Goal: Task Accomplishment & Management: Manage account settings

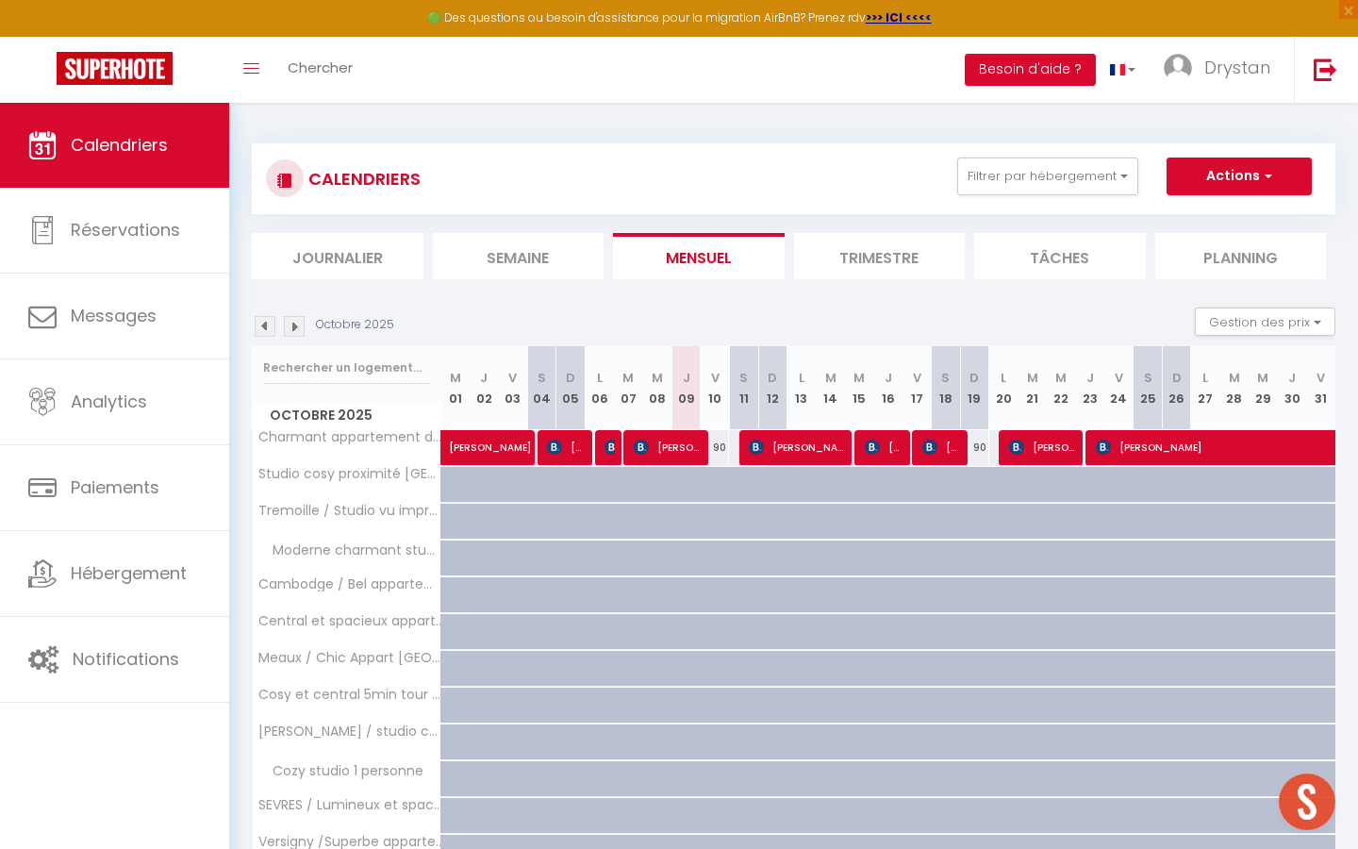
select select
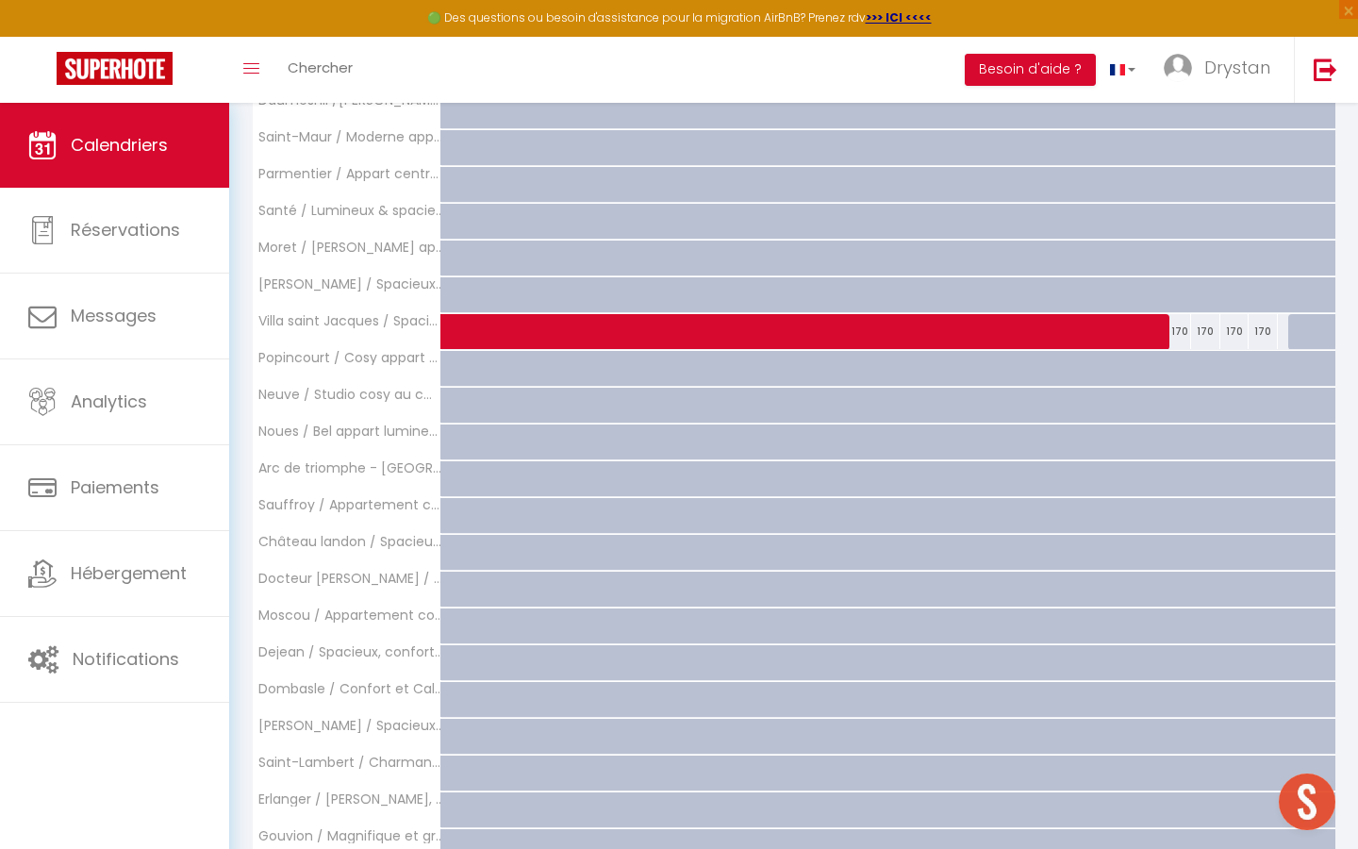
scroll to position [2233, 0]
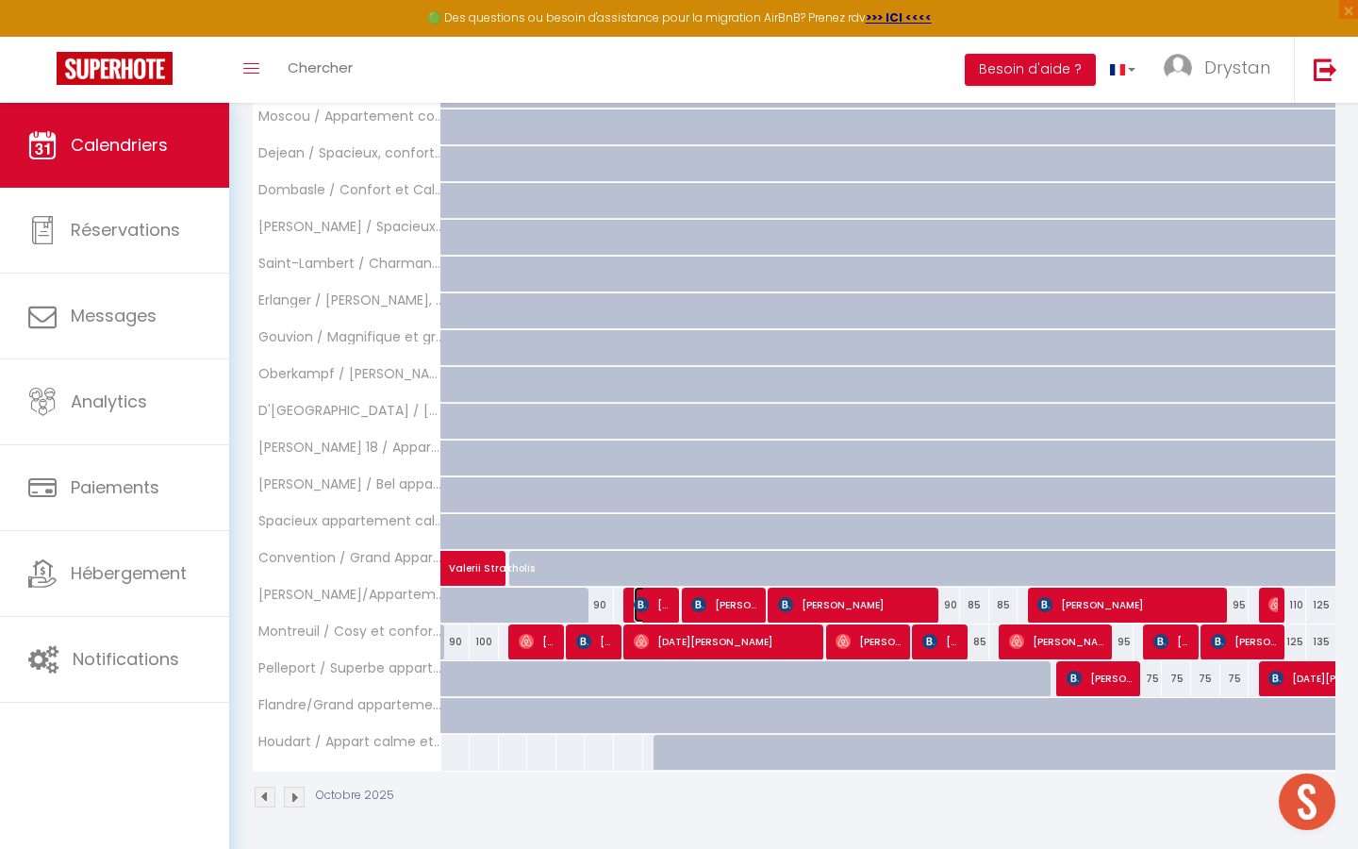
click at [652, 604] on span "[PERSON_NAME]" at bounding box center [653, 604] width 39 height 36
select select "OK"
select select "KO"
select select "0"
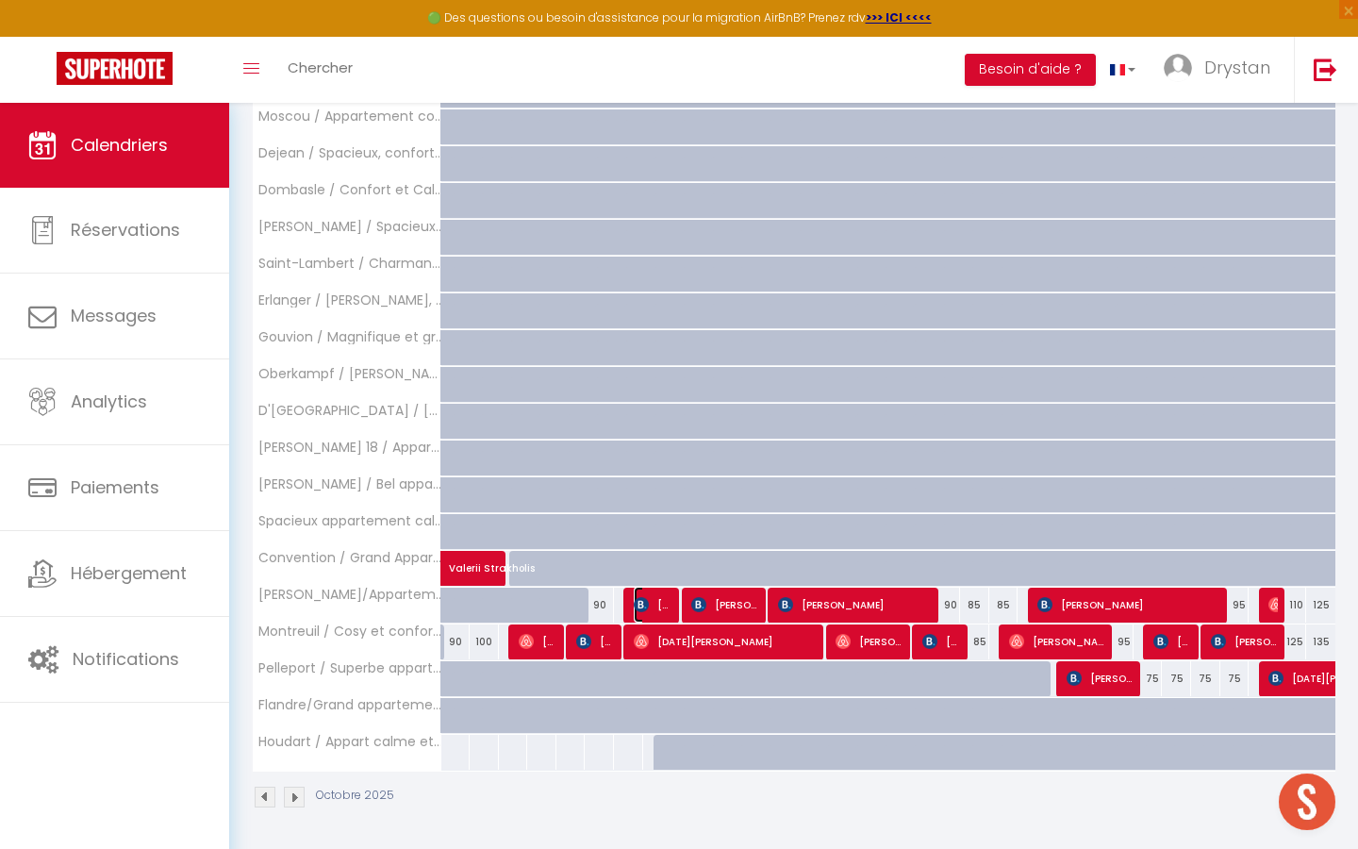
select select "1"
select select
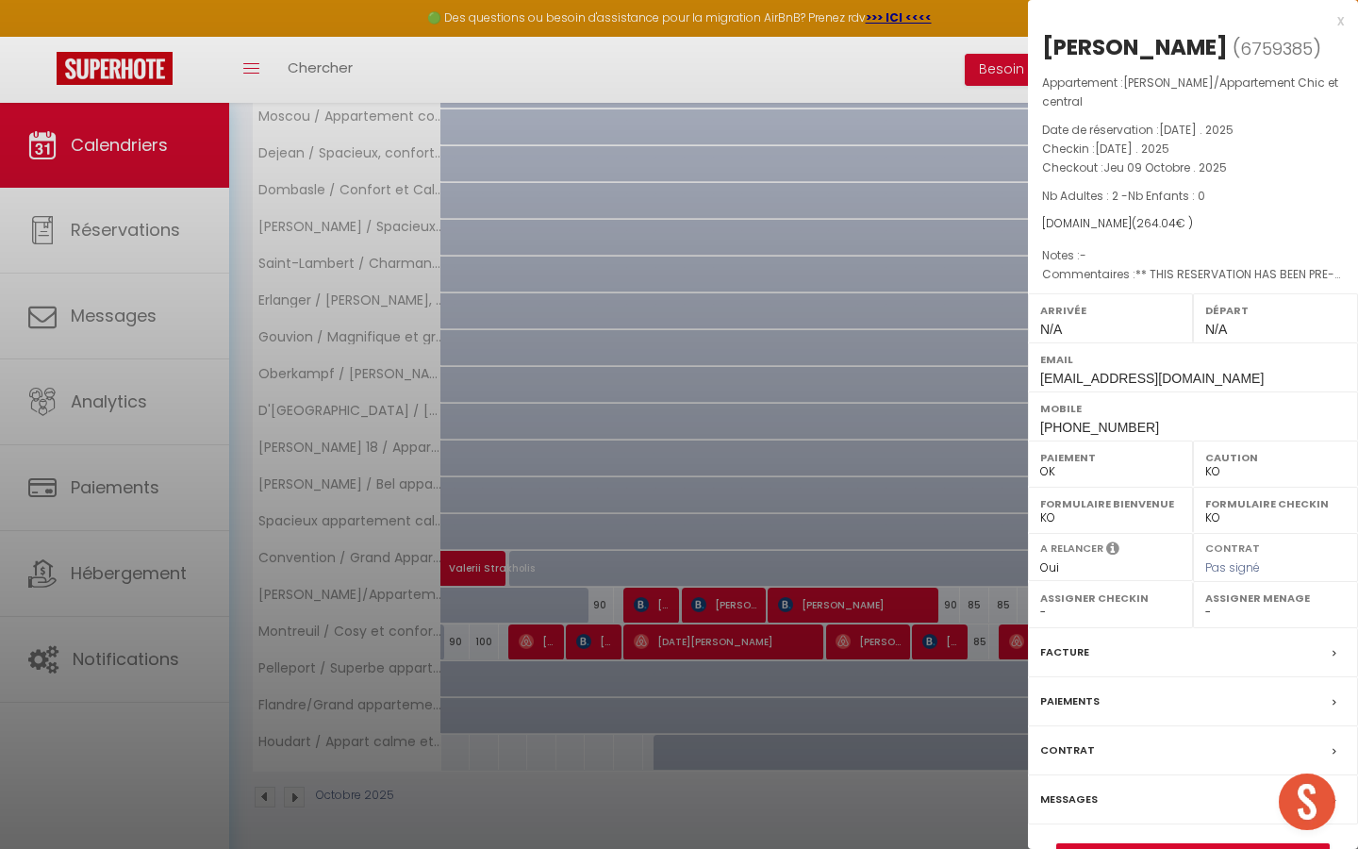
click at [718, 458] on div at bounding box center [679, 424] width 1358 height 849
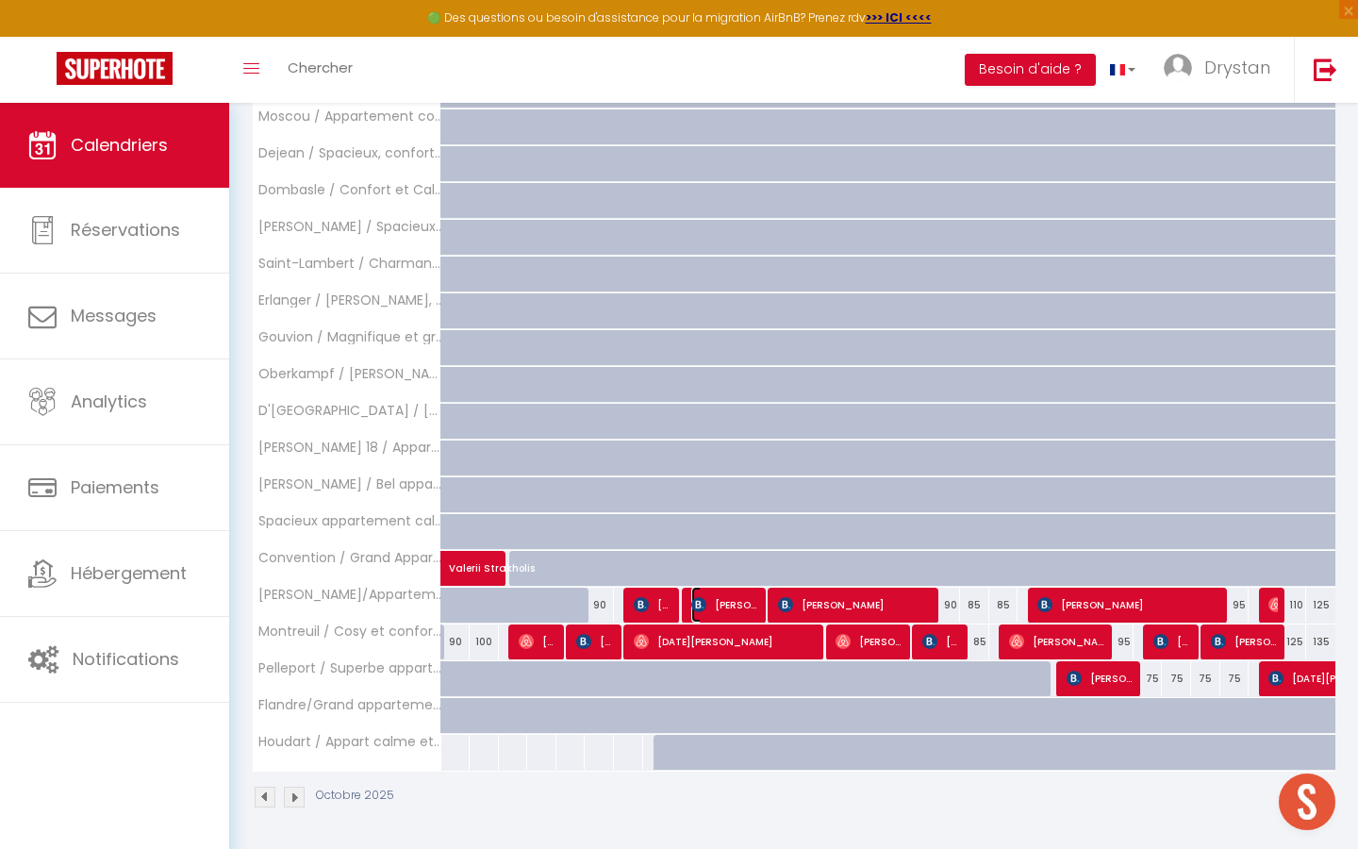
click at [710, 594] on span "[PERSON_NAME]" at bounding box center [725, 604] width 68 height 36
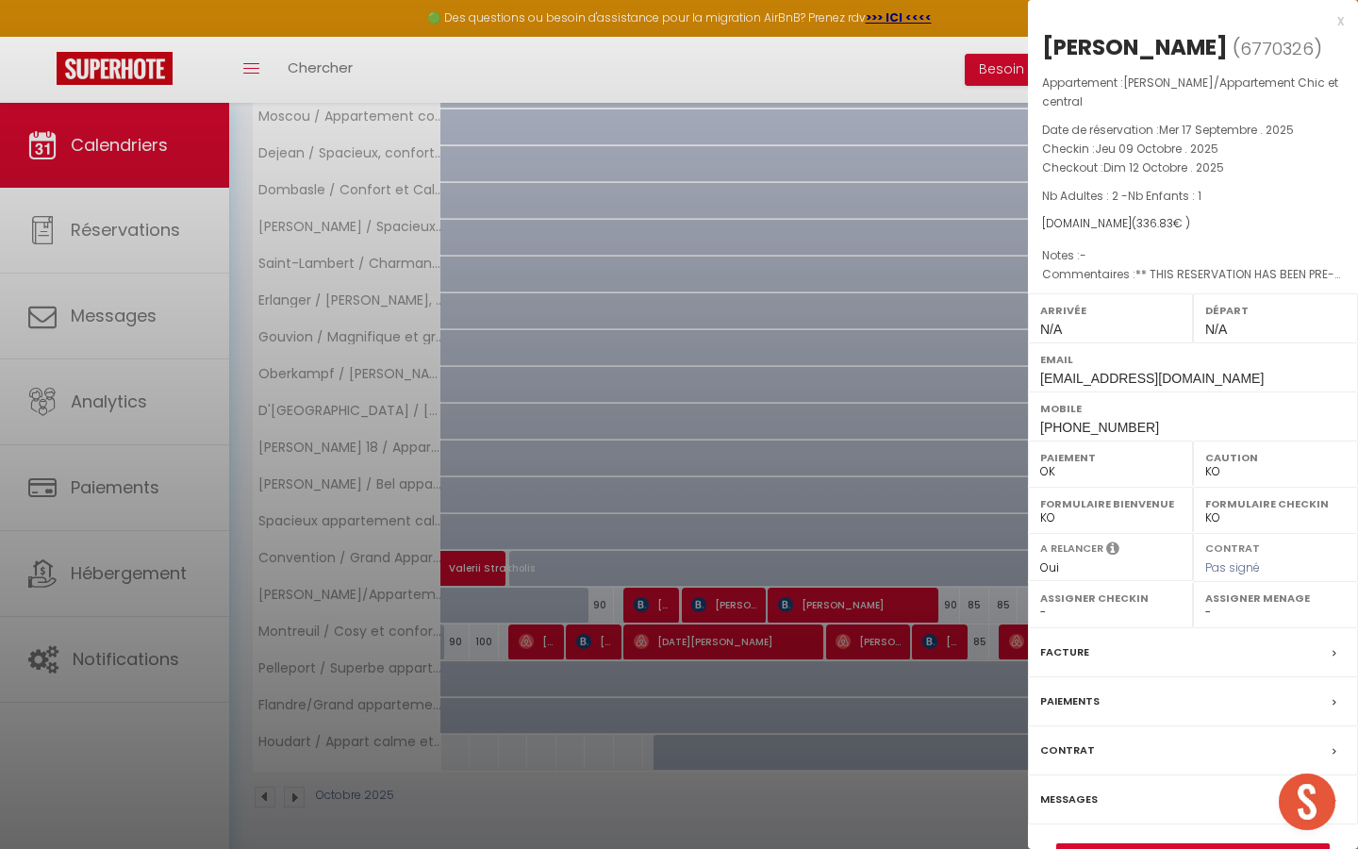
click at [747, 442] on div at bounding box center [679, 424] width 1358 height 849
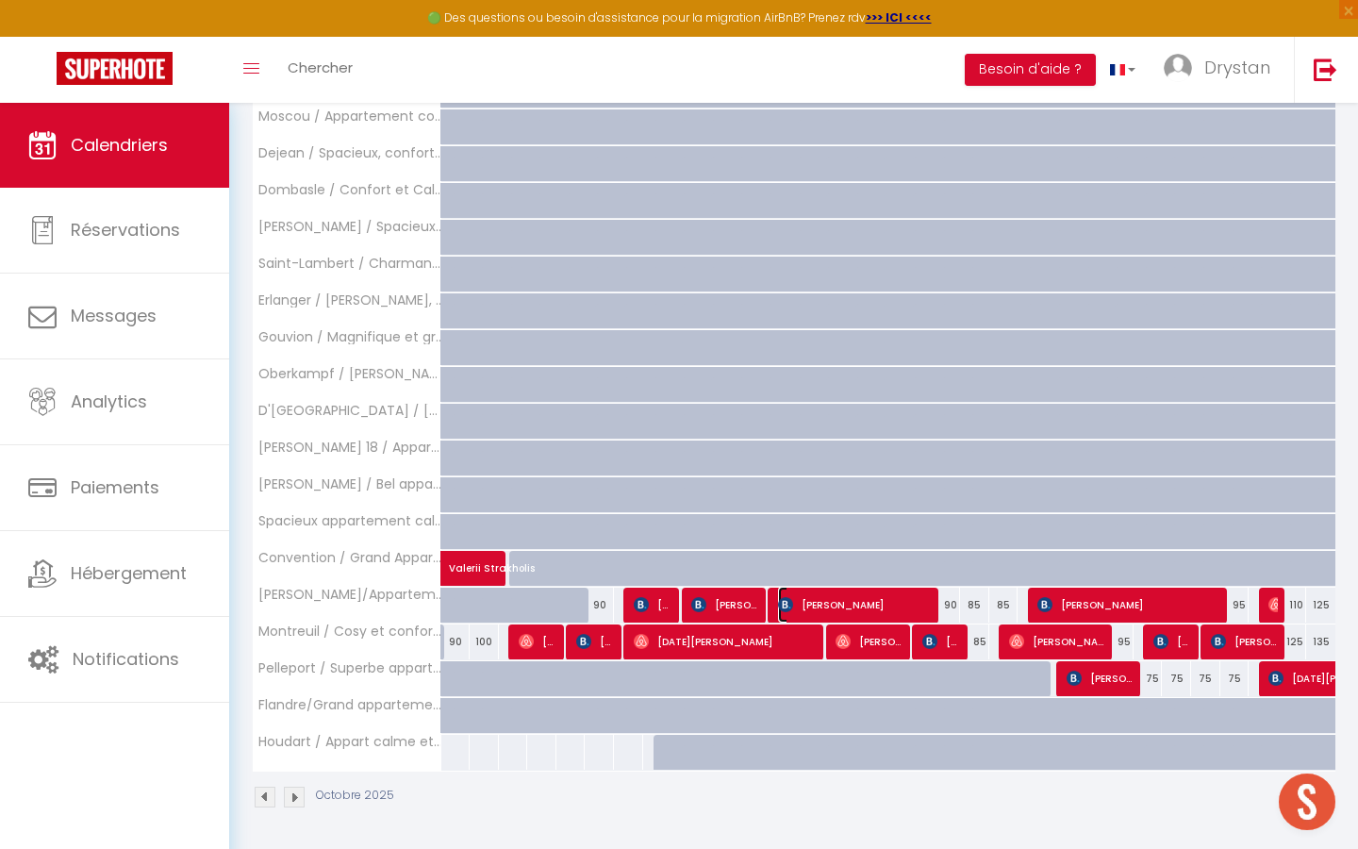
click at [826, 605] on span "[PERSON_NAME]" at bounding box center [856, 604] width 156 height 36
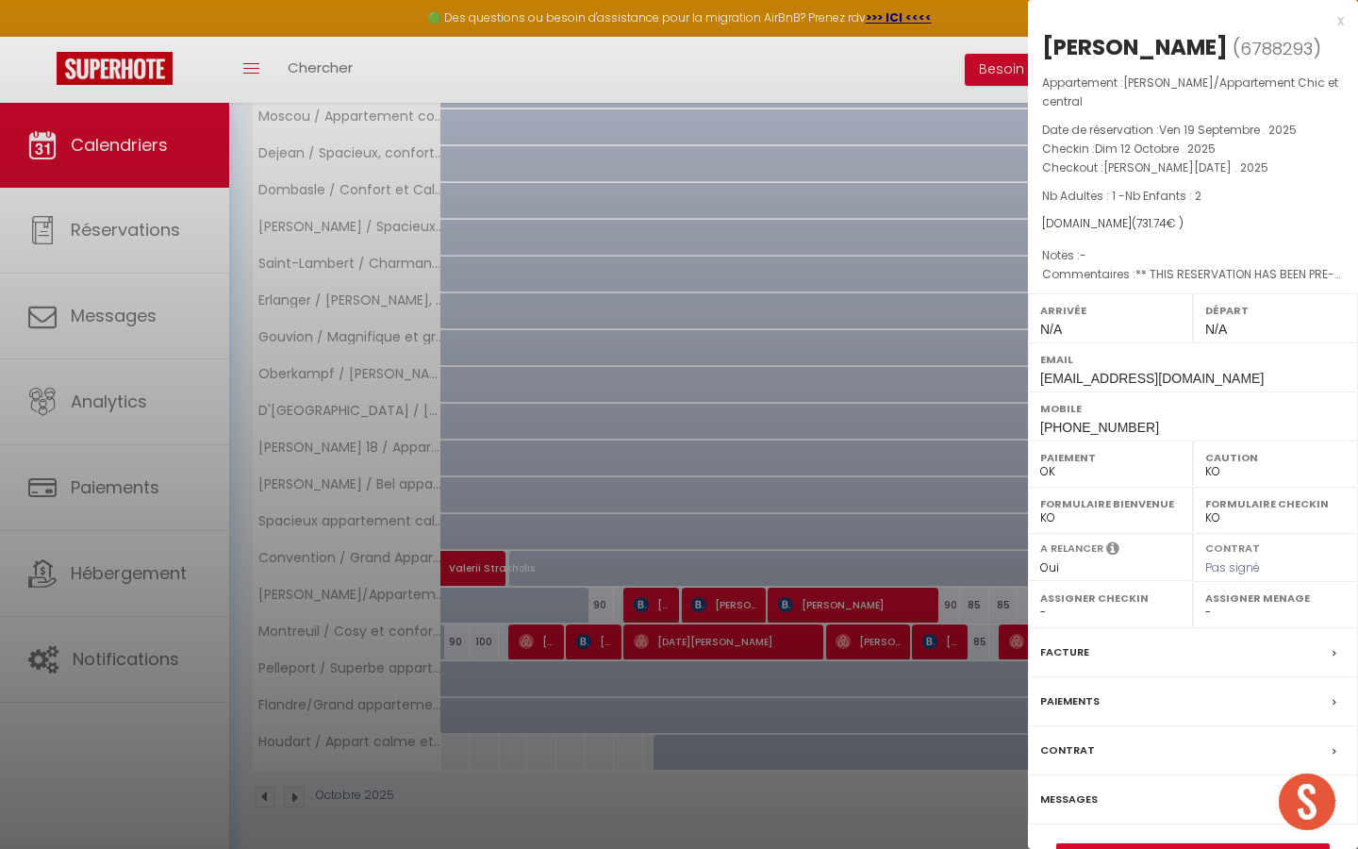
click at [826, 605] on div at bounding box center [679, 424] width 1358 height 849
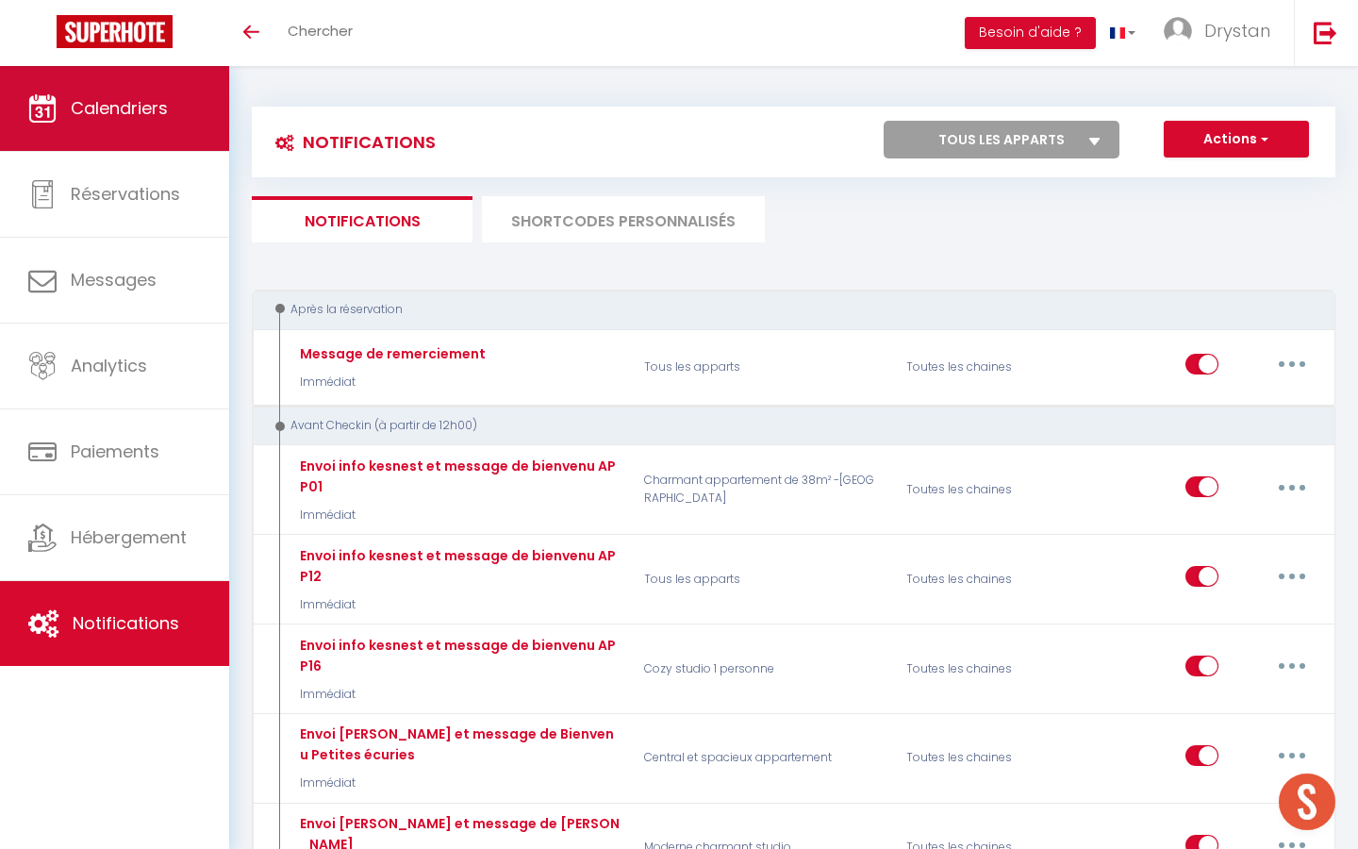
scroll to position [1329, 0]
click at [200, 110] on link "Calendriers" at bounding box center [114, 108] width 229 height 85
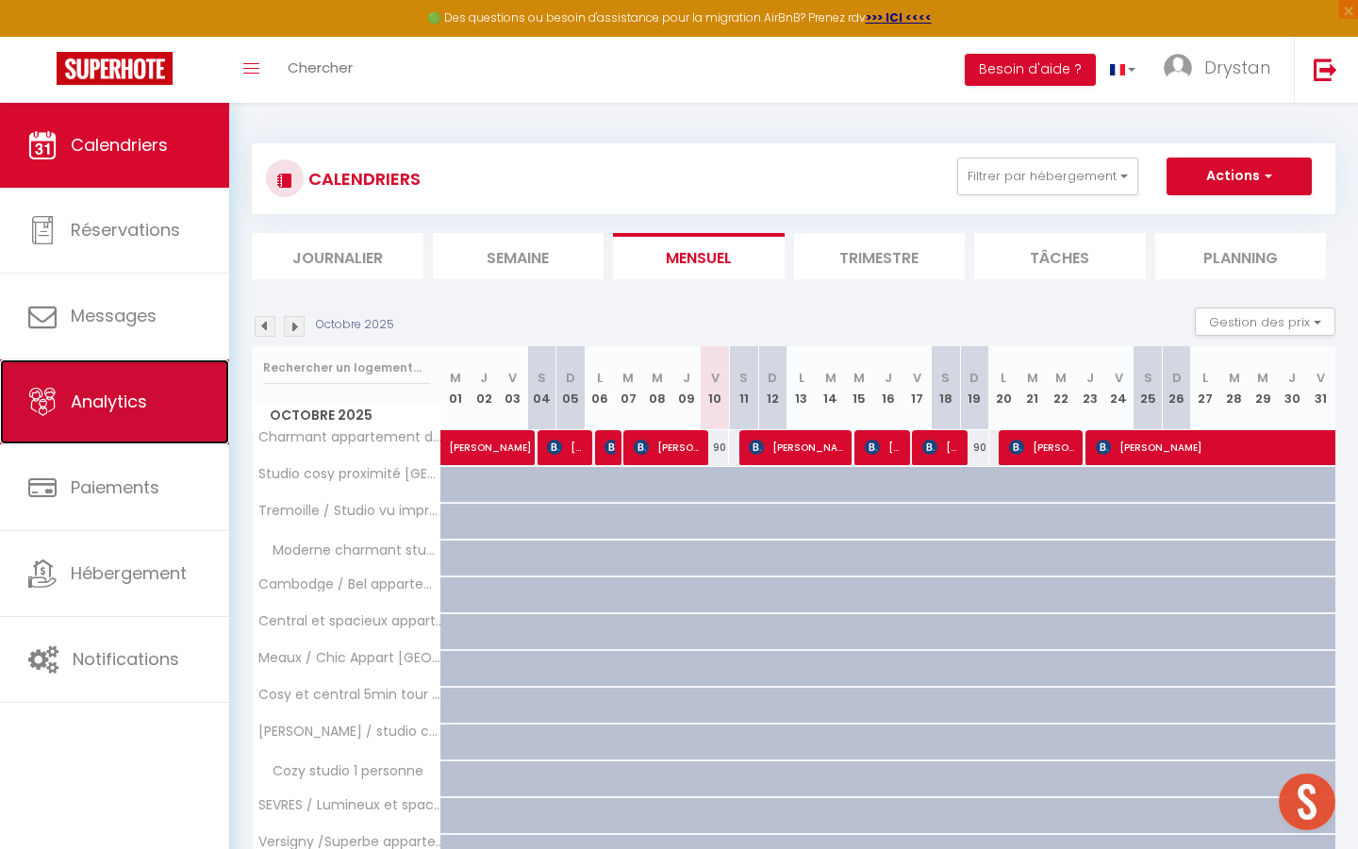
click at [126, 423] on link "Analytics" at bounding box center [114, 401] width 229 height 85
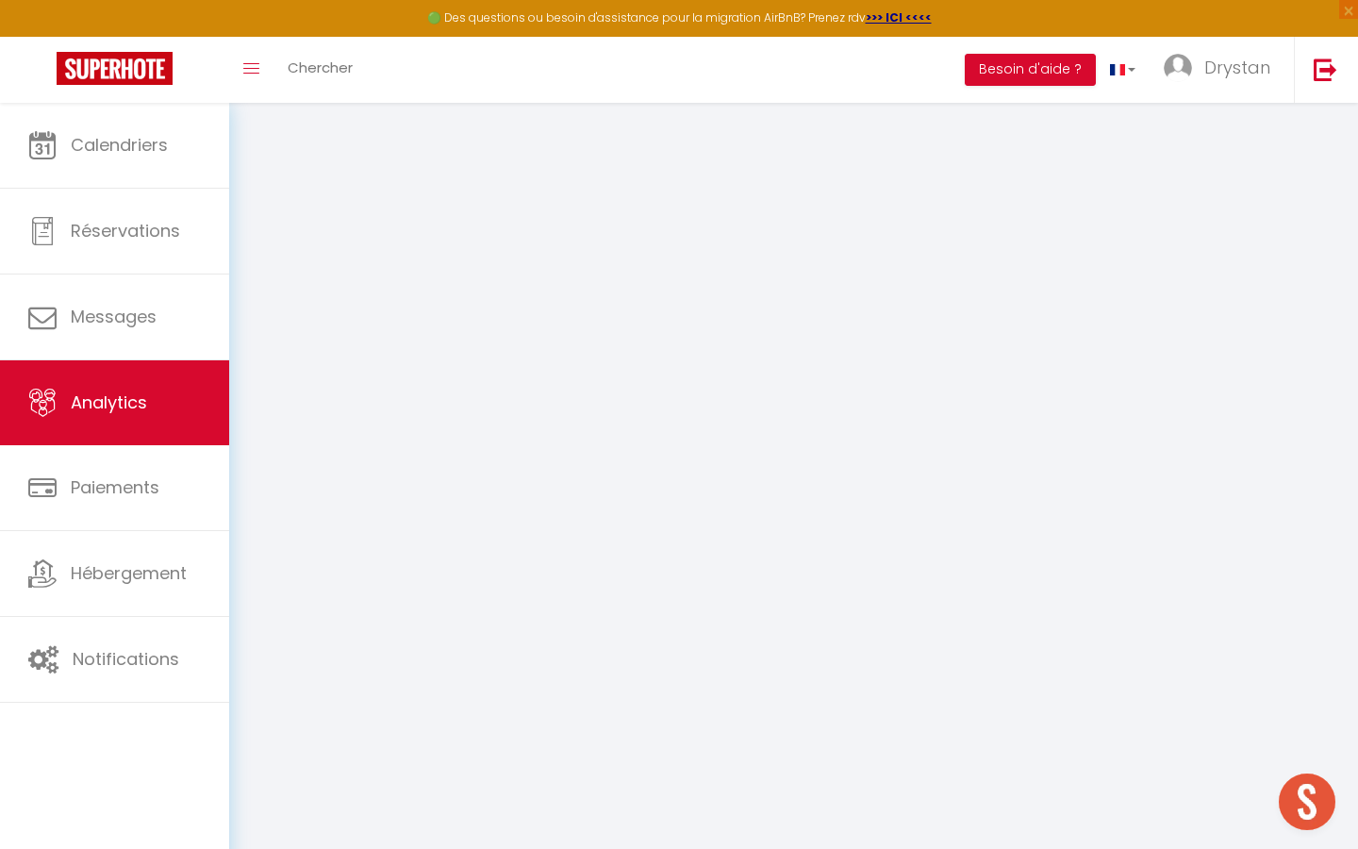
select select "2025"
select select "10"
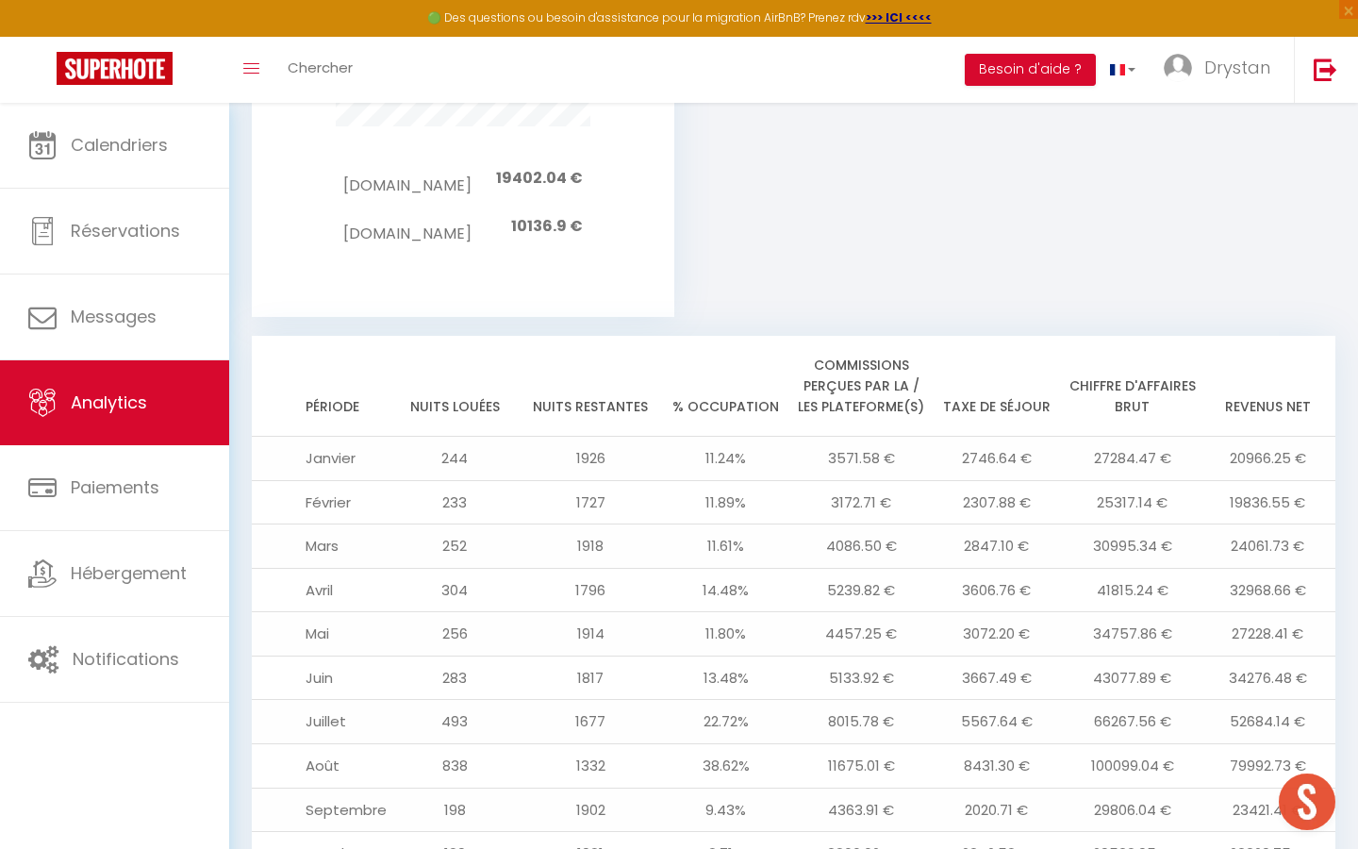
scroll to position [1968, 0]
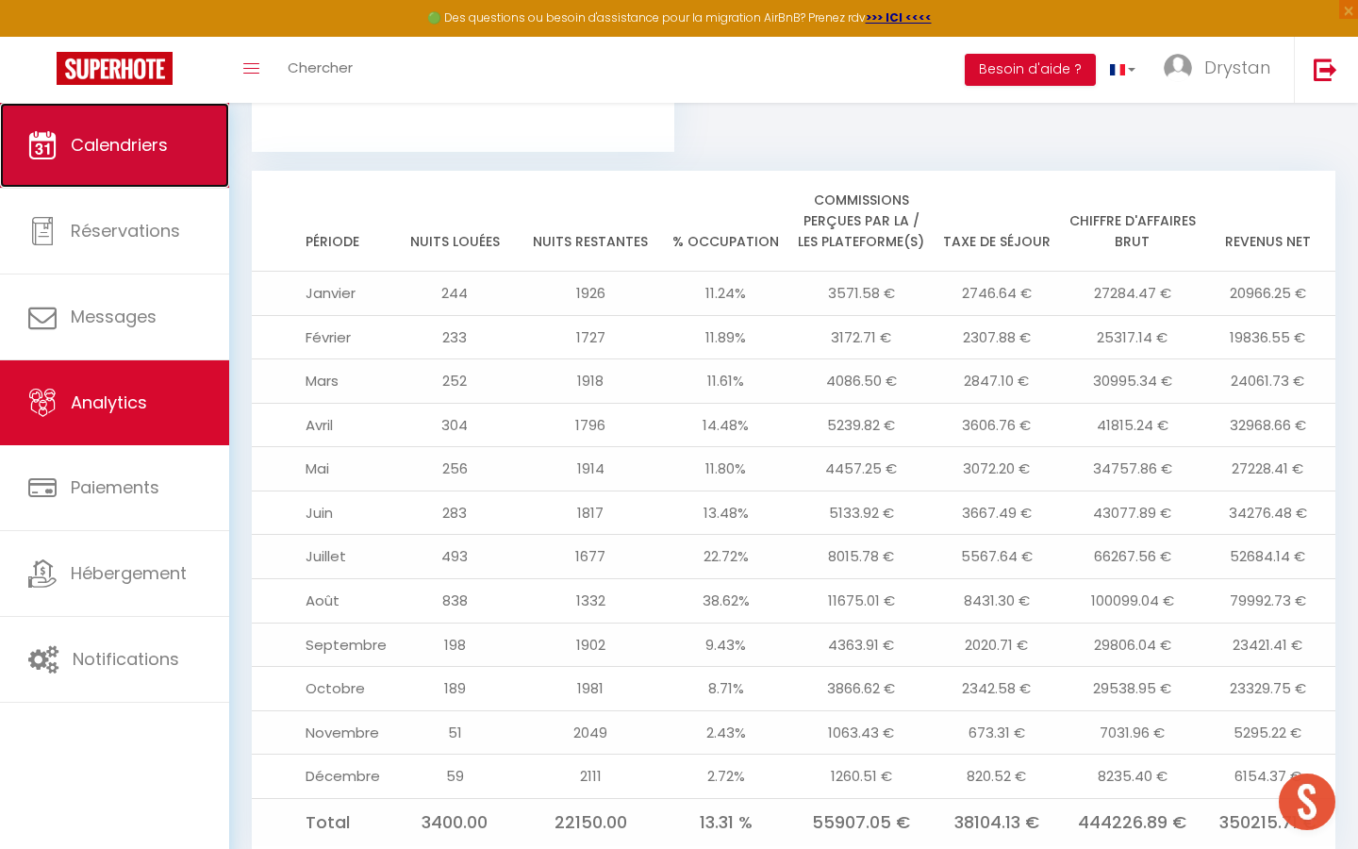
click at [152, 145] on span "Calendriers" at bounding box center [119, 145] width 97 height 24
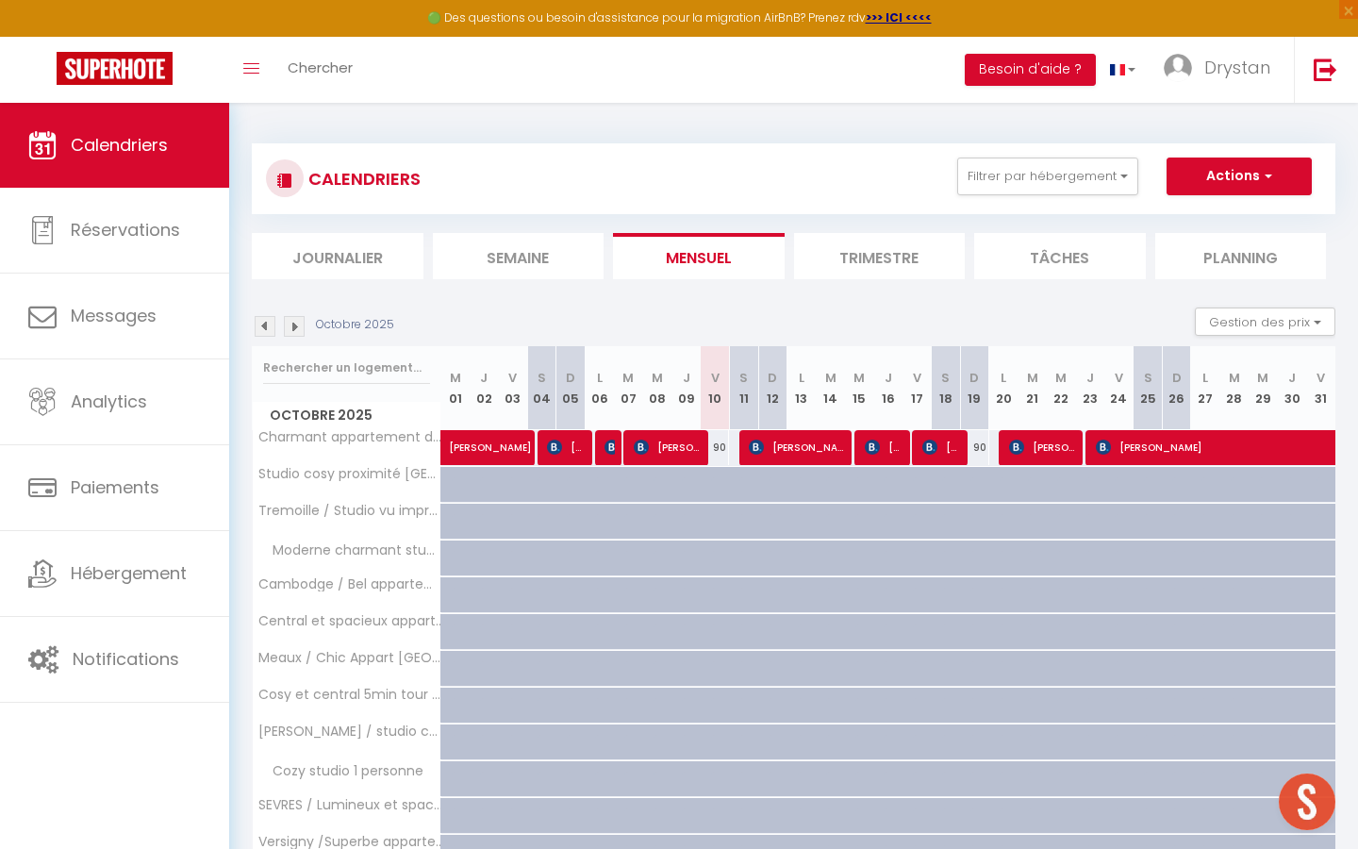
click at [297, 336] on img at bounding box center [294, 326] width 21 height 21
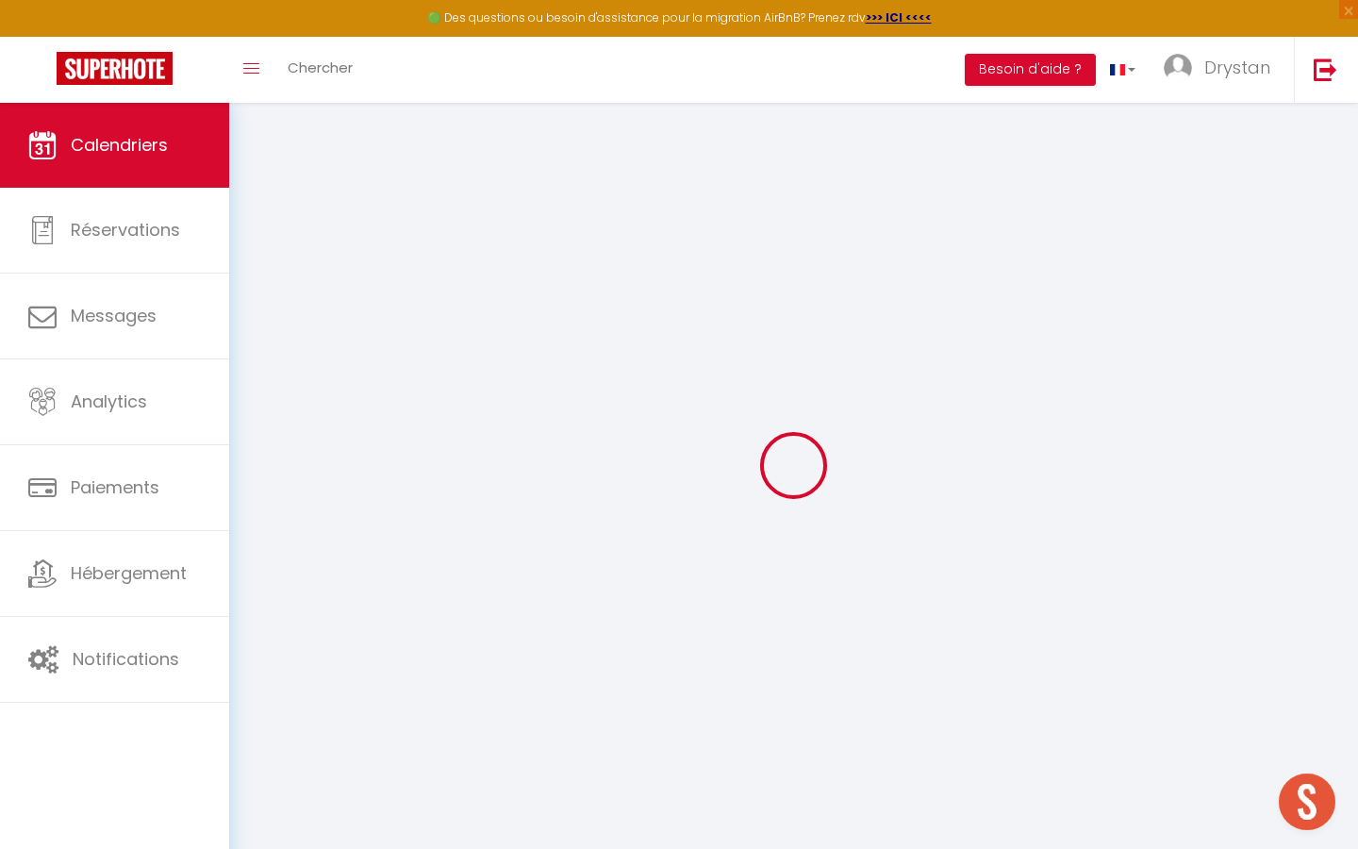
select select
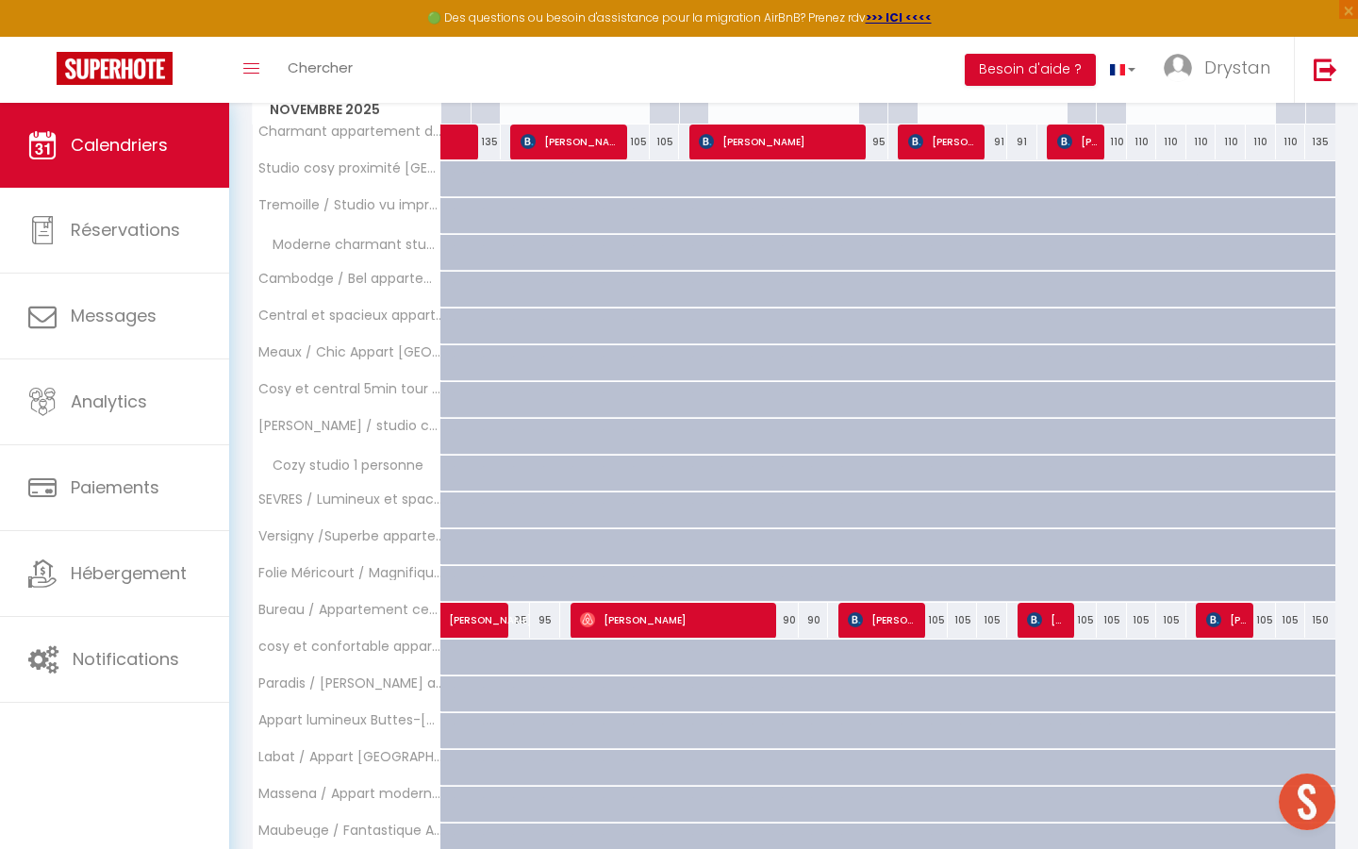
scroll to position [440, 0]
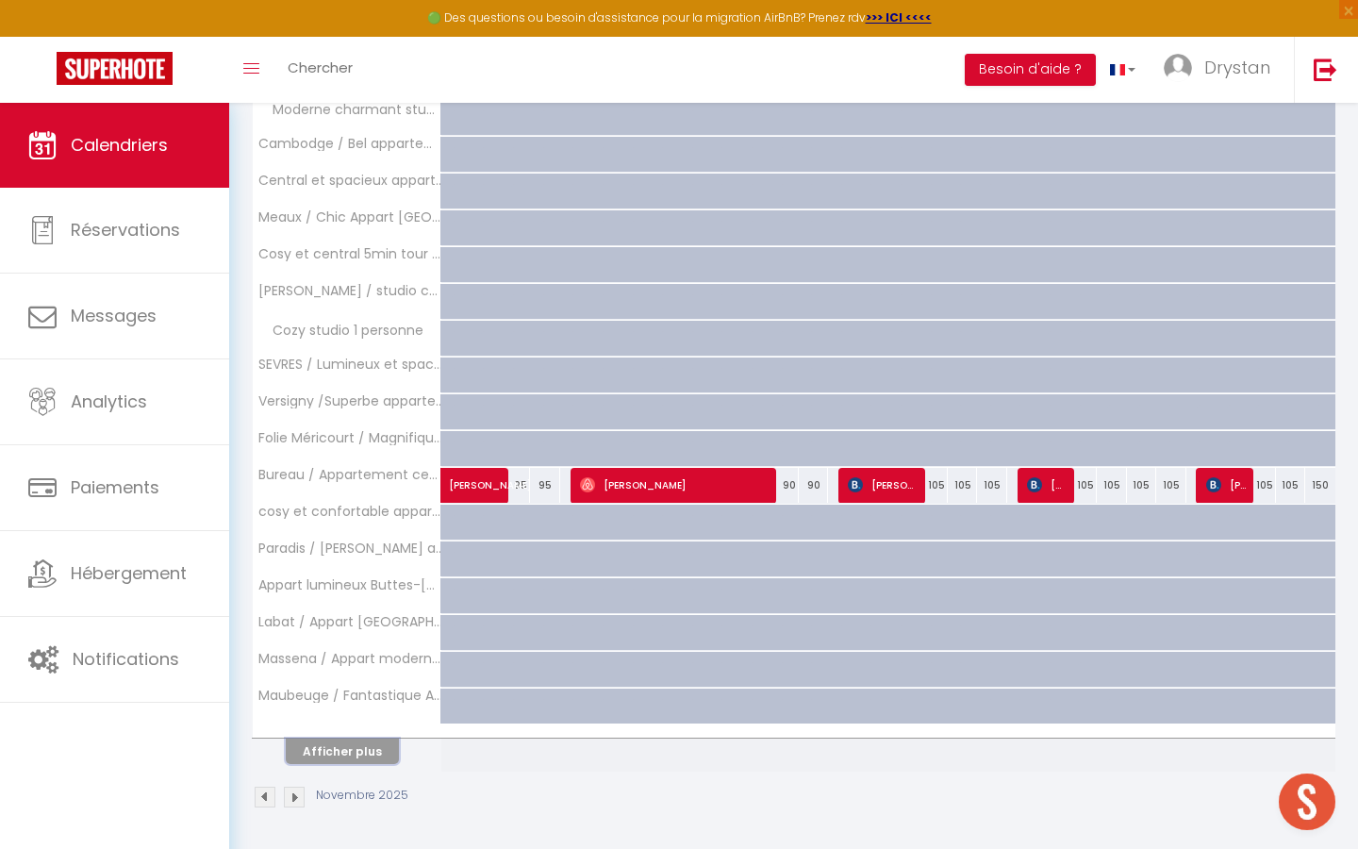
click at [327, 756] on button "Afficher plus" at bounding box center [342, 750] width 113 height 25
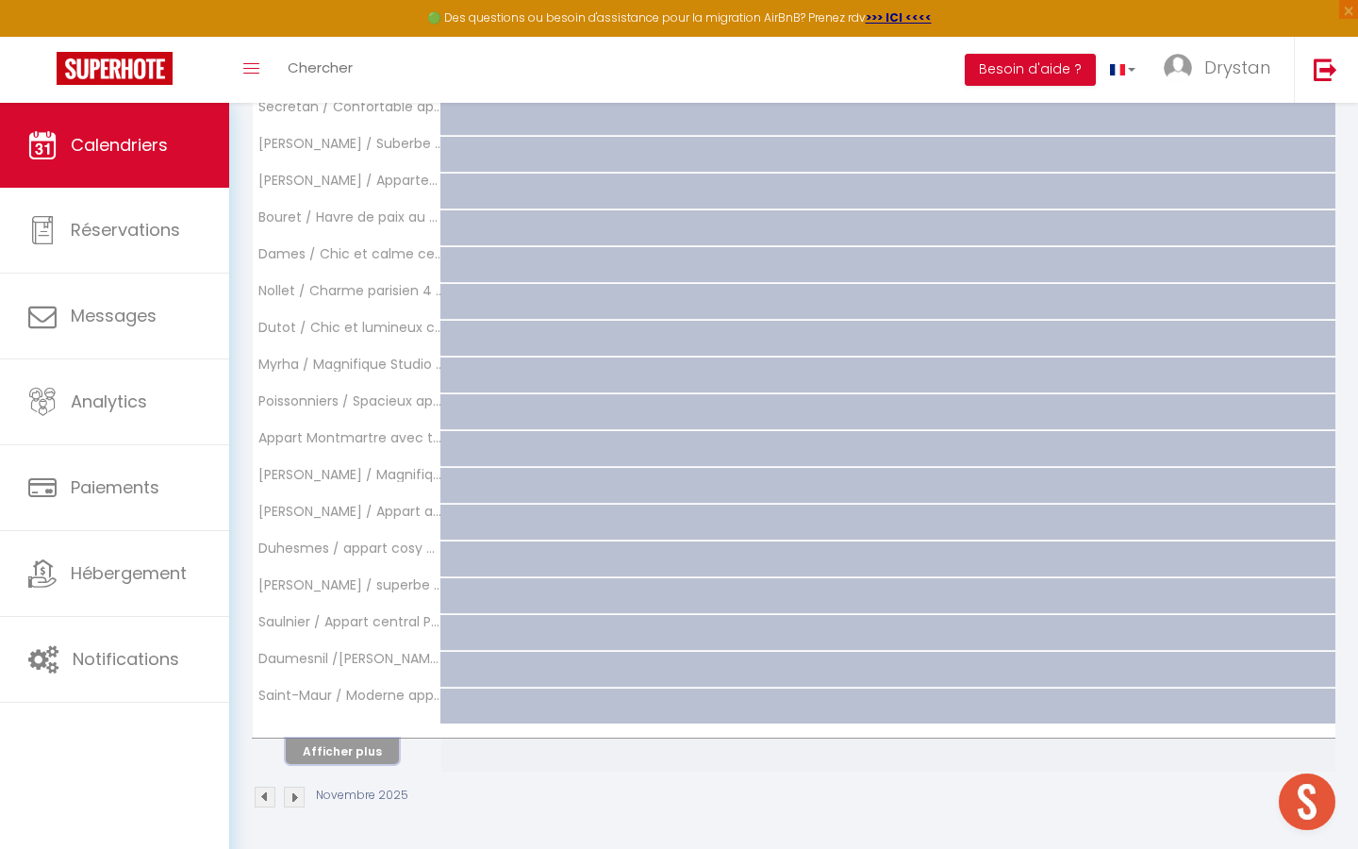
click at [334, 750] on button "Afficher plus" at bounding box center [342, 750] width 113 height 25
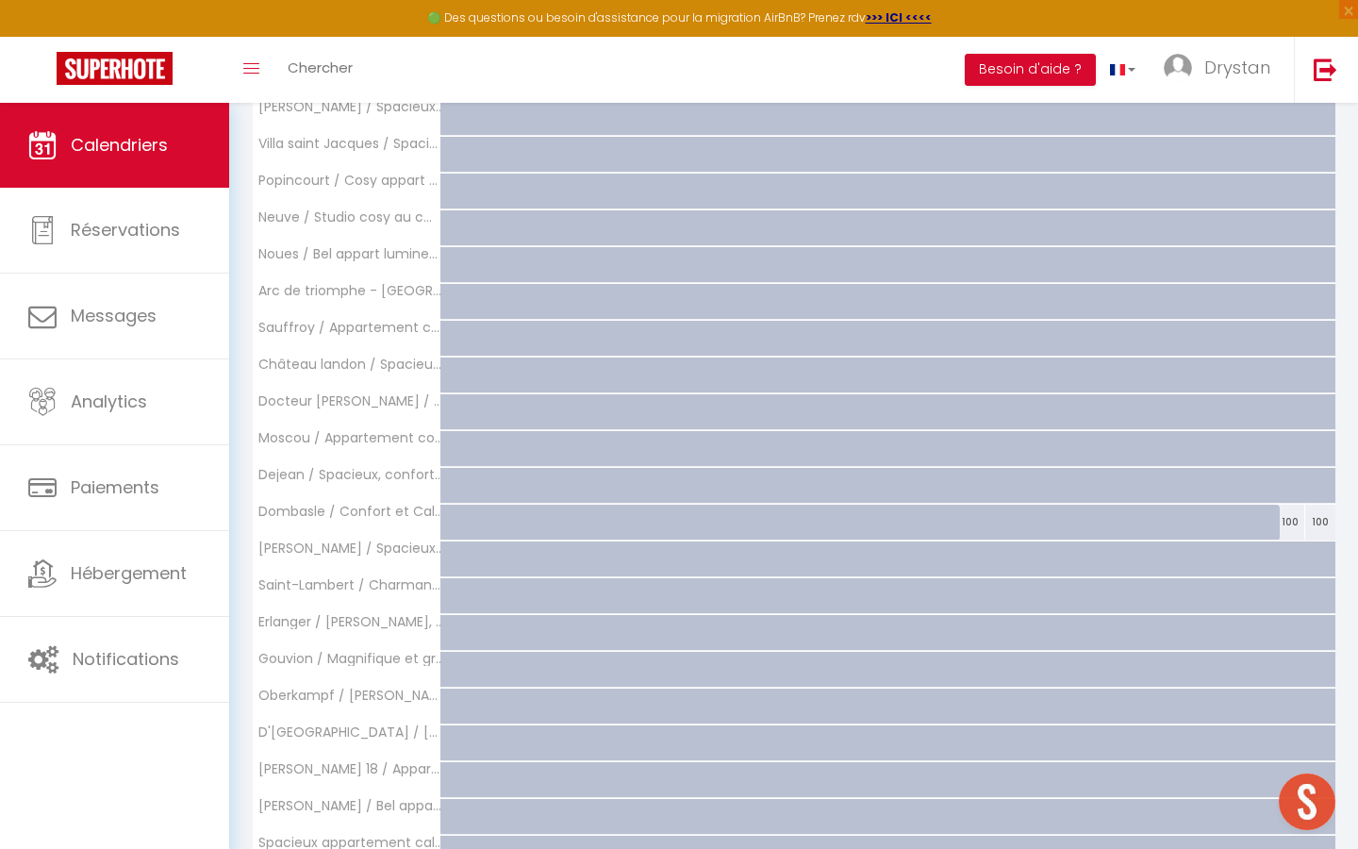
scroll to position [2233, 0]
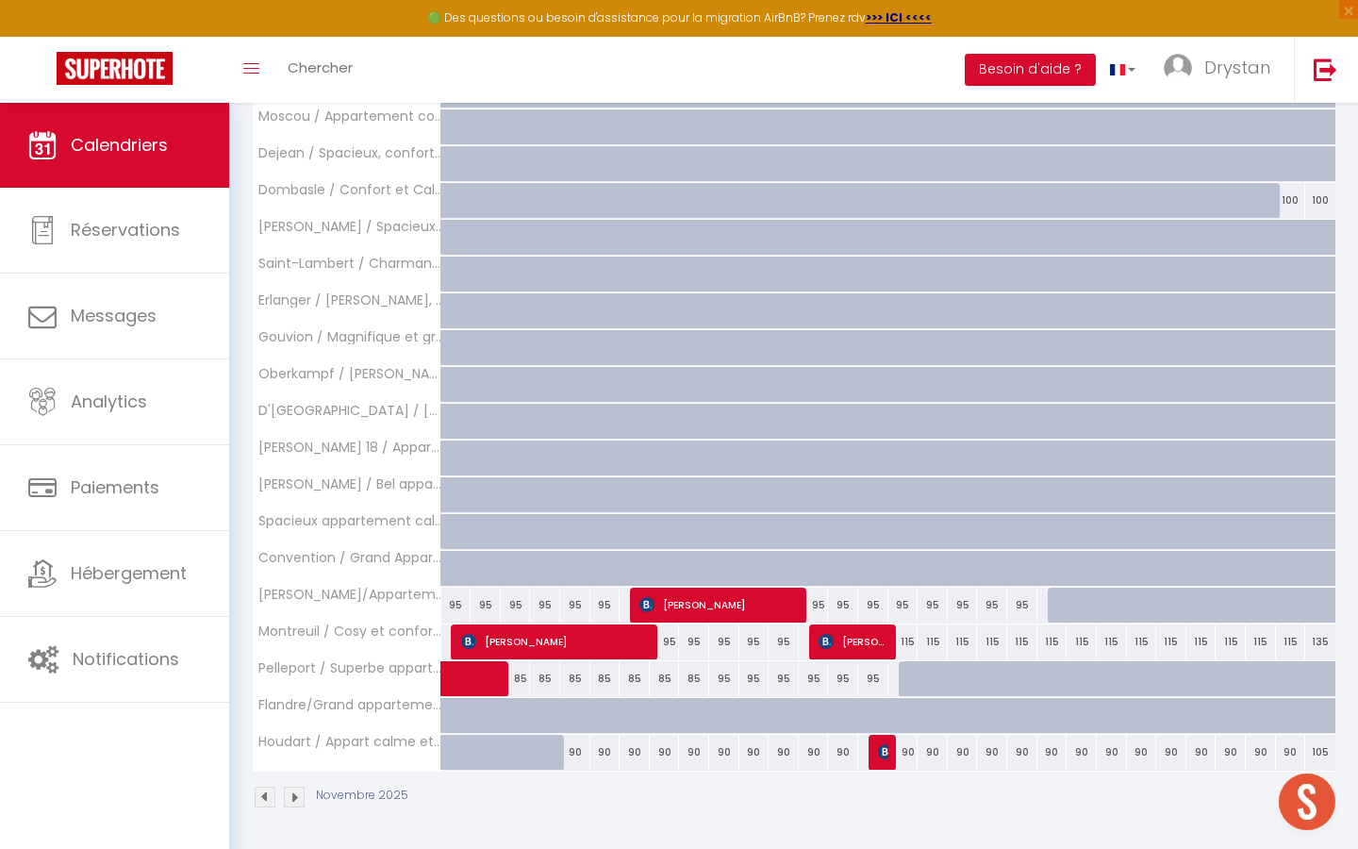
click at [573, 751] on div "90" at bounding box center [575, 751] width 30 height 35
type input "90"
type input "Mer 05 Novembre 2025"
type input "Jeu 06 Novembre 2025"
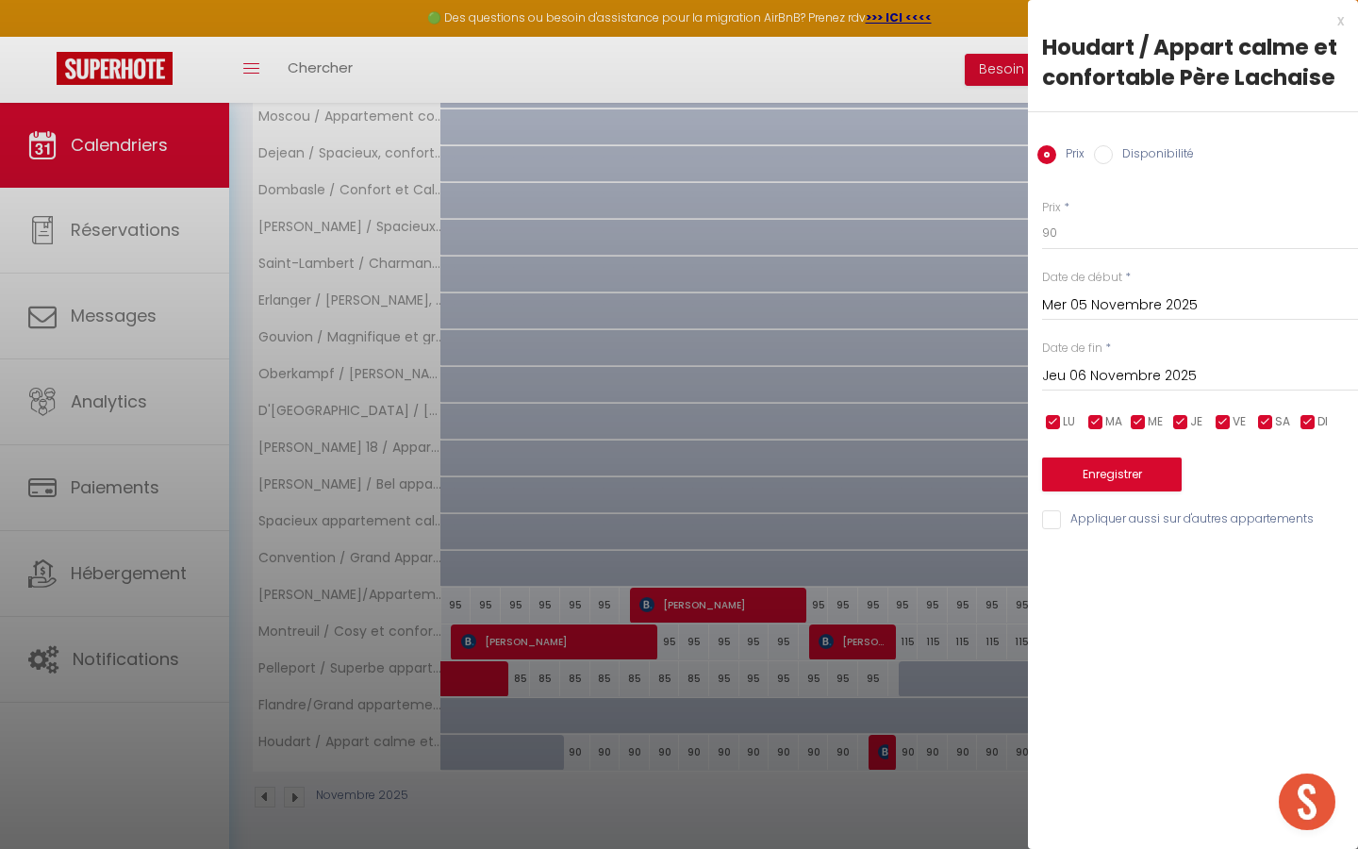
click at [573, 751] on div at bounding box center [679, 424] width 1358 height 849
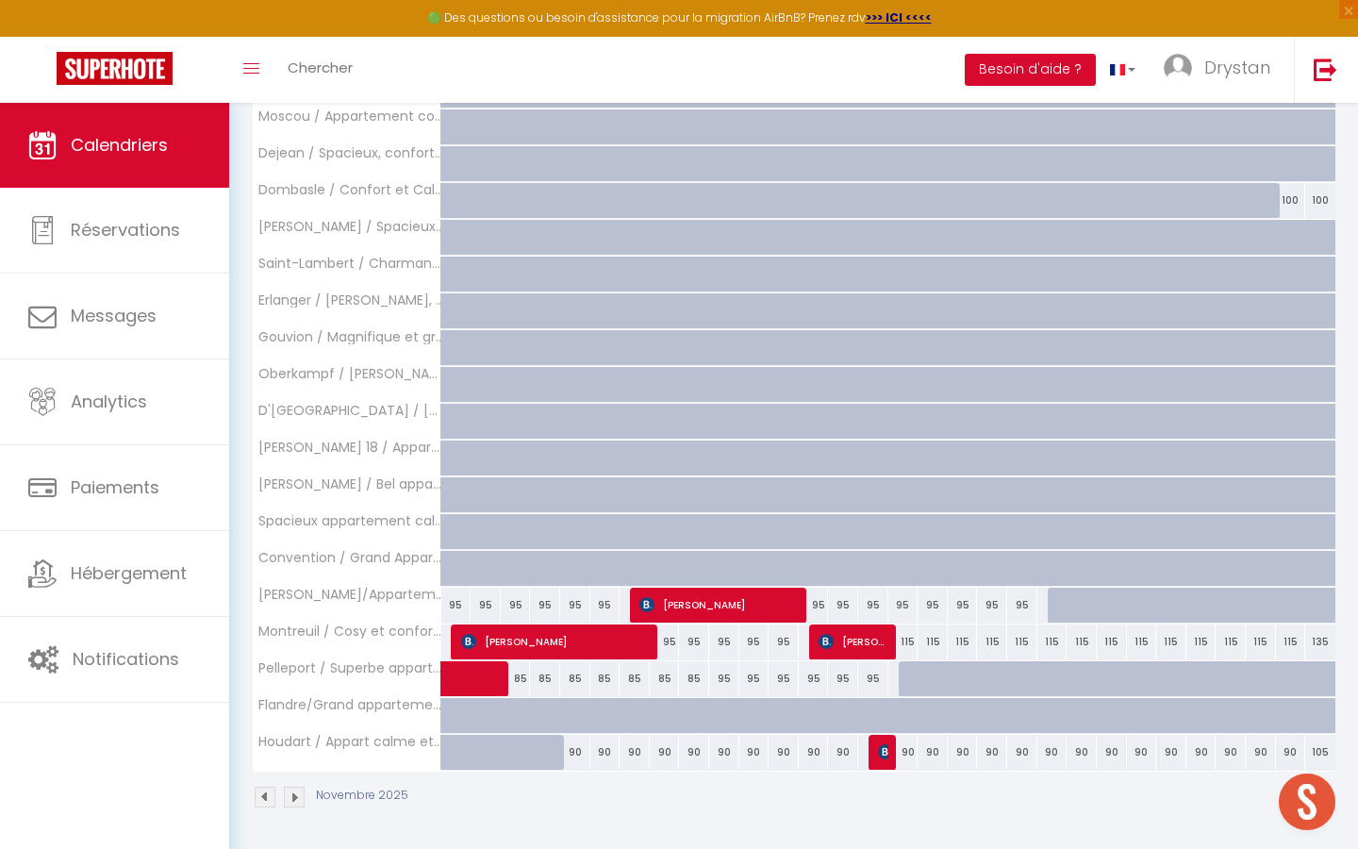
click at [875, 752] on div at bounding box center [883, 752] width 30 height 36
click at [883, 753] on img at bounding box center [885, 751] width 15 height 15
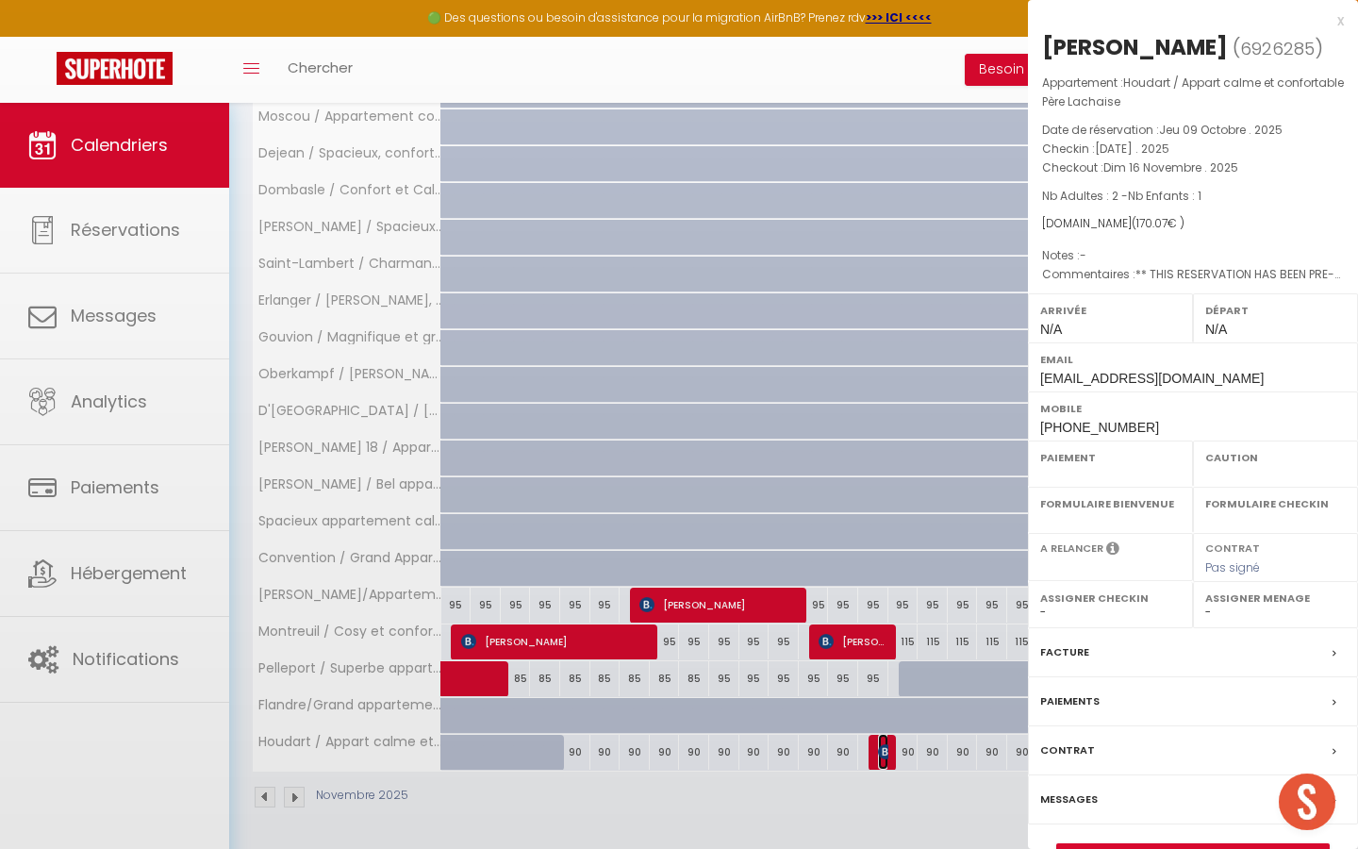
select select "OK"
select select "KO"
select select "0"
select select "1"
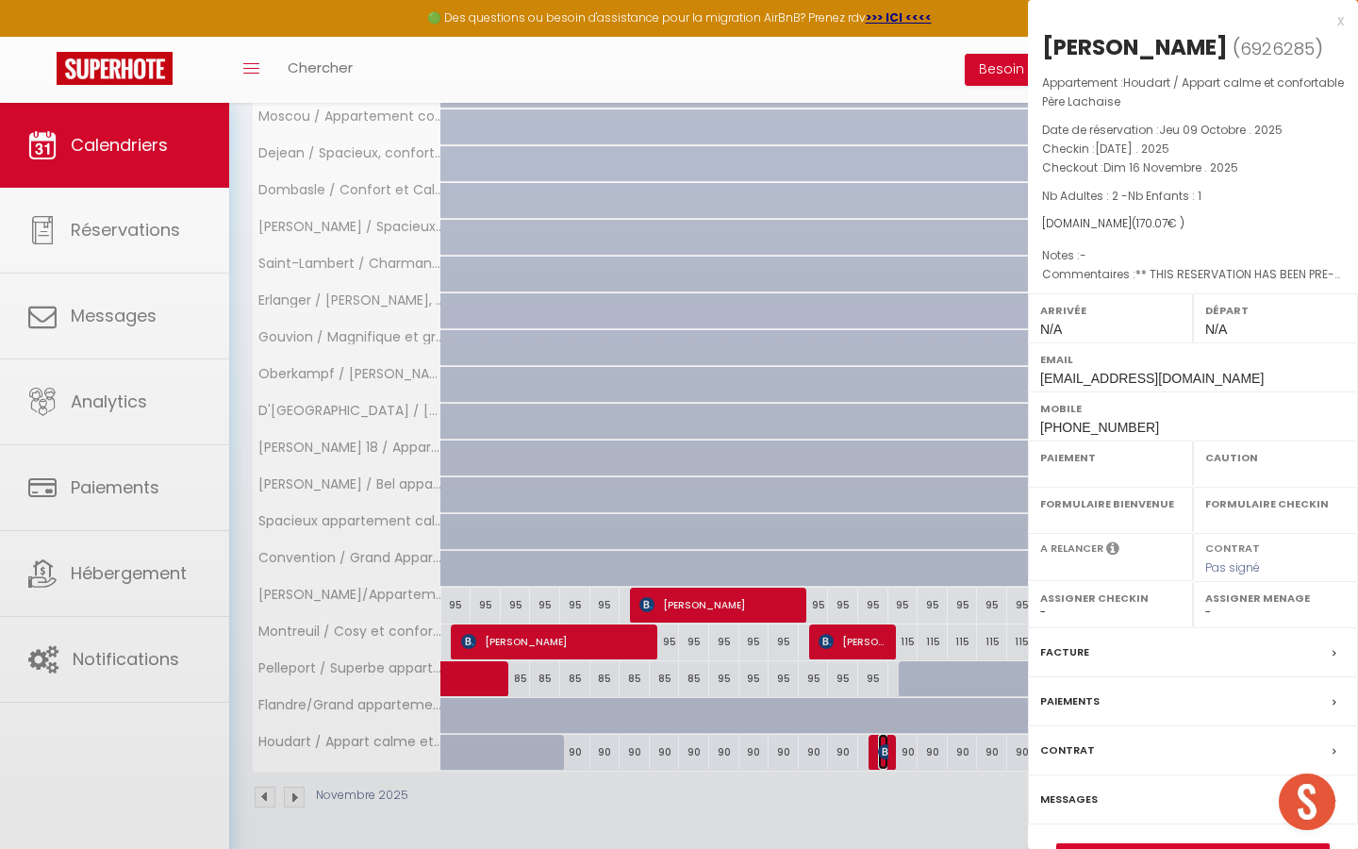
select select
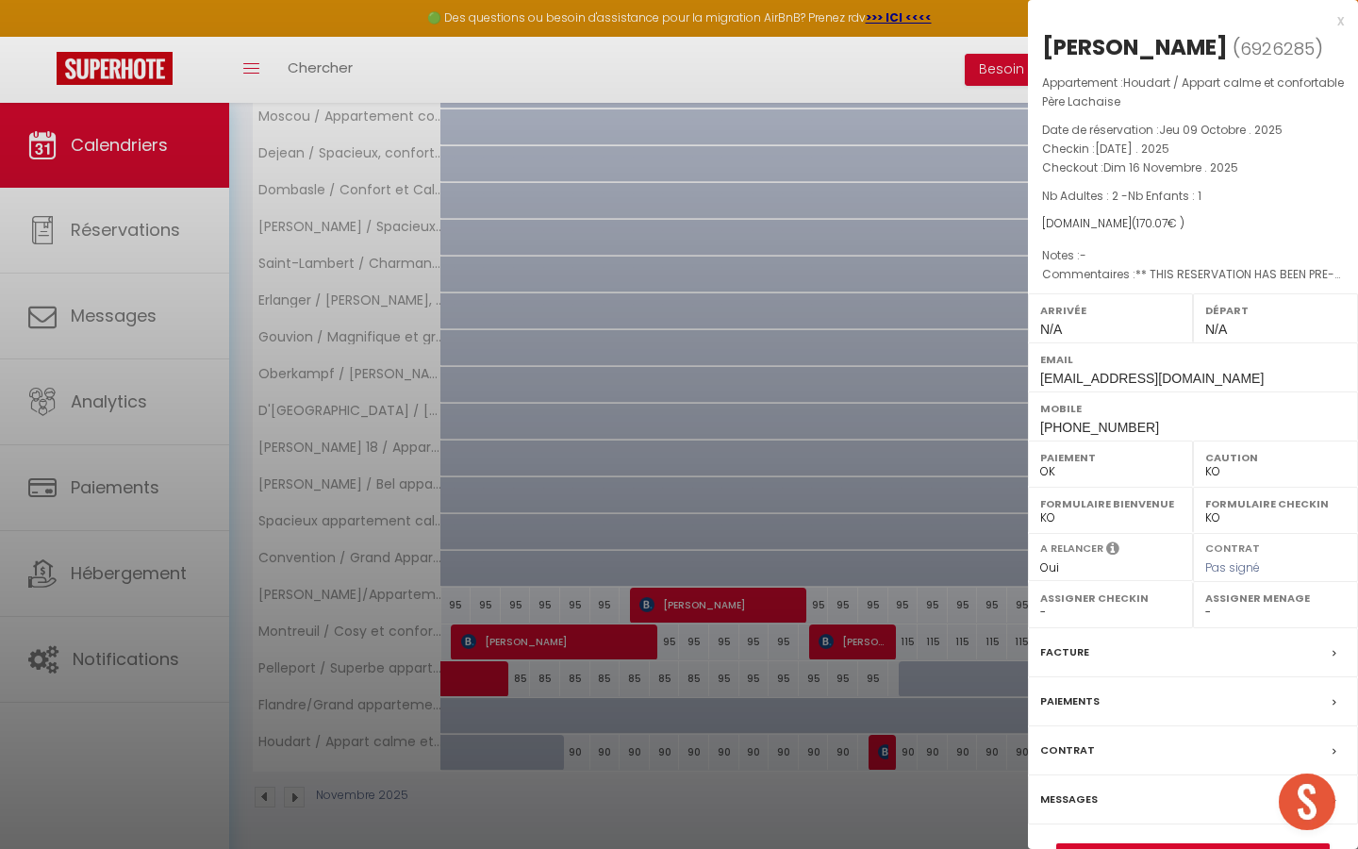
drag, startPoint x: 1042, startPoint y: 48, endPoint x: 1202, endPoint y: 50, distance: 160.3
click at [1202, 50] on div "Karine Stienne" at bounding box center [1135, 47] width 186 height 30
copy div "Karine Stienne"
click at [308, 75] on div at bounding box center [679, 424] width 1358 height 849
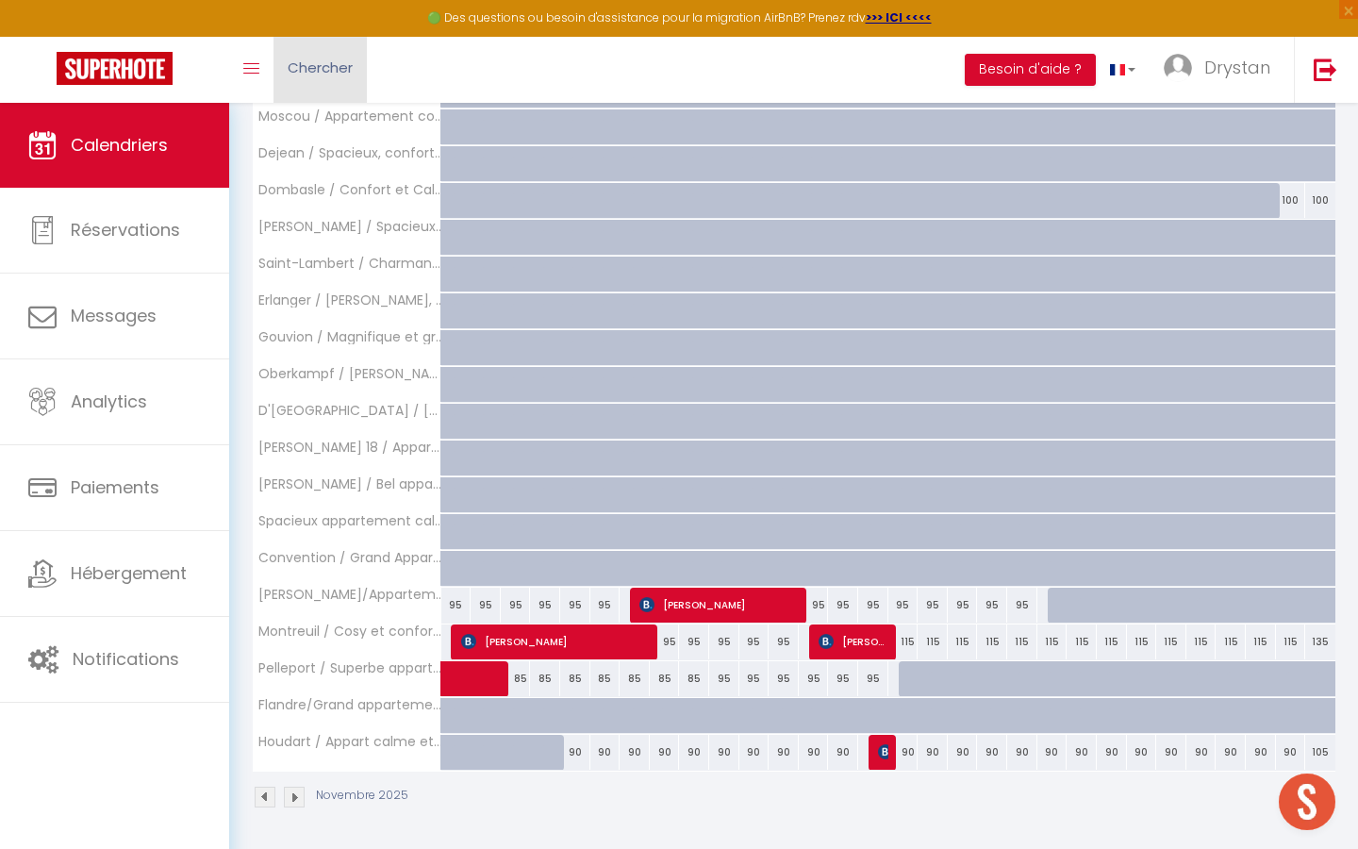
click at [315, 71] on span "Chercher" at bounding box center [320, 68] width 65 height 20
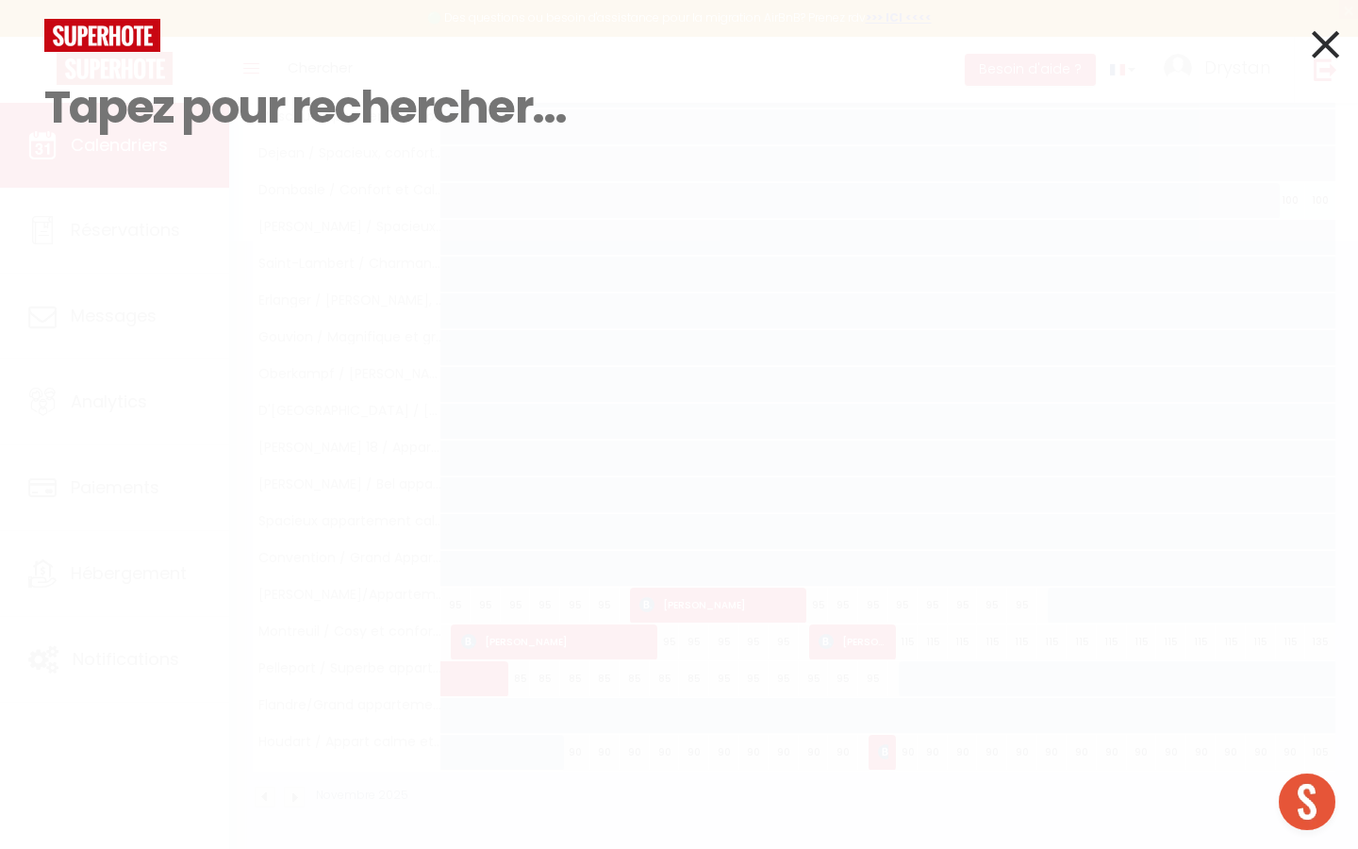
paste input "Karine Stienne"
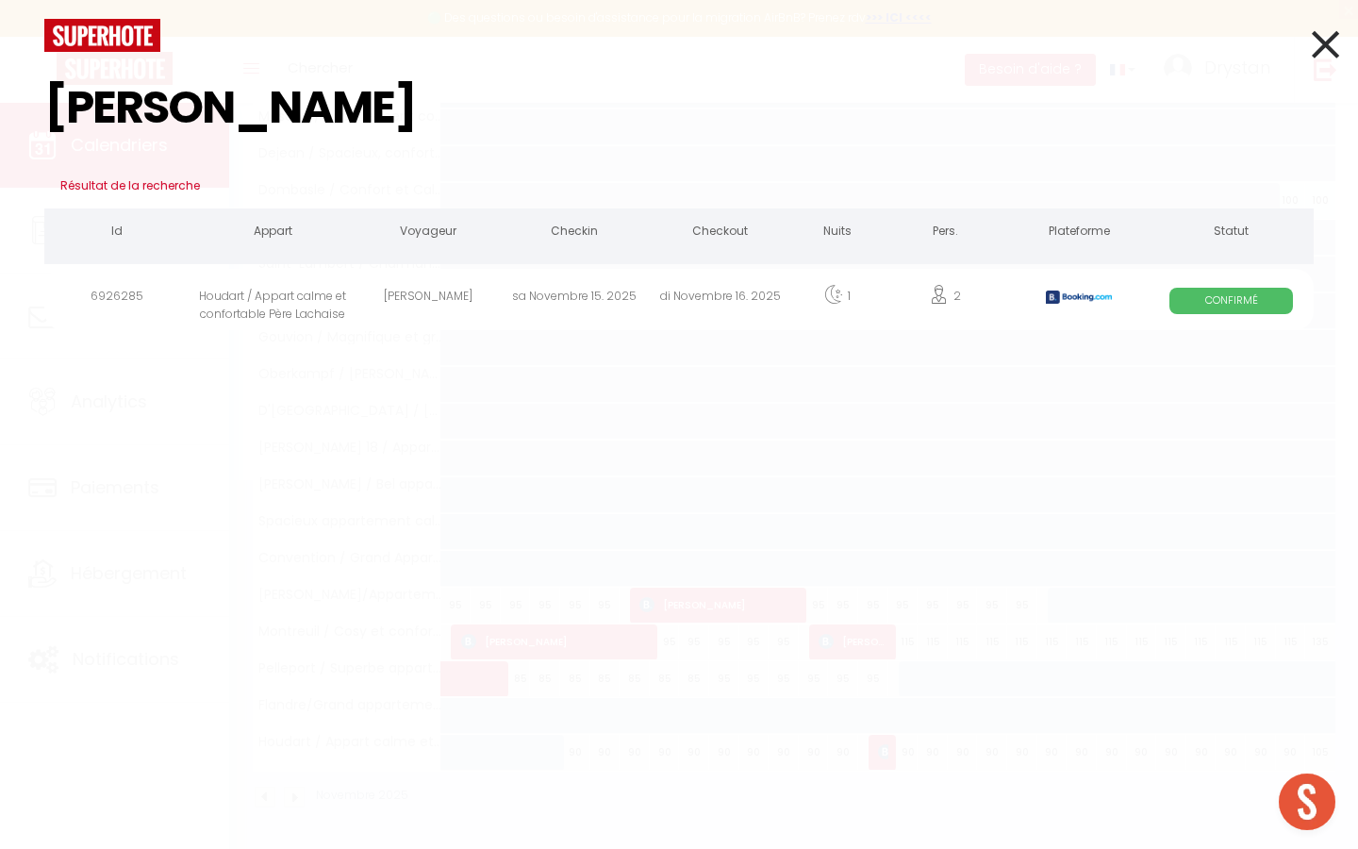
type input "Karine Stienne"
click at [385, 282] on div "Karine Stienne" at bounding box center [428, 299] width 146 height 61
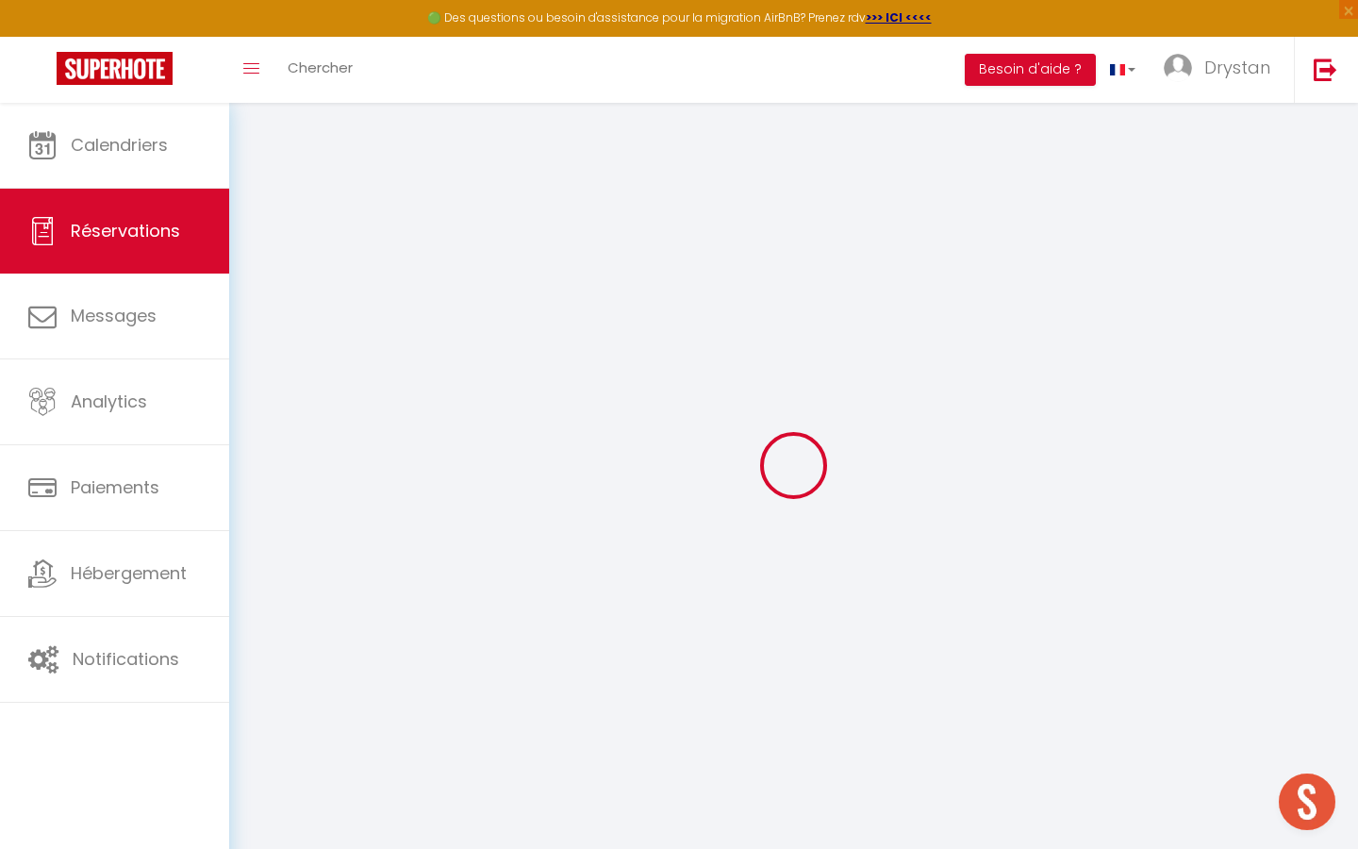
select select
checkbox input "false"
select select
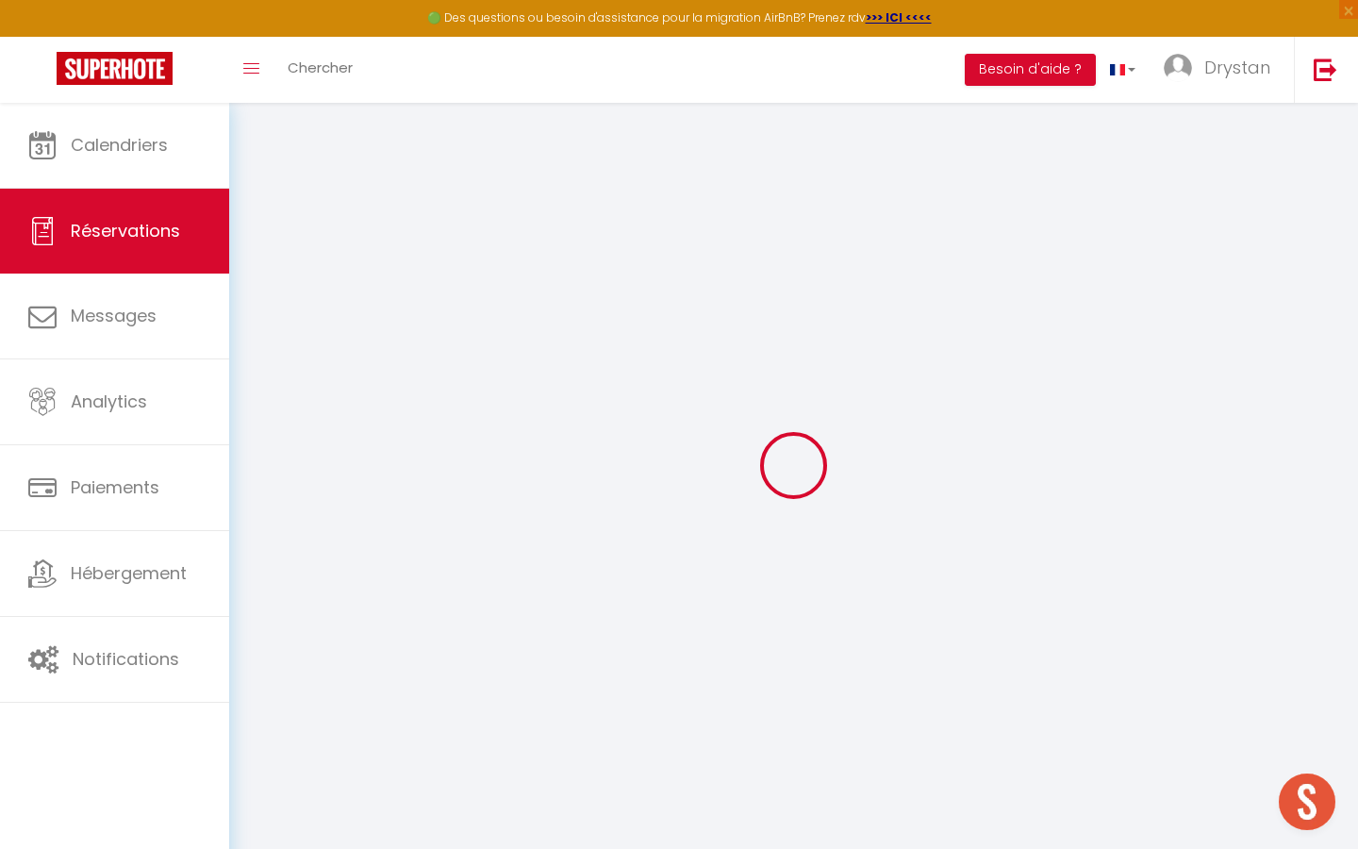
checkbox input "false"
select select
checkbox input "false"
type textarea "** THIS RESERVATION HAS BEEN PRE-PAID ** BOOKING NOTE : Payment charge is EUR 2…"
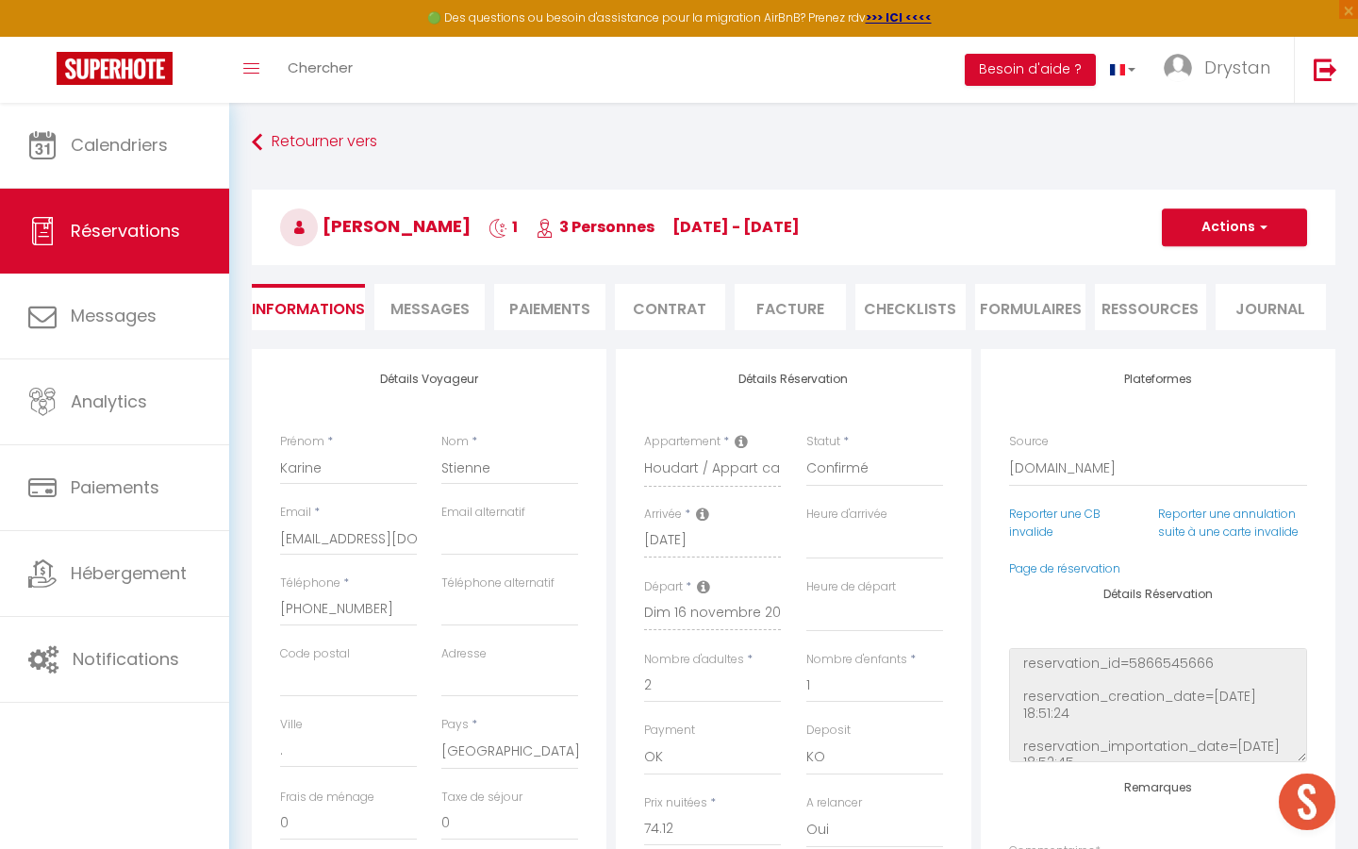
type input "85"
type input "10.95"
select select
checkbox input "false"
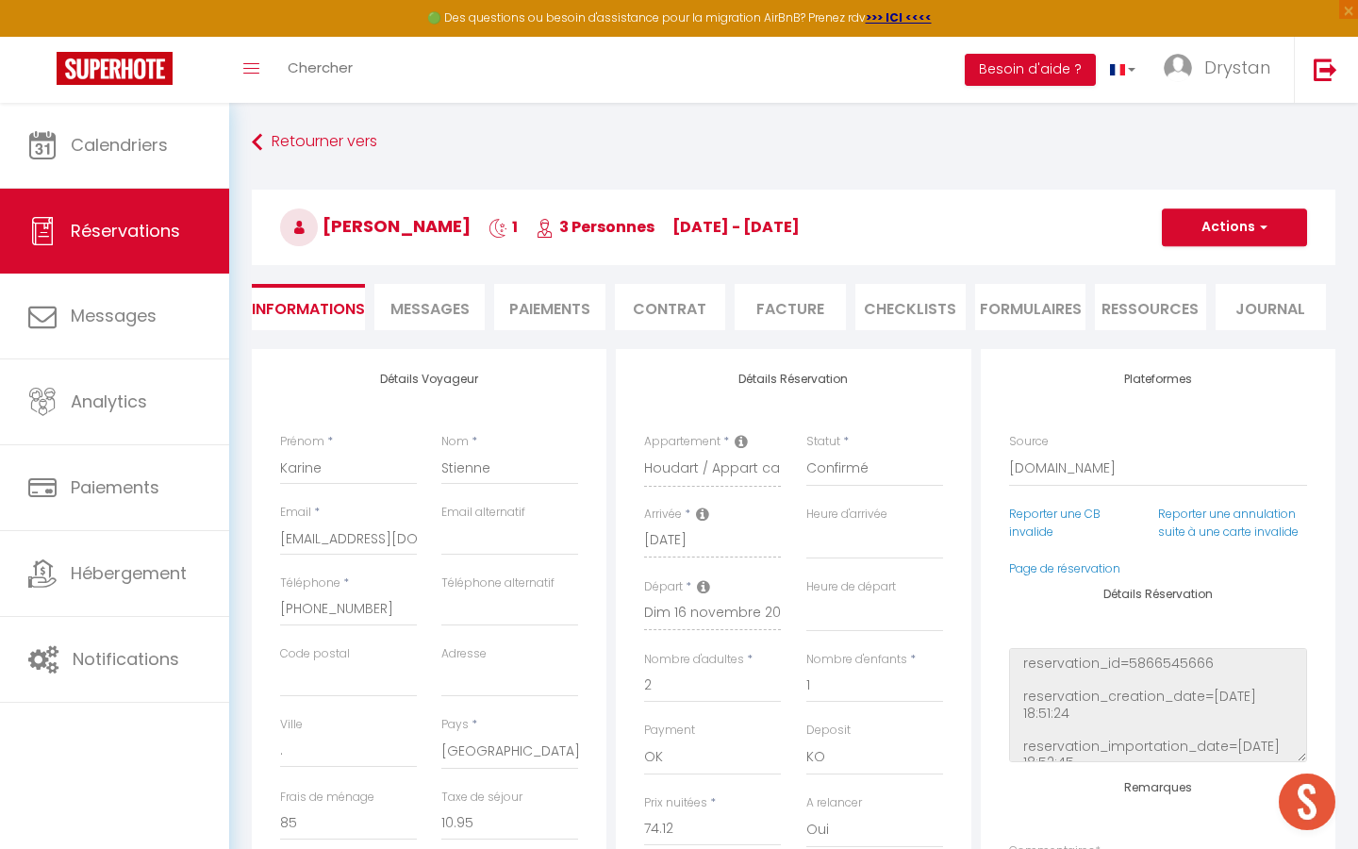
select select
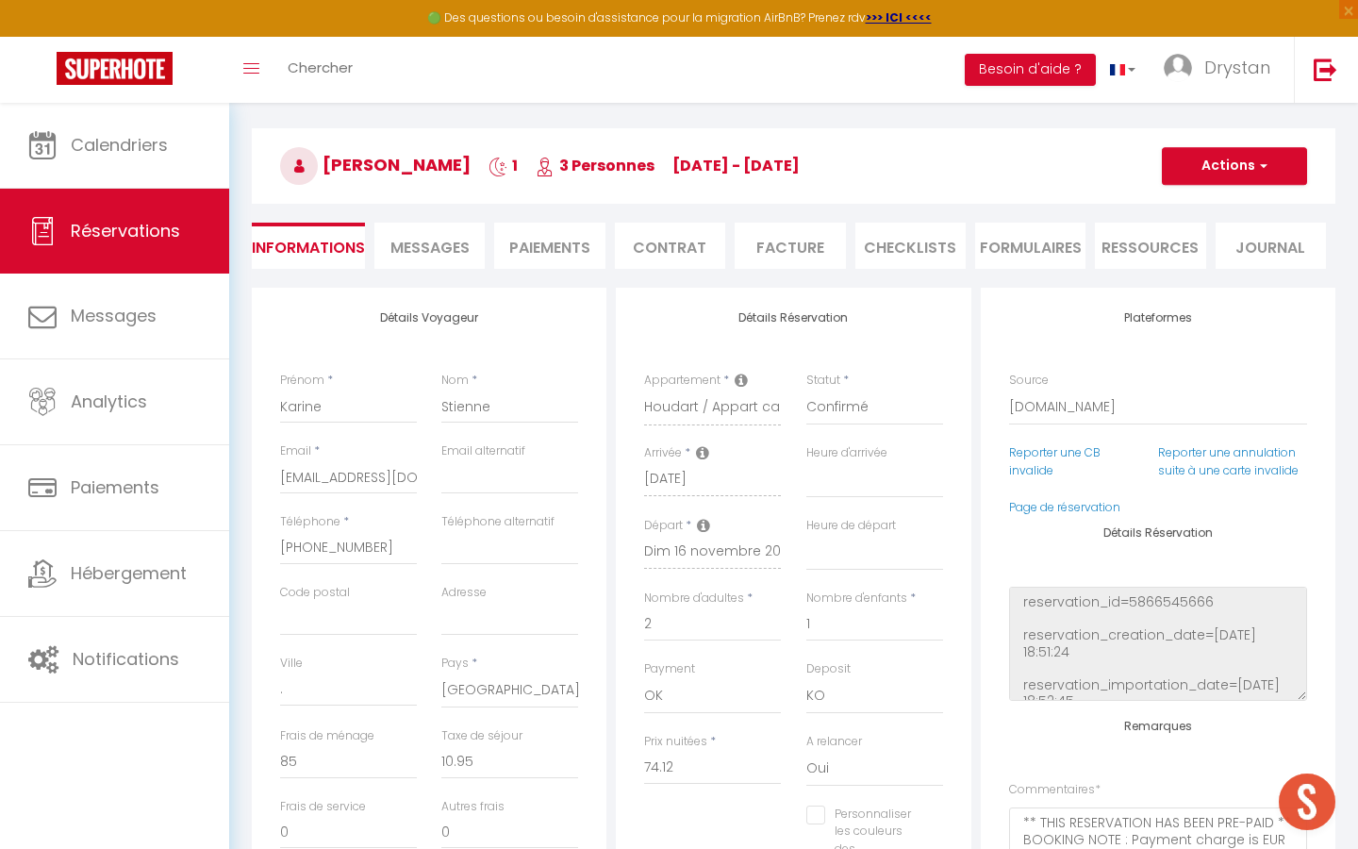
scroll to position [75, 0]
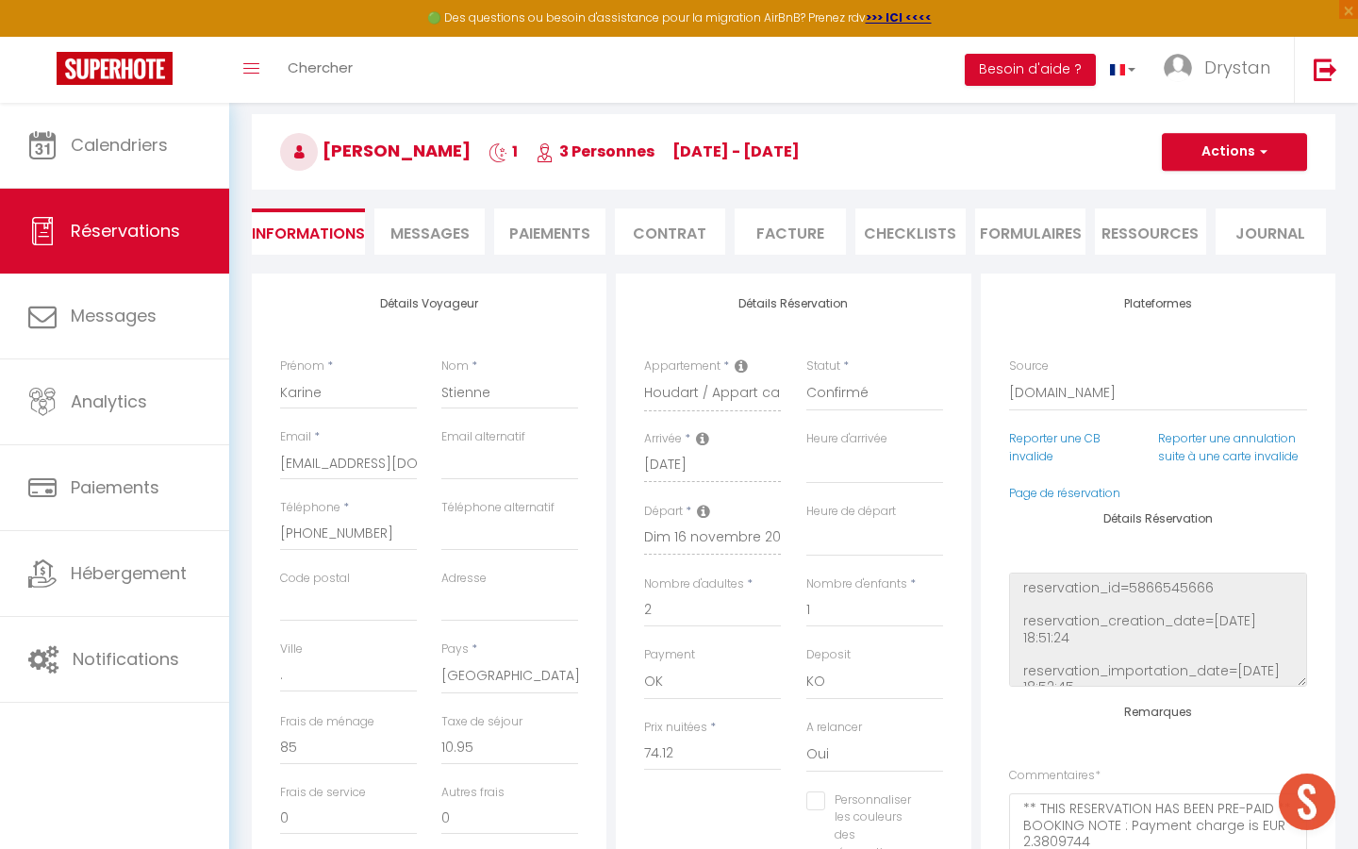
click at [531, 235] on li "Paiements" at bounding box center [549, 231] width 110 height 46
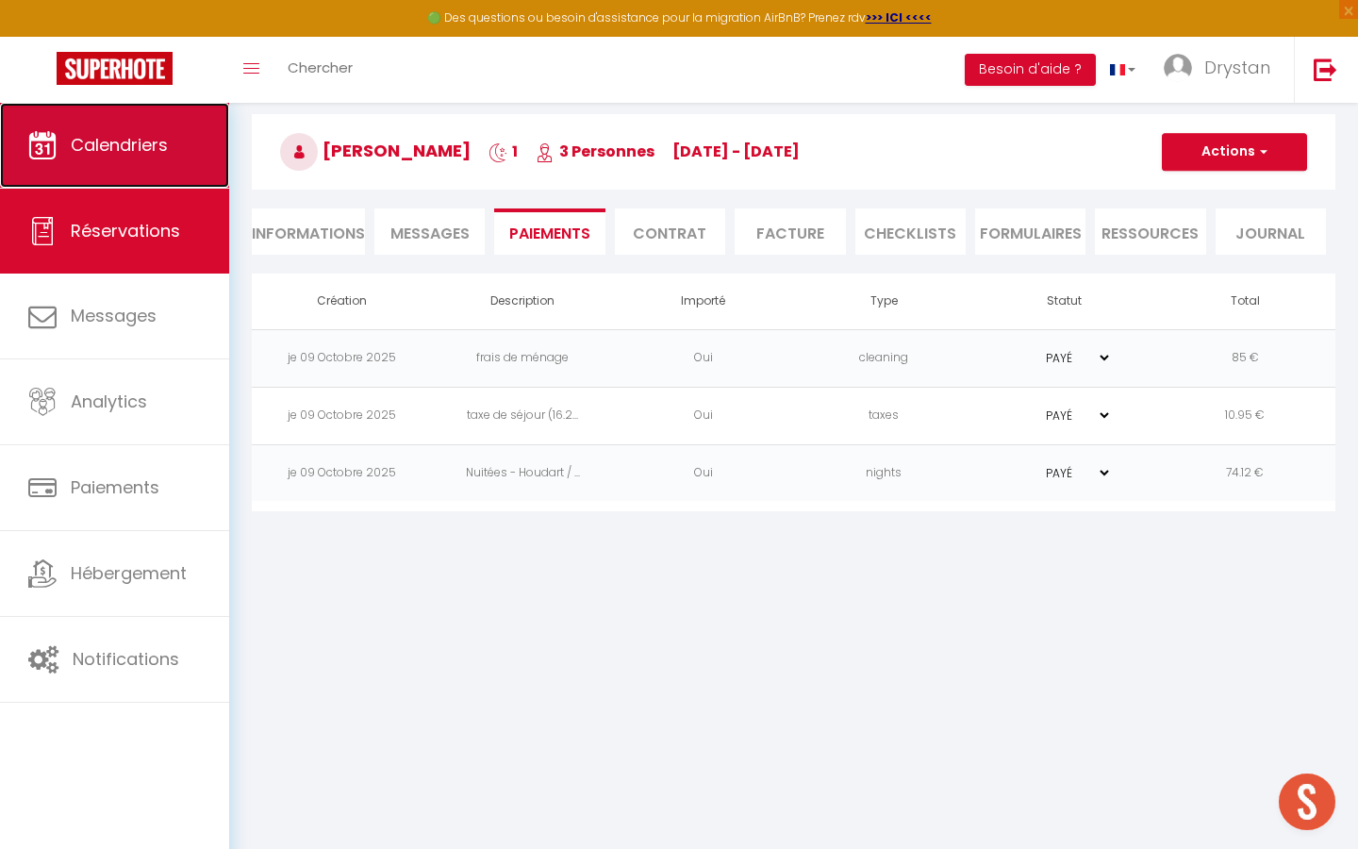
click at [162, 150] on span "Calendriers" at bounding box center [119, 145] width 97 height 24
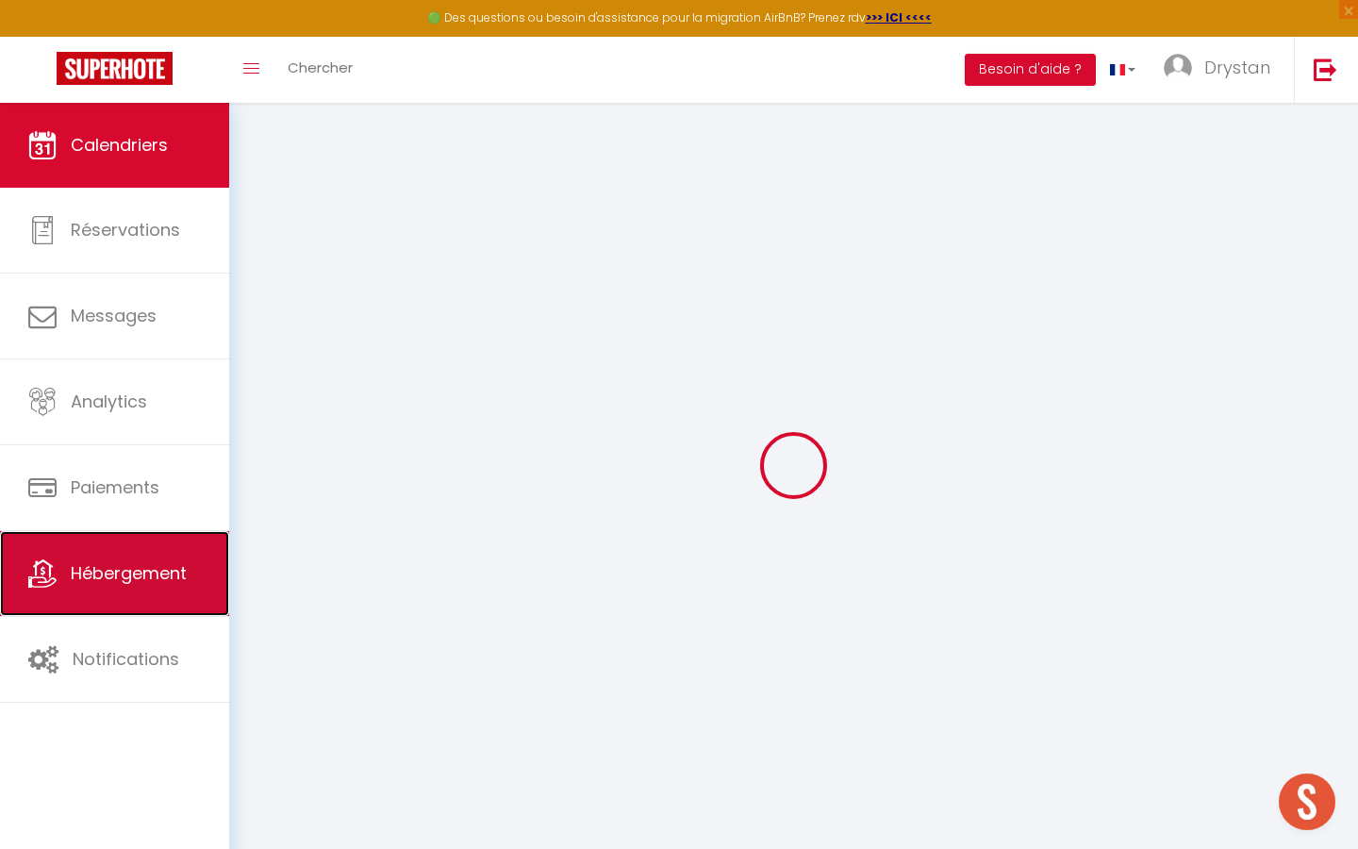
click at [205, 554] on link "Hébergement" at bounding box center [114, 573] width 229 height 85
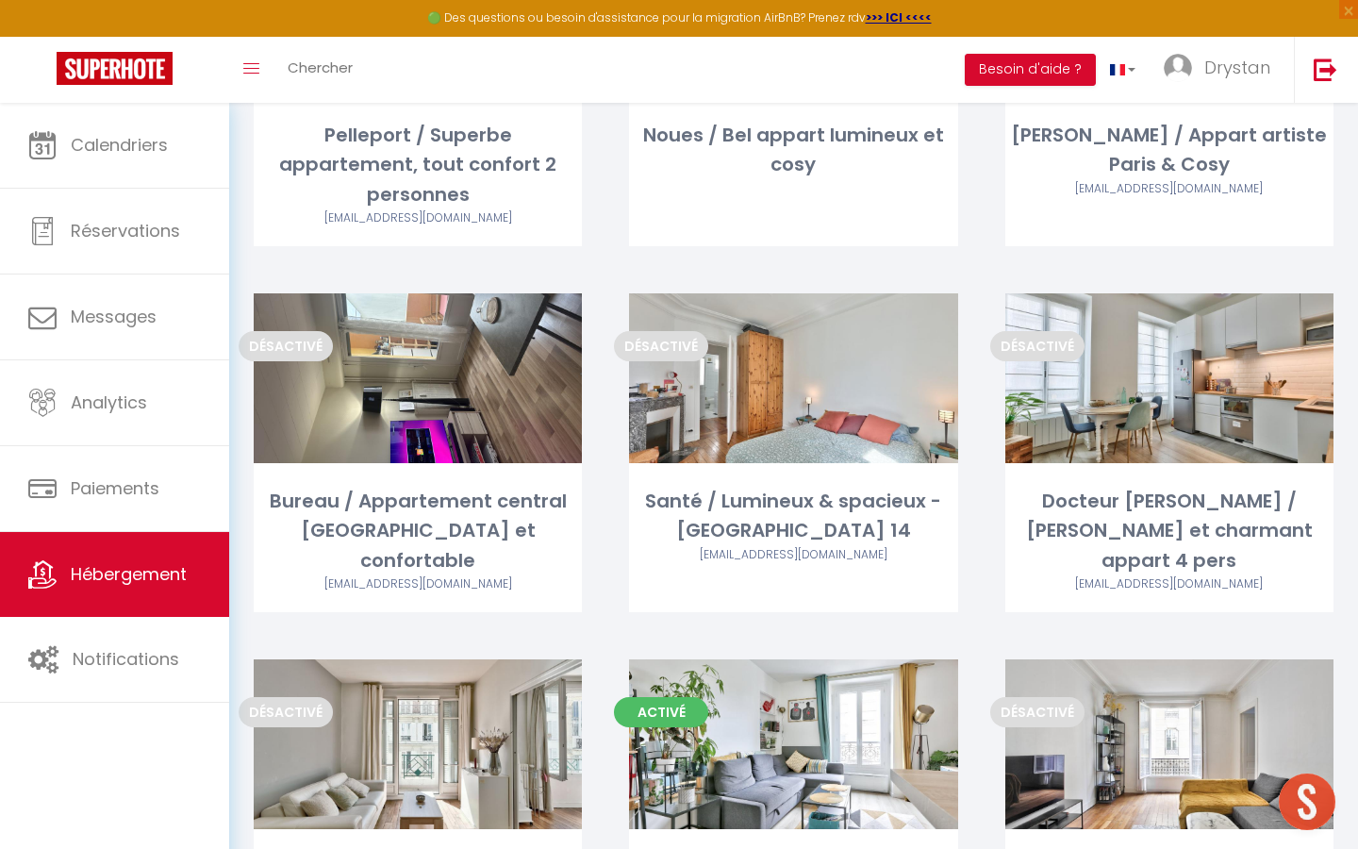
scroll to position [4744, 0]
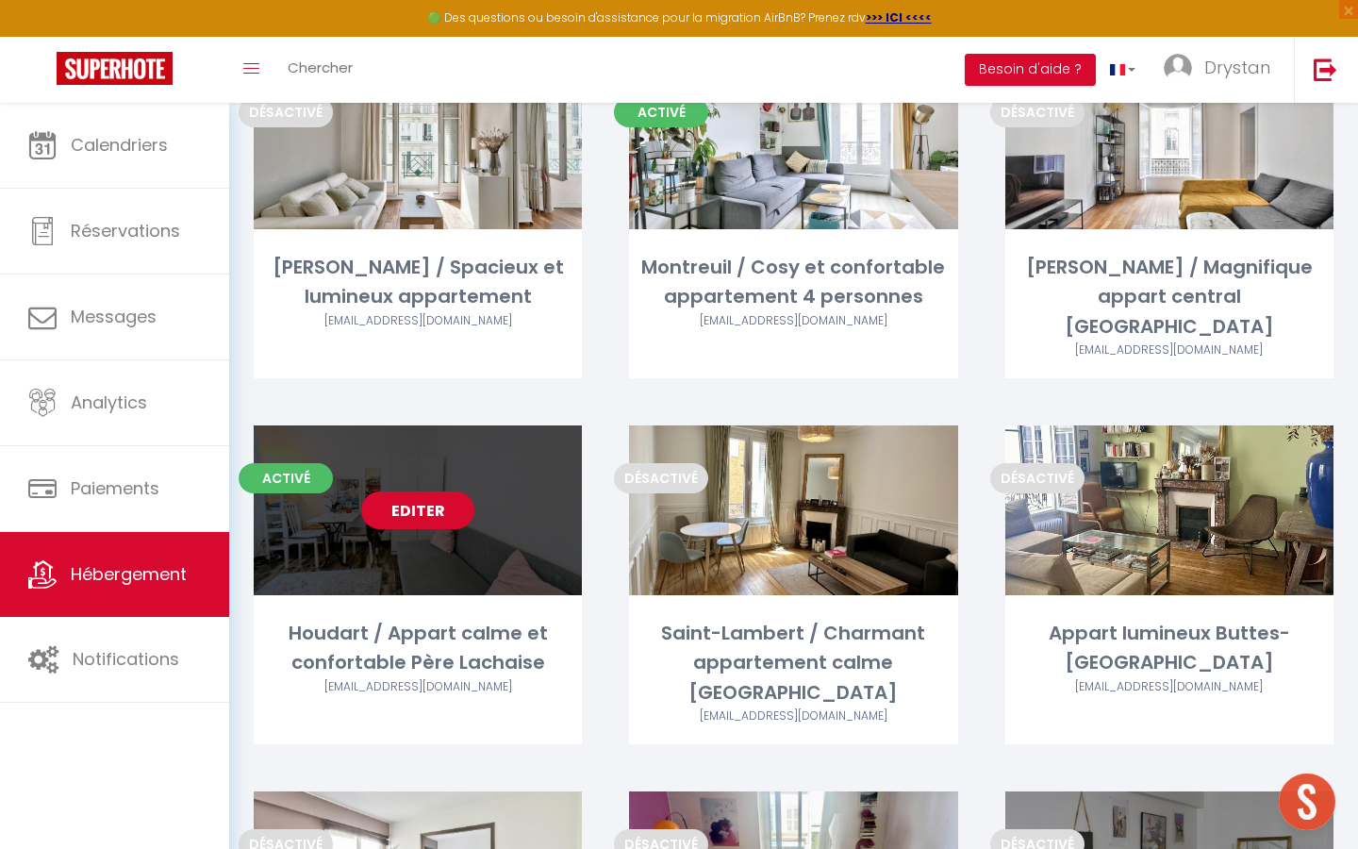
click at [414, 491] on link "Editer" at bounding box center [417, 510] width 113 height 38
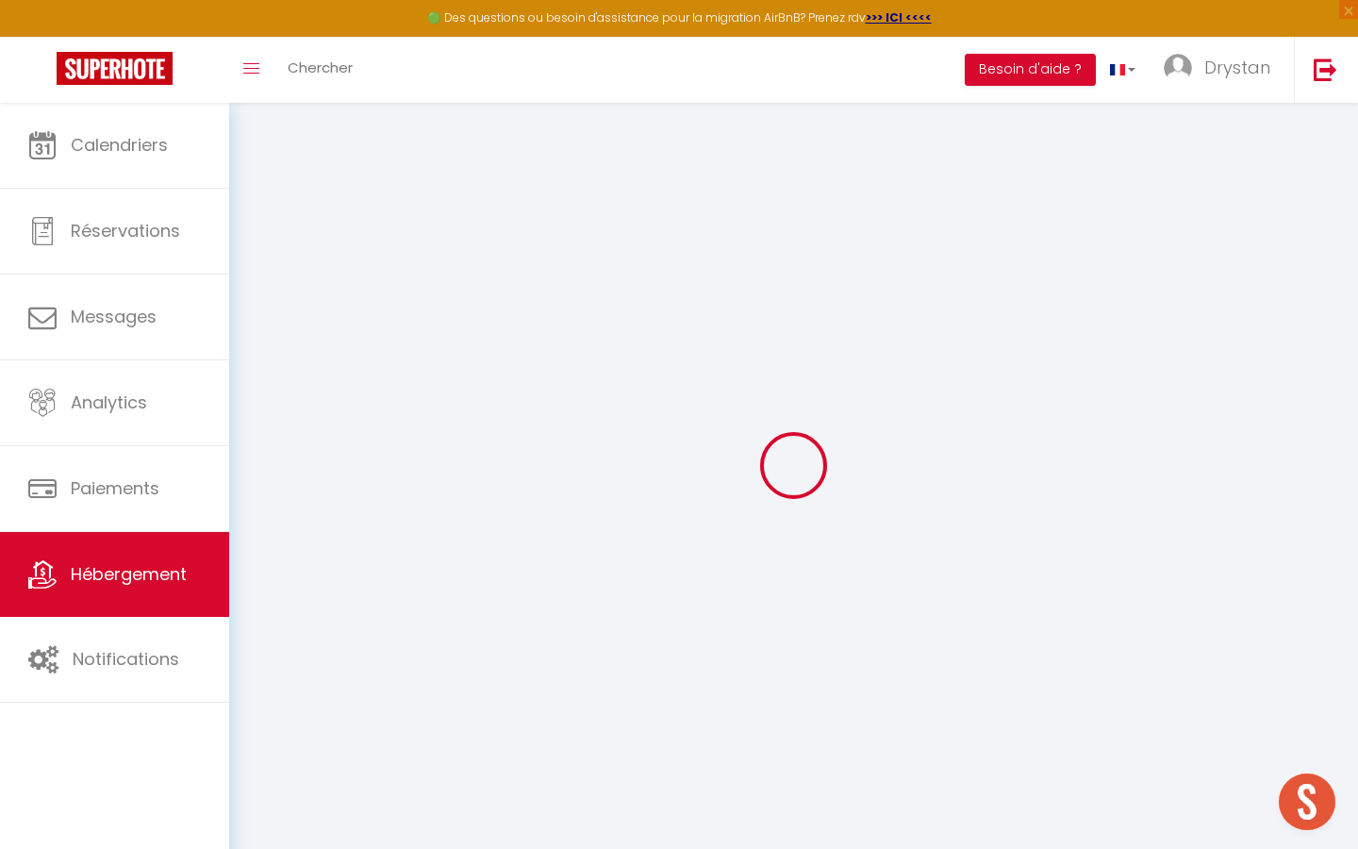
select select
checkbox input "false"
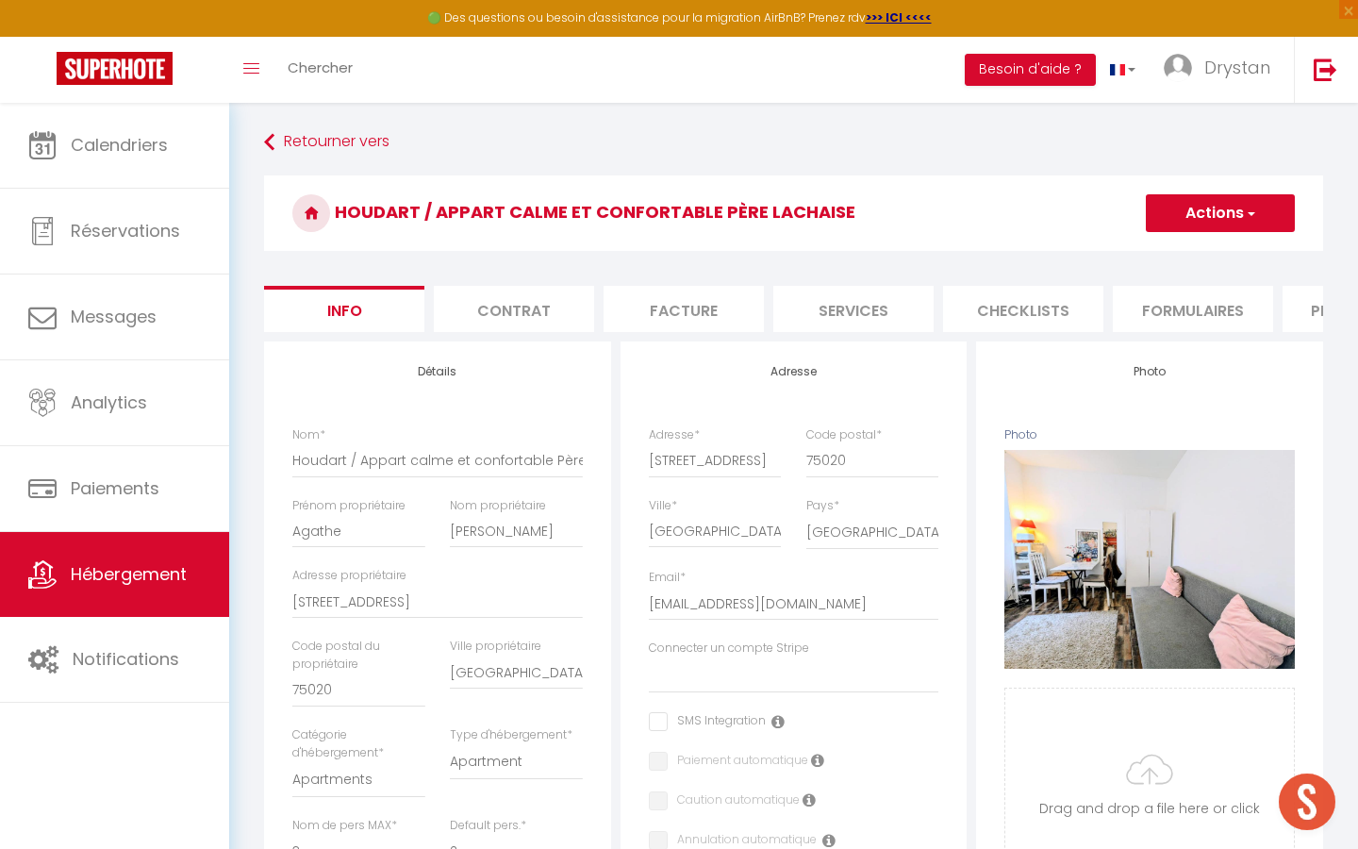
select select
checkbox input "false"
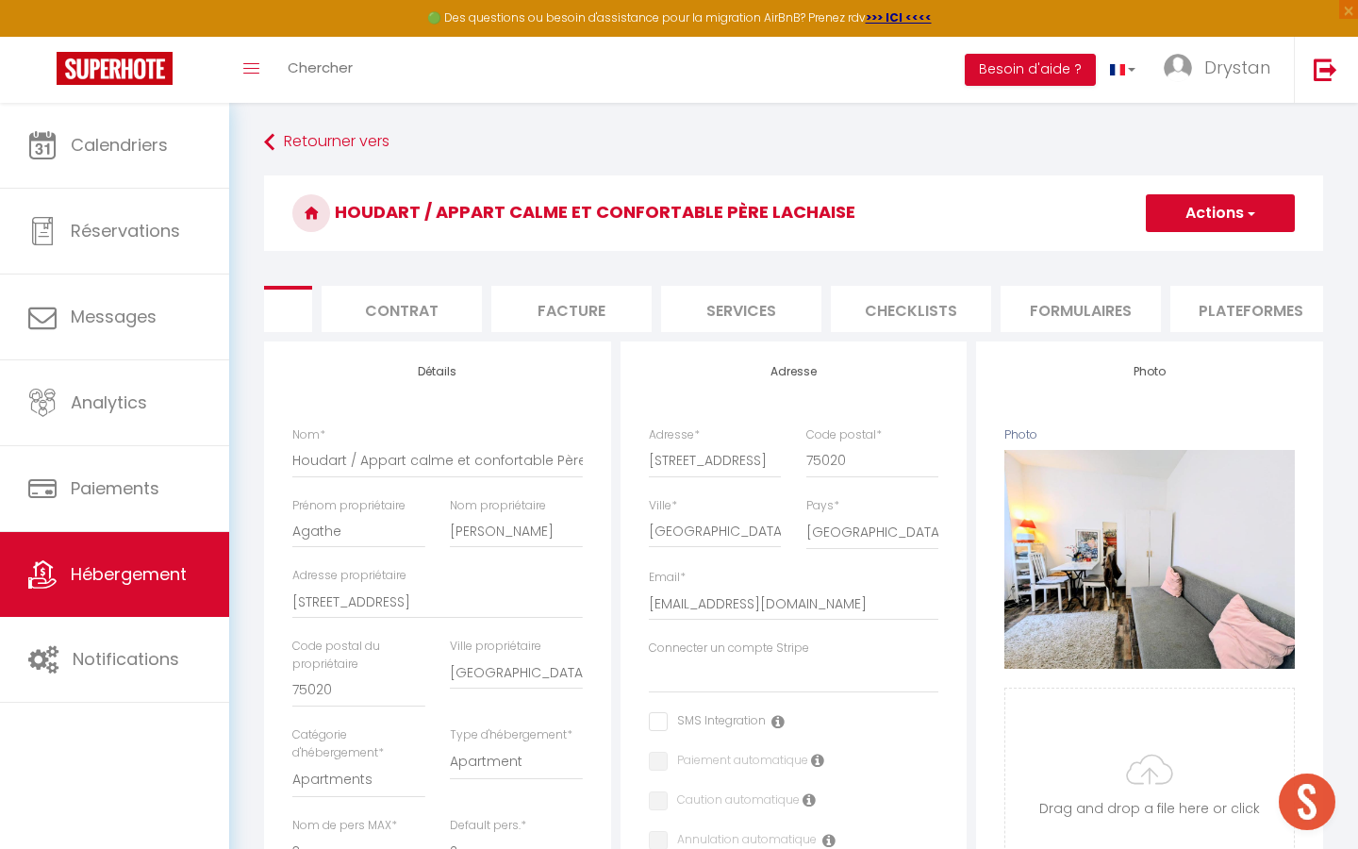
scroll to position [0, 128]
click at [1155, 313] on li "Plateformes" at bounding box center [1234, 309] width 160 height 46
select select
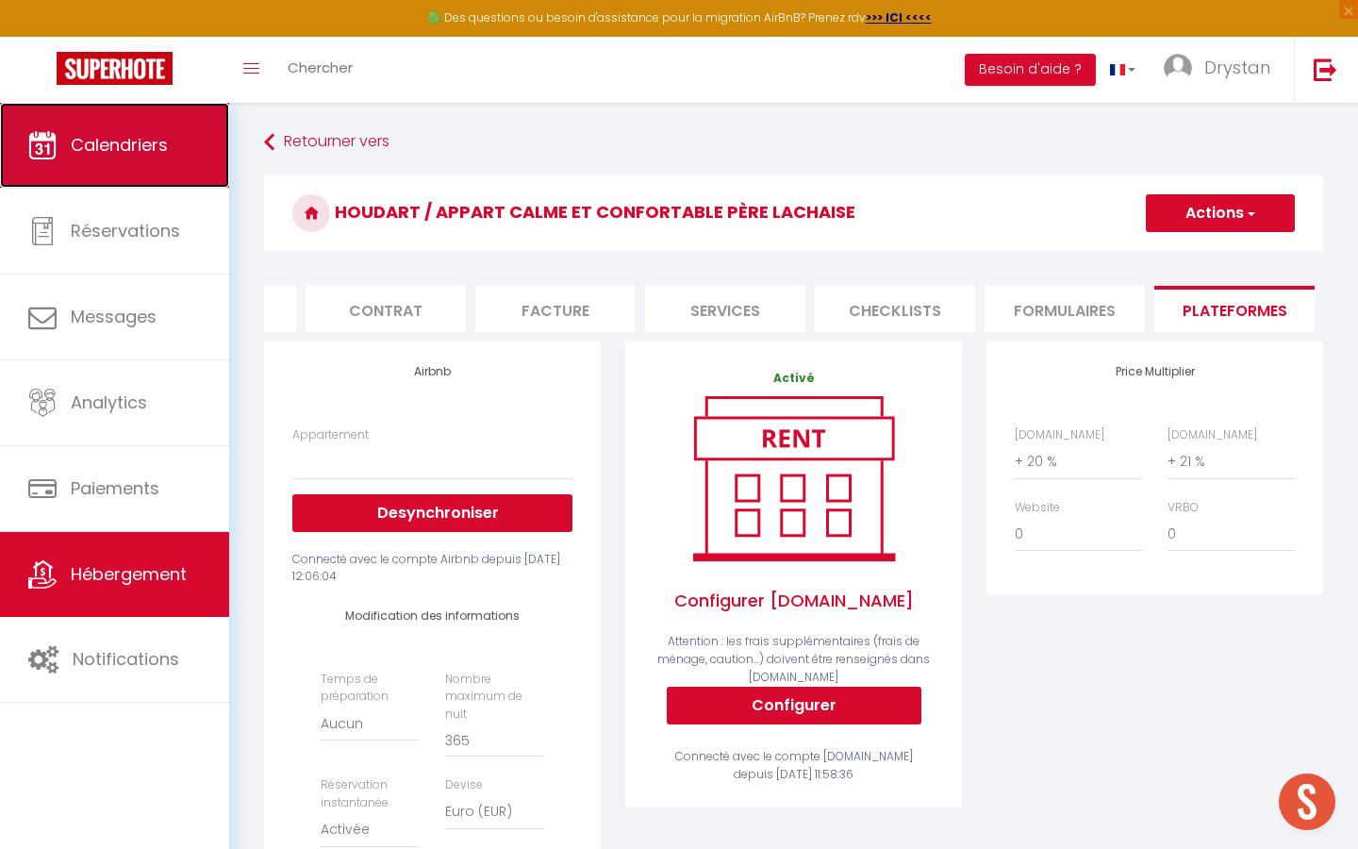
click at [157, 148] on span "Calendriers" at bounding box center [119, 145] width 97 height 24
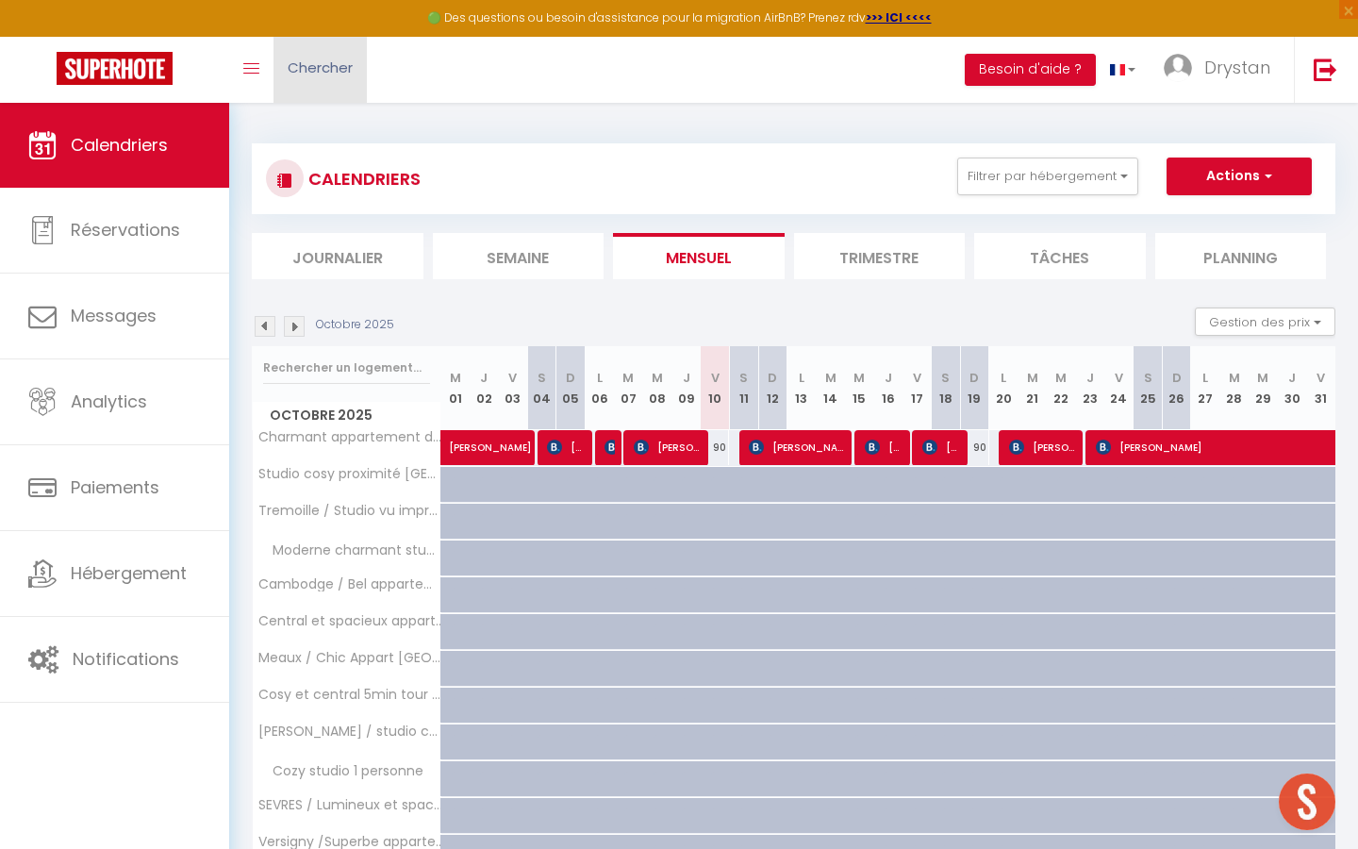
click at [336, 74] on span "Chercher" at bounding box center [320, 68] width 65 height 20
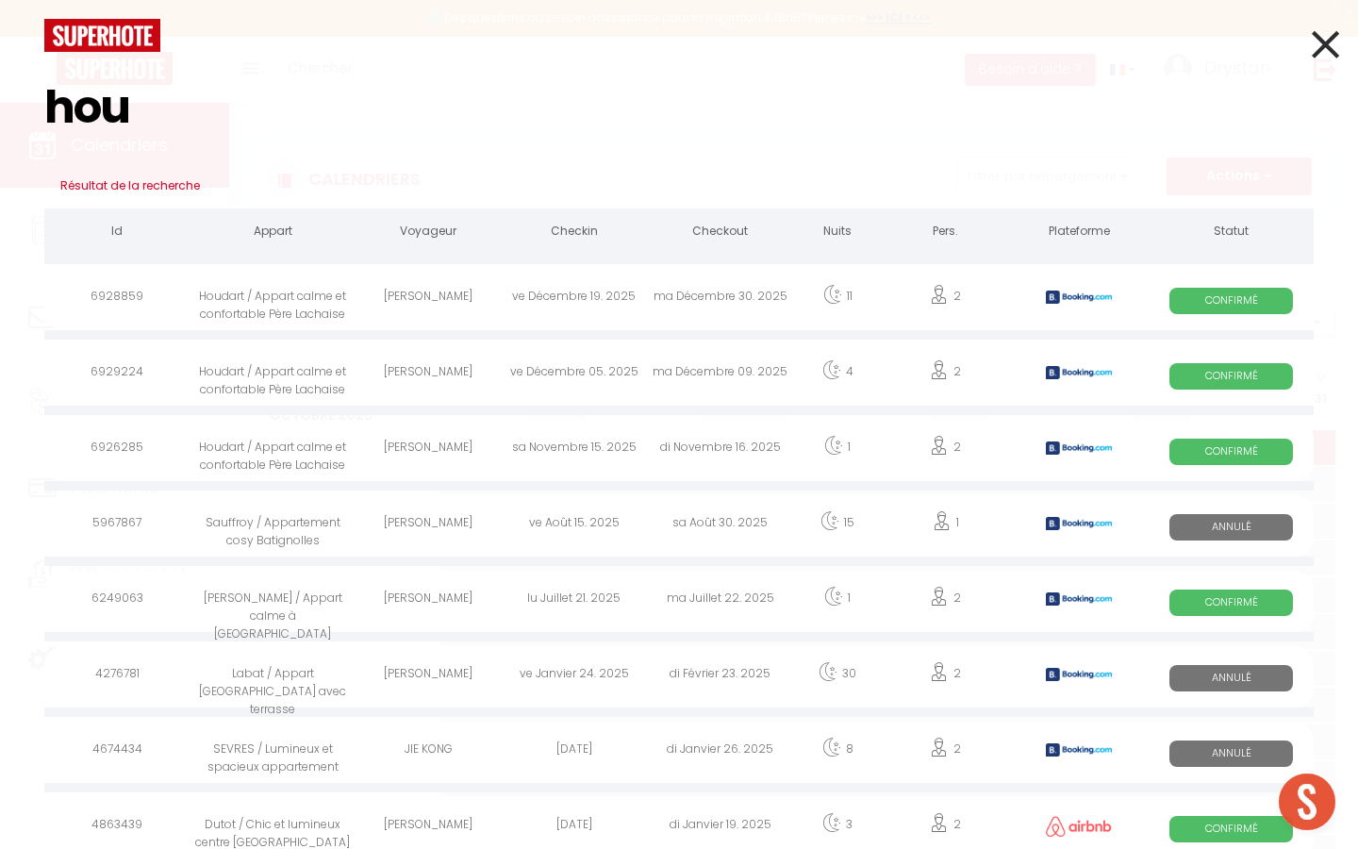
type input "hou"
click at [1320, 27] on icon at bounding box center [1324, 44] width 27 height 47
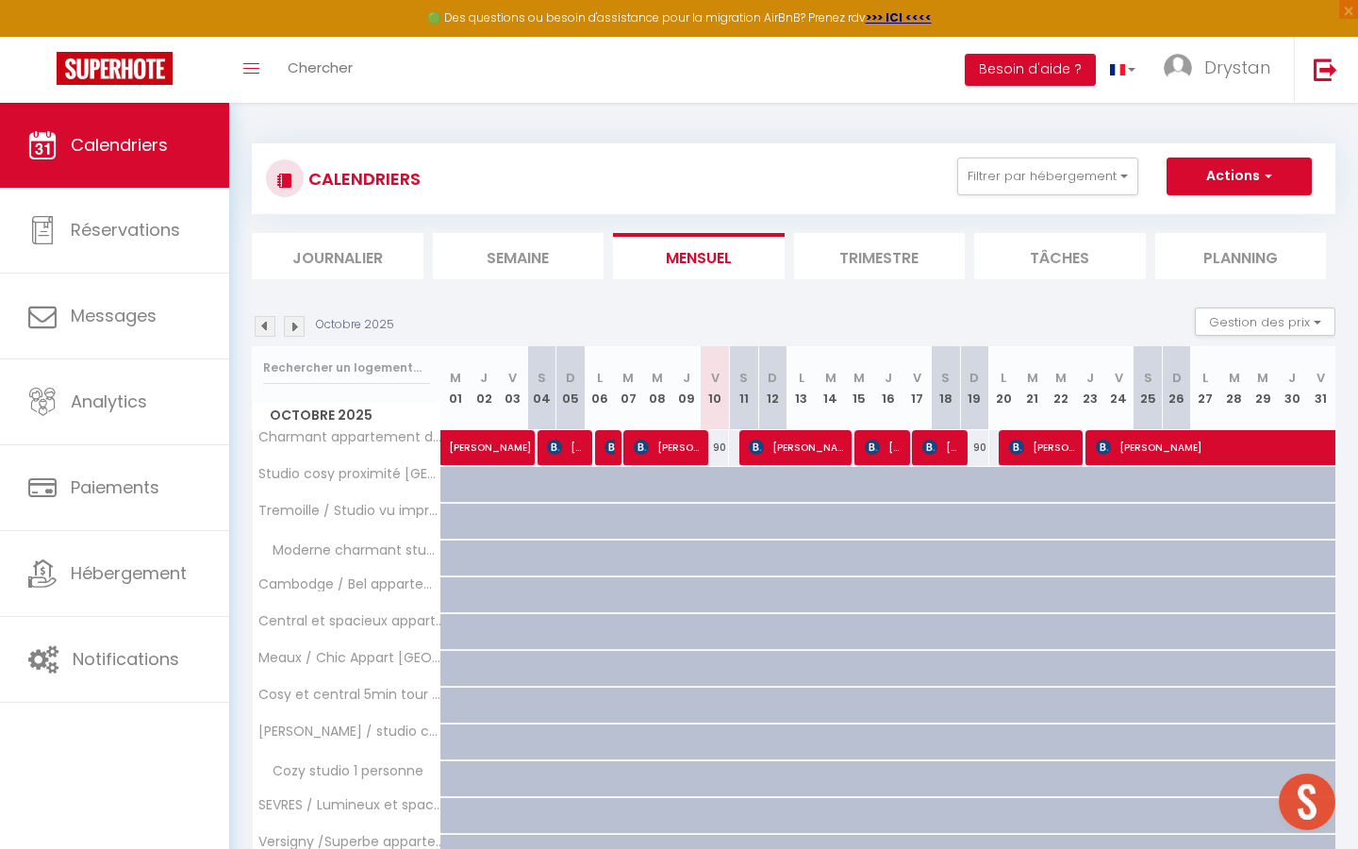
click at [286, 324] on img at bounding box center [294, 326] width 21 height 21
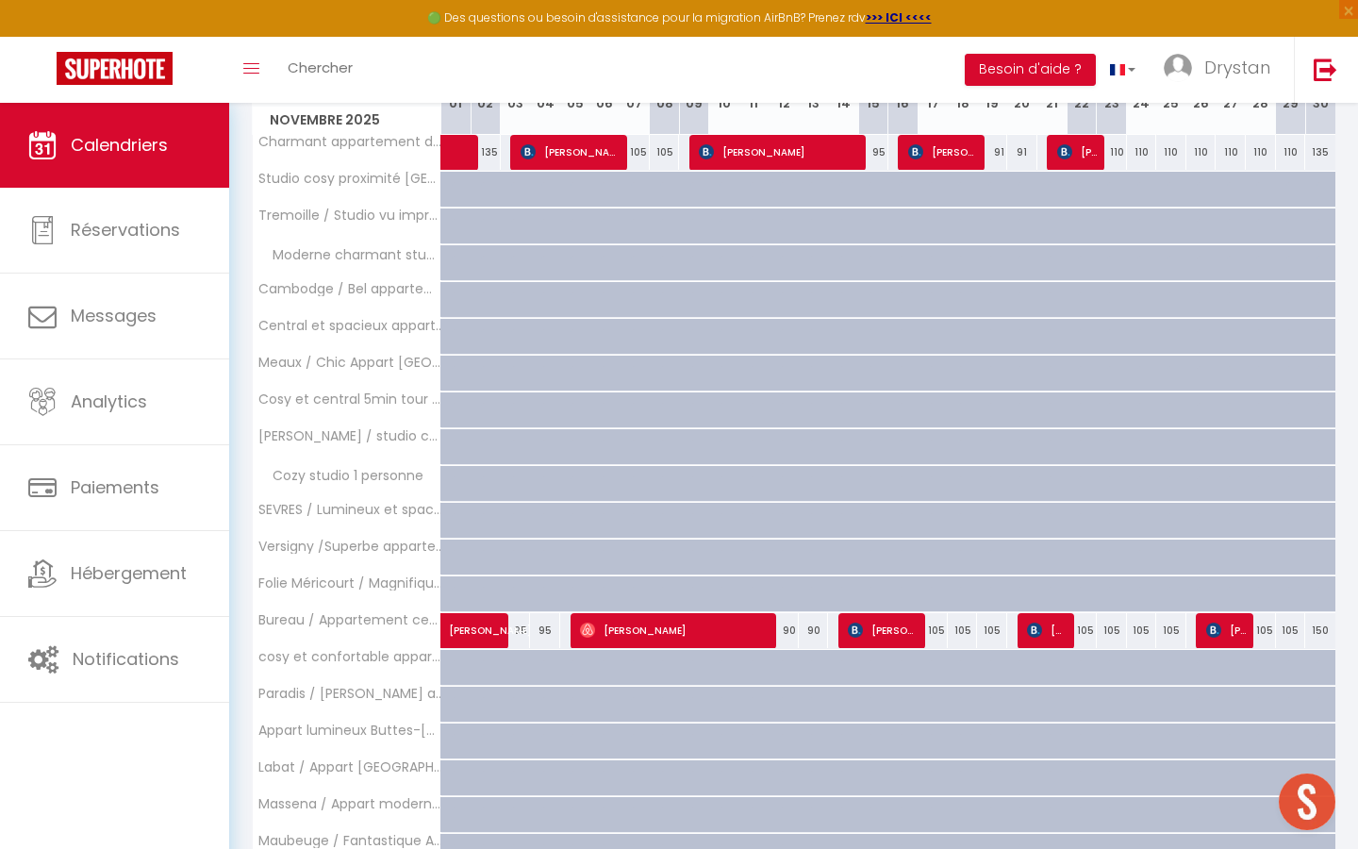
scroll to position [440, 0]
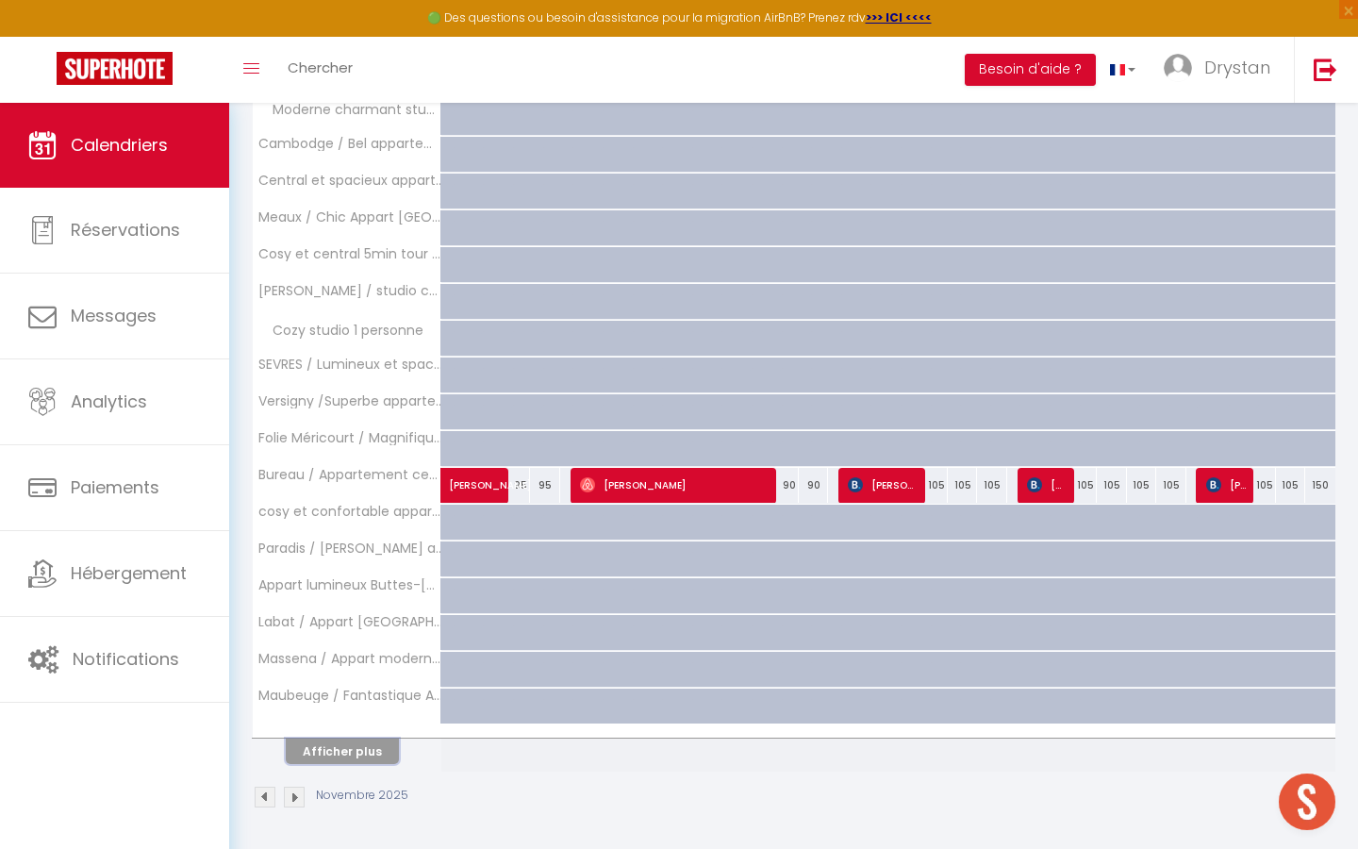
click at [307, 750] on button "Afficher plus" at bounding box center [342, 750] width 113 height 25
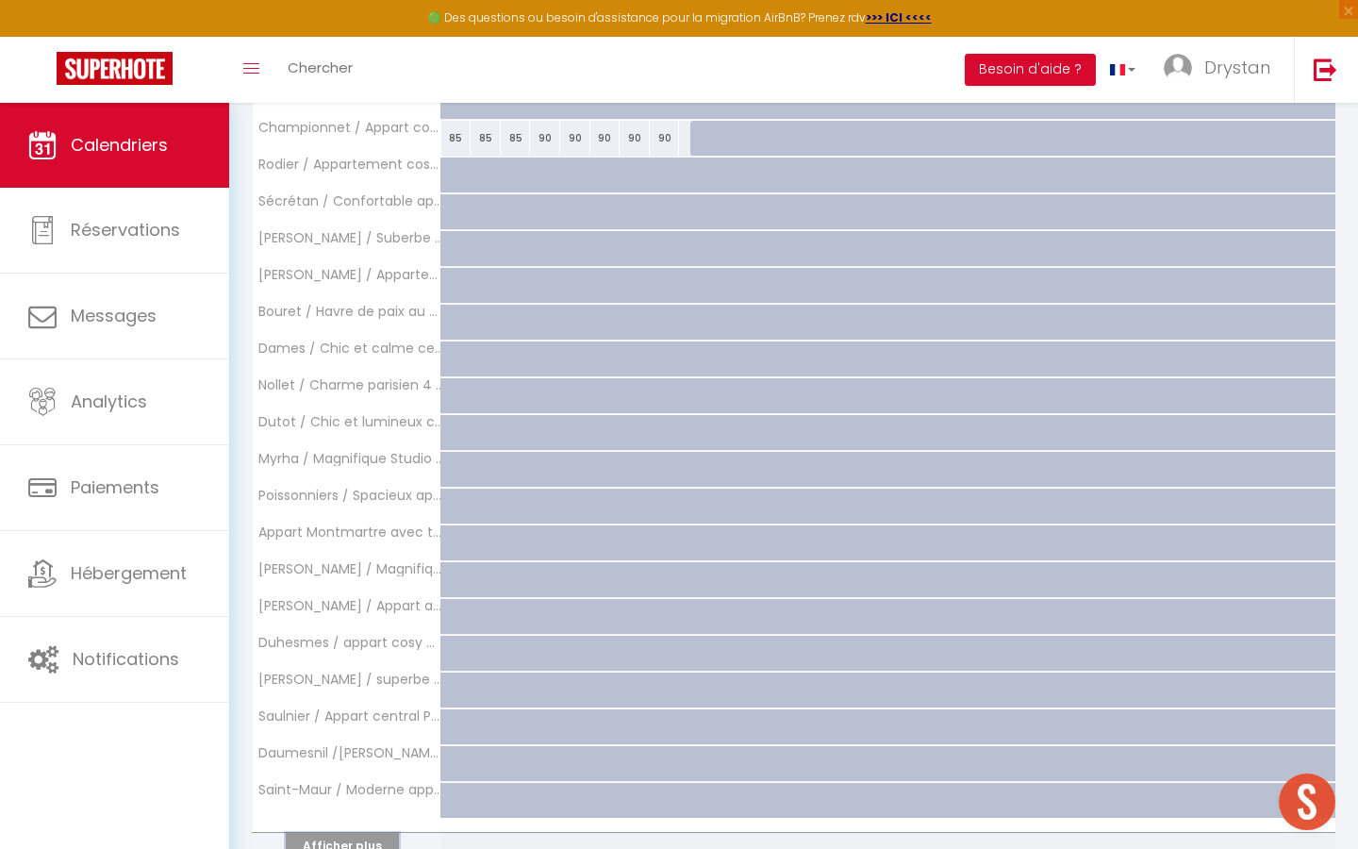
scroll to position [1176, 0]
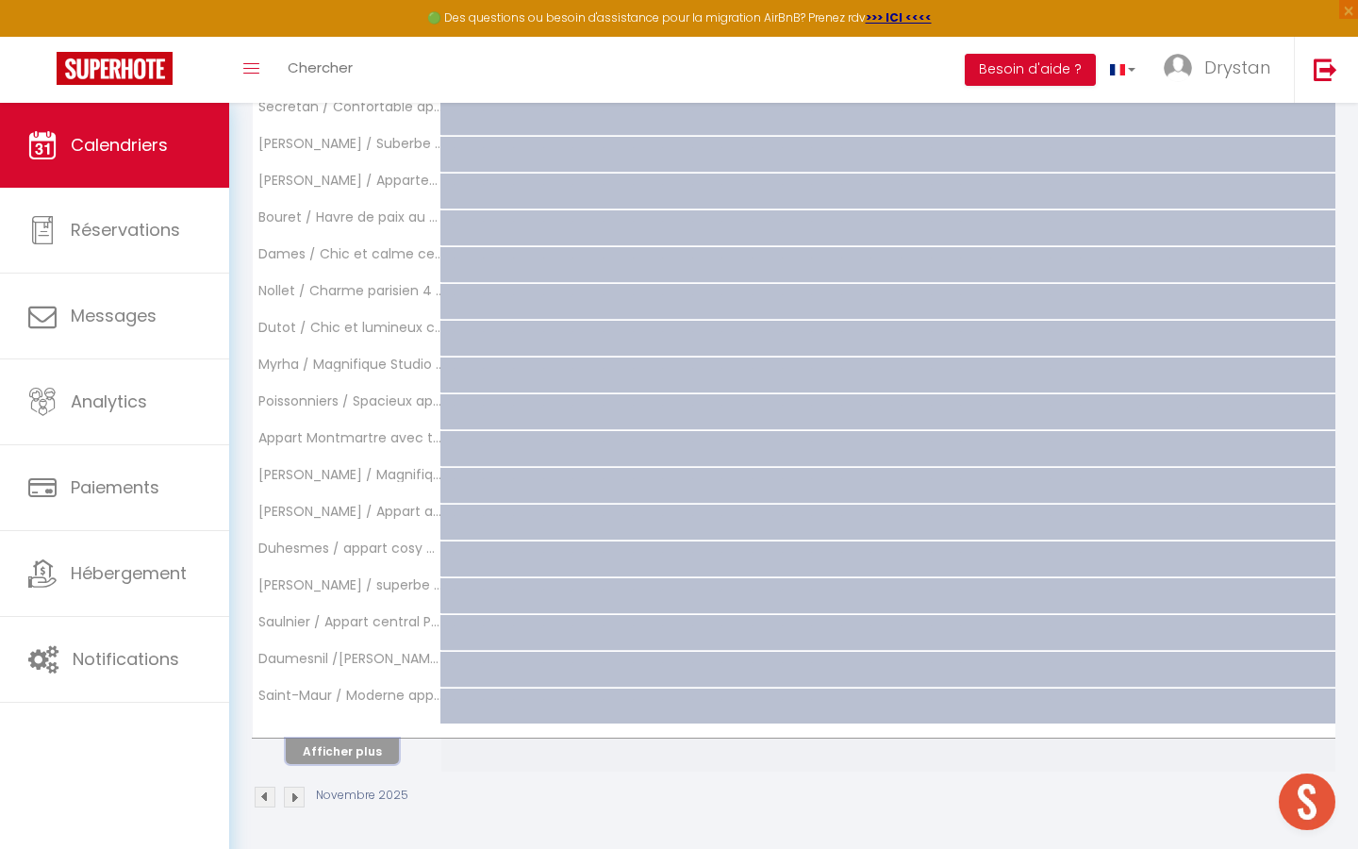
click at [307, 750] on button "Afficher plus" at bounding box center [342, 750] width 113 height 25
select select
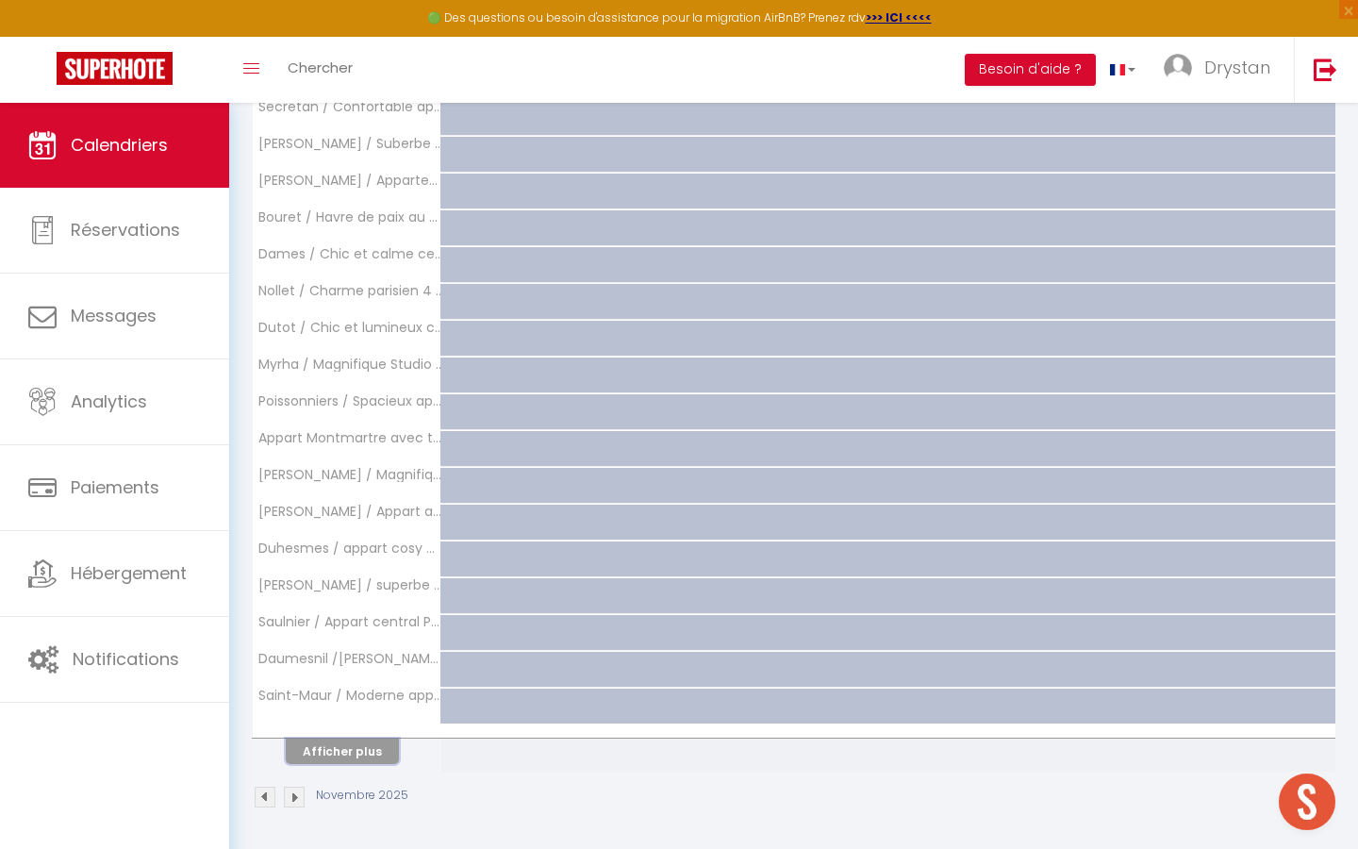
select select
drag, startPoint x: 307, startPoint y: 750, endPoint x: 311, endPoint y: 762, distance: 12.8
click at [311, 762] on button "Afficher plus" at bounding box center [342, 750] width 113 height 25
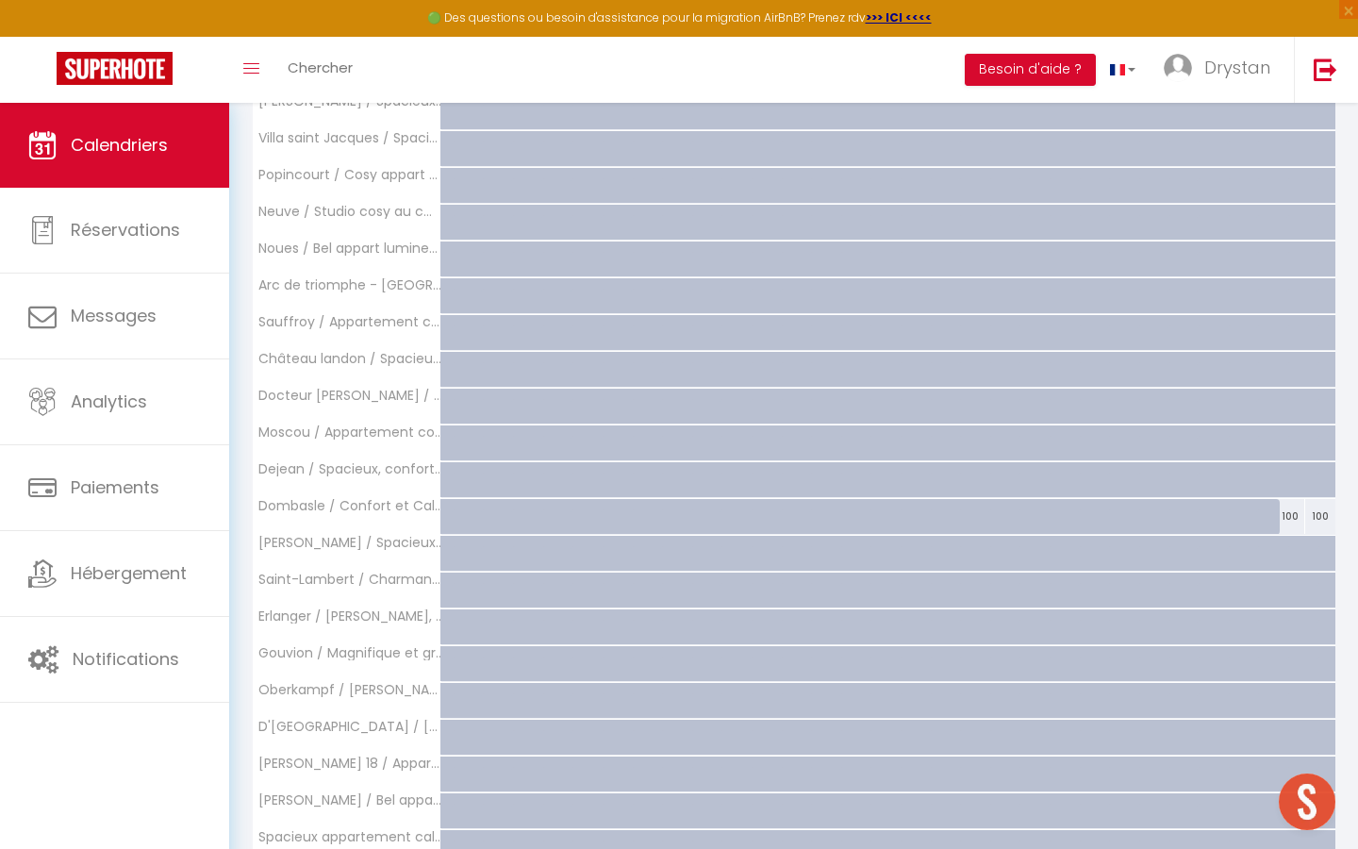
scroll to position [2233, 0]
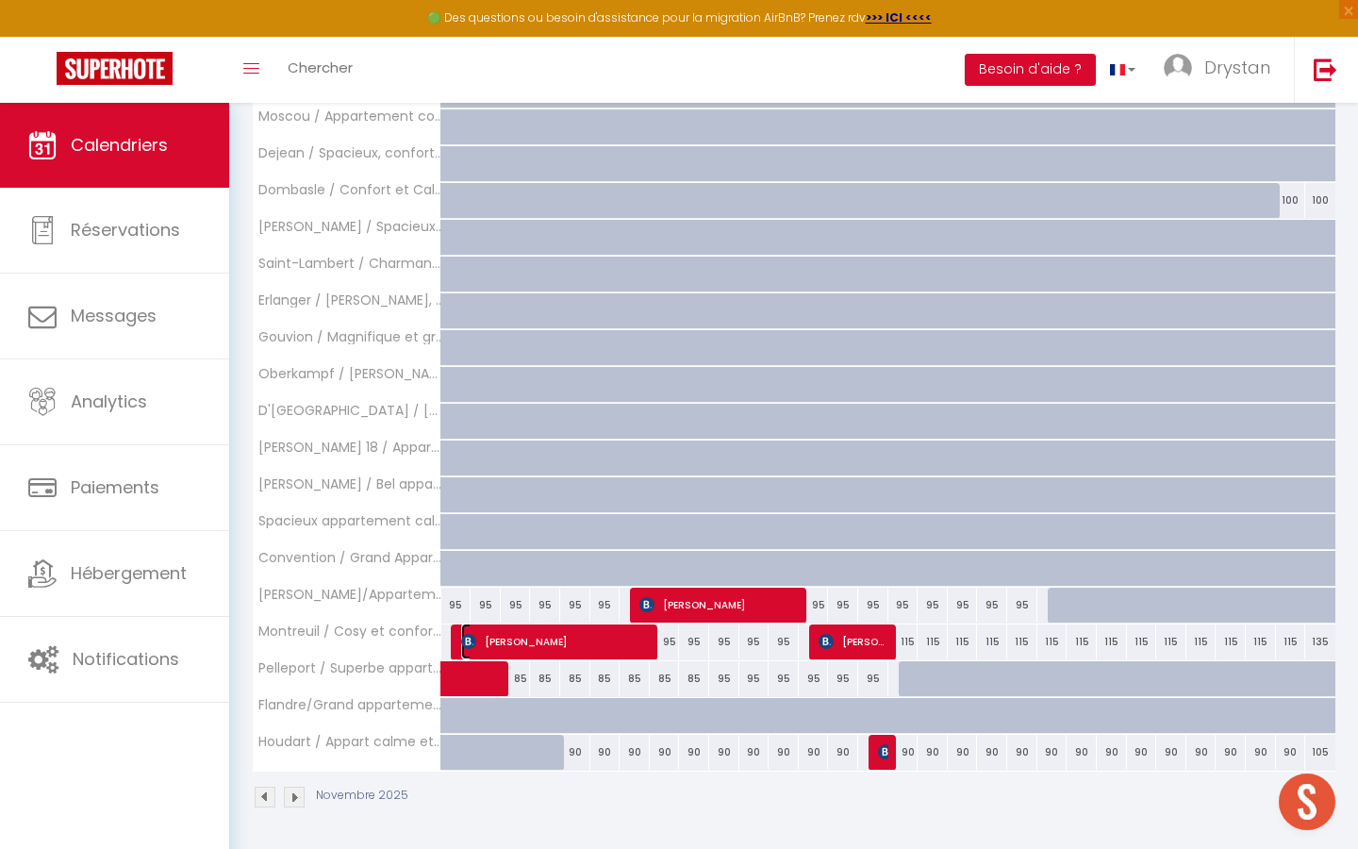
click at [617, 639] on span "Mauro Grassi" at bounding box center [556, 641] width 191 height 36
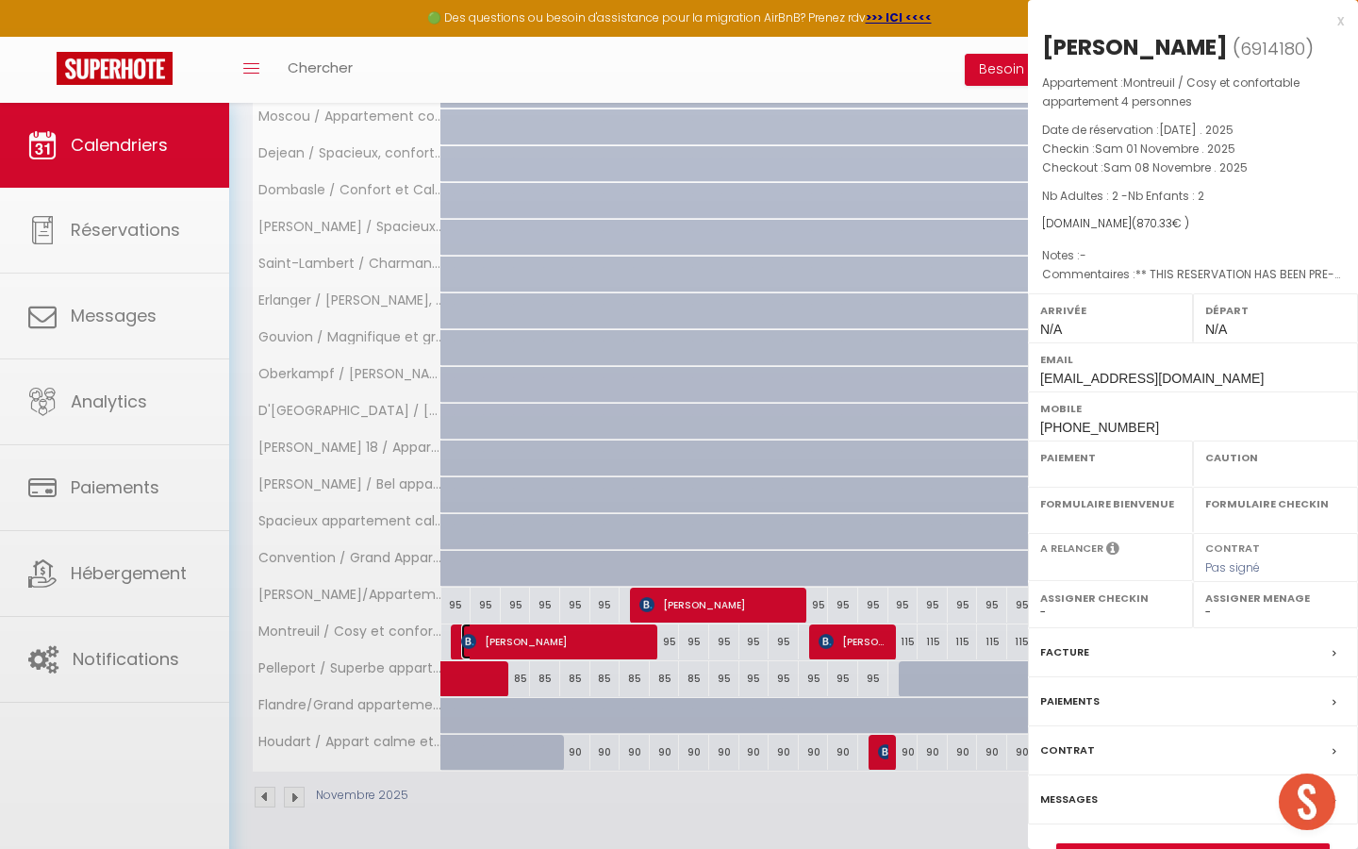
select select "OK"
select select "KO"
select select "0"
select select "1"
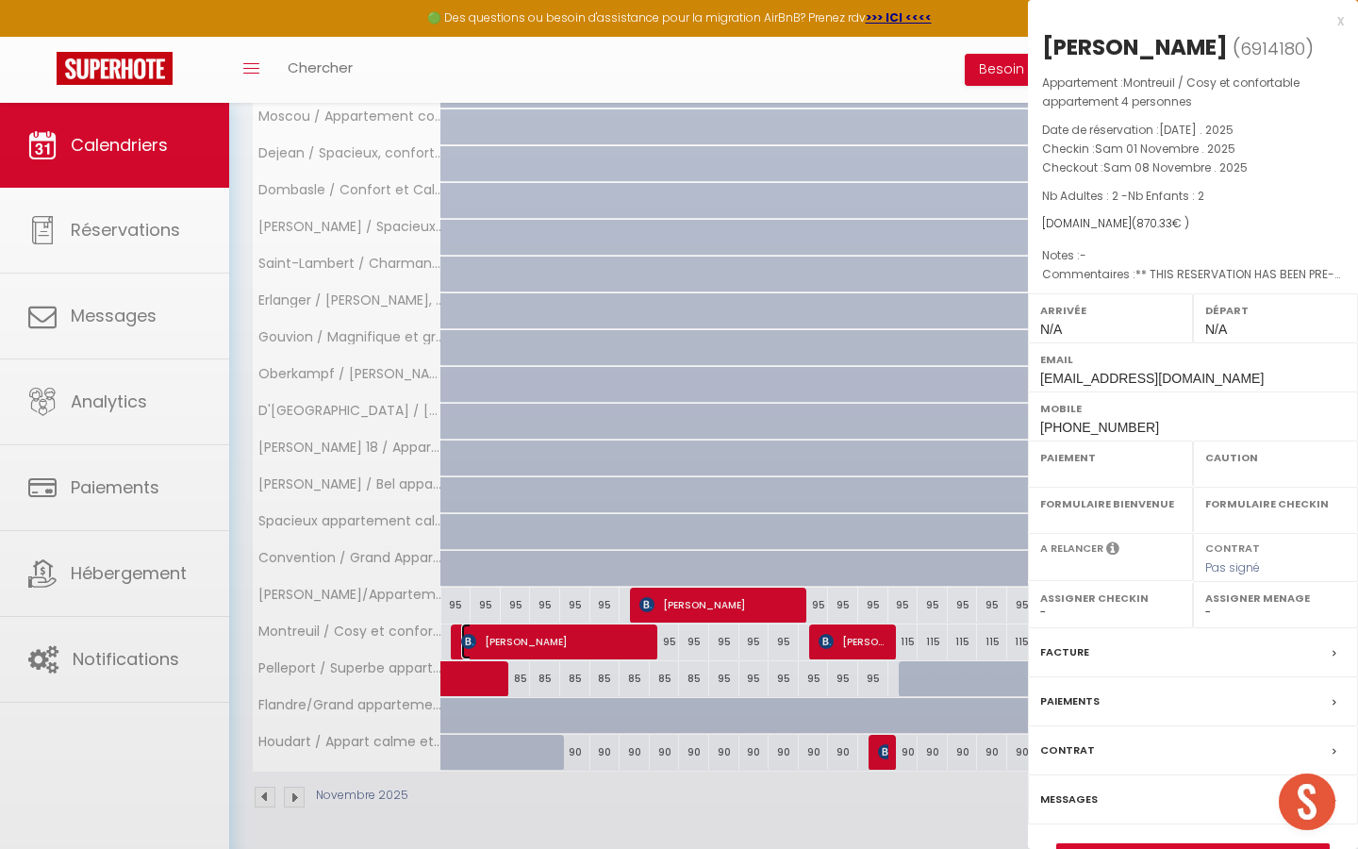
select select
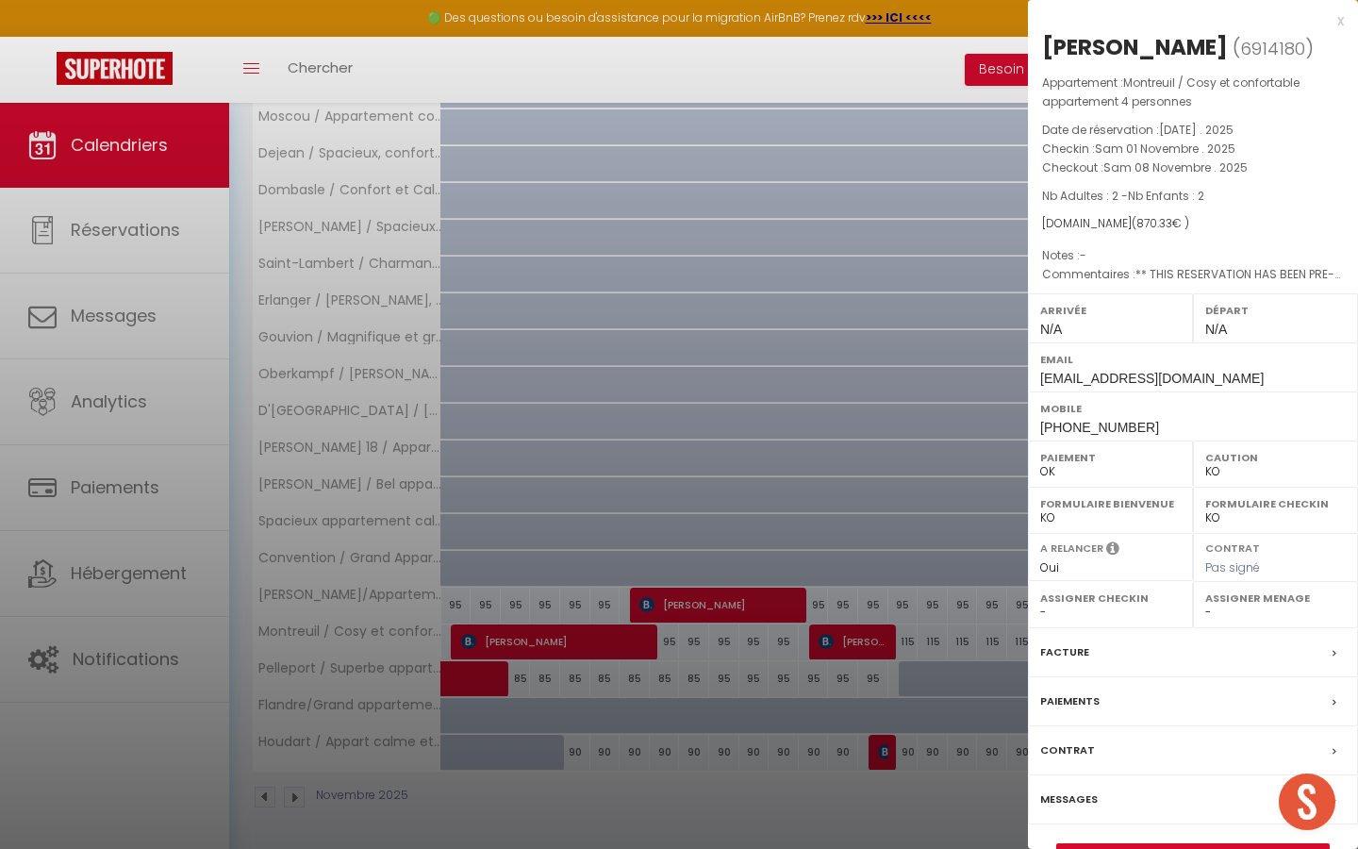
click at [604, 592] on div at bounding box center [679, 424] width 1358 height 849
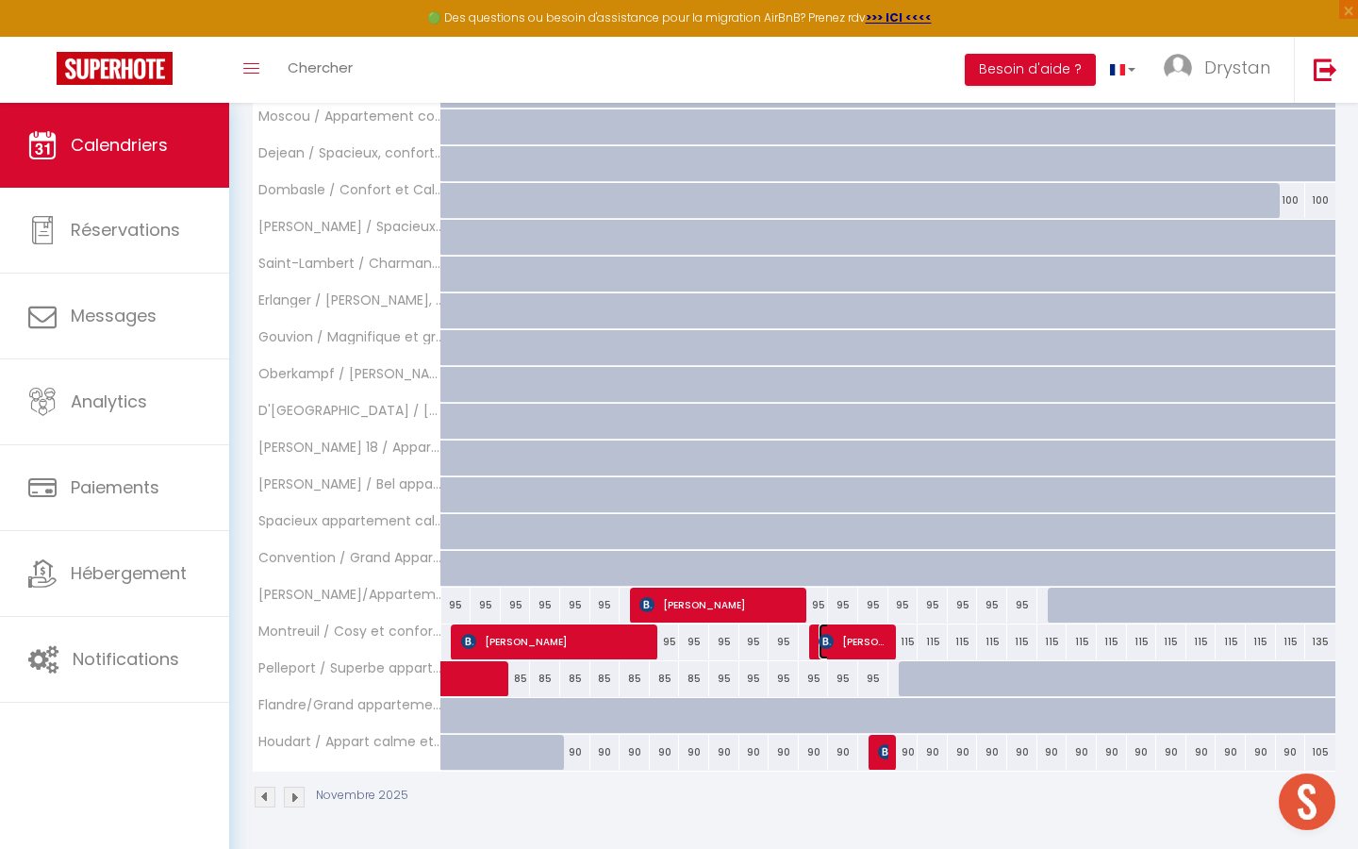
click at [849, 651] on span "Andrea Merceded Navarro Cabré" at bounding box center [853, 641] width 71 height 36
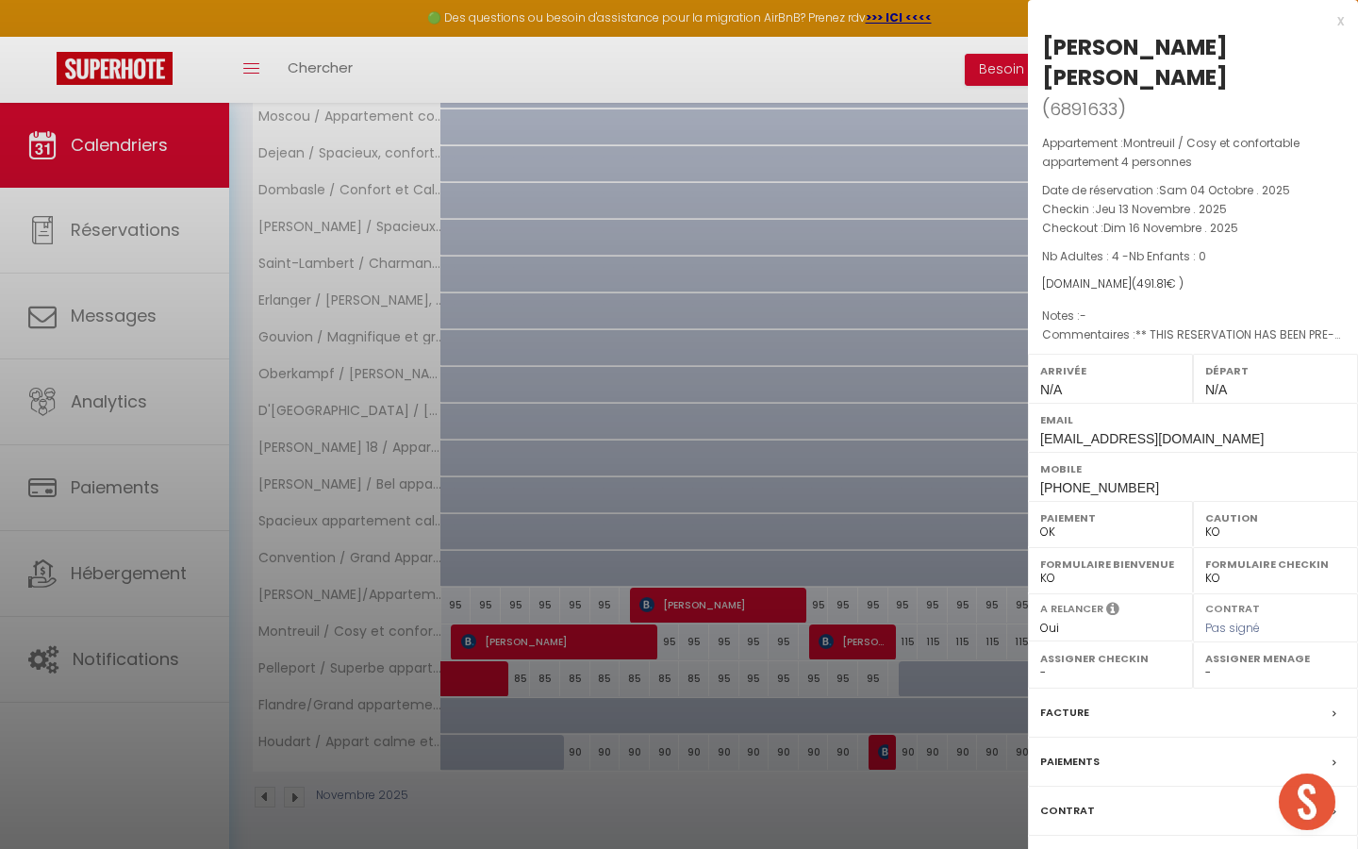
click at [787, 552] on div at bounding box center [679, 424] width 1358 height 849
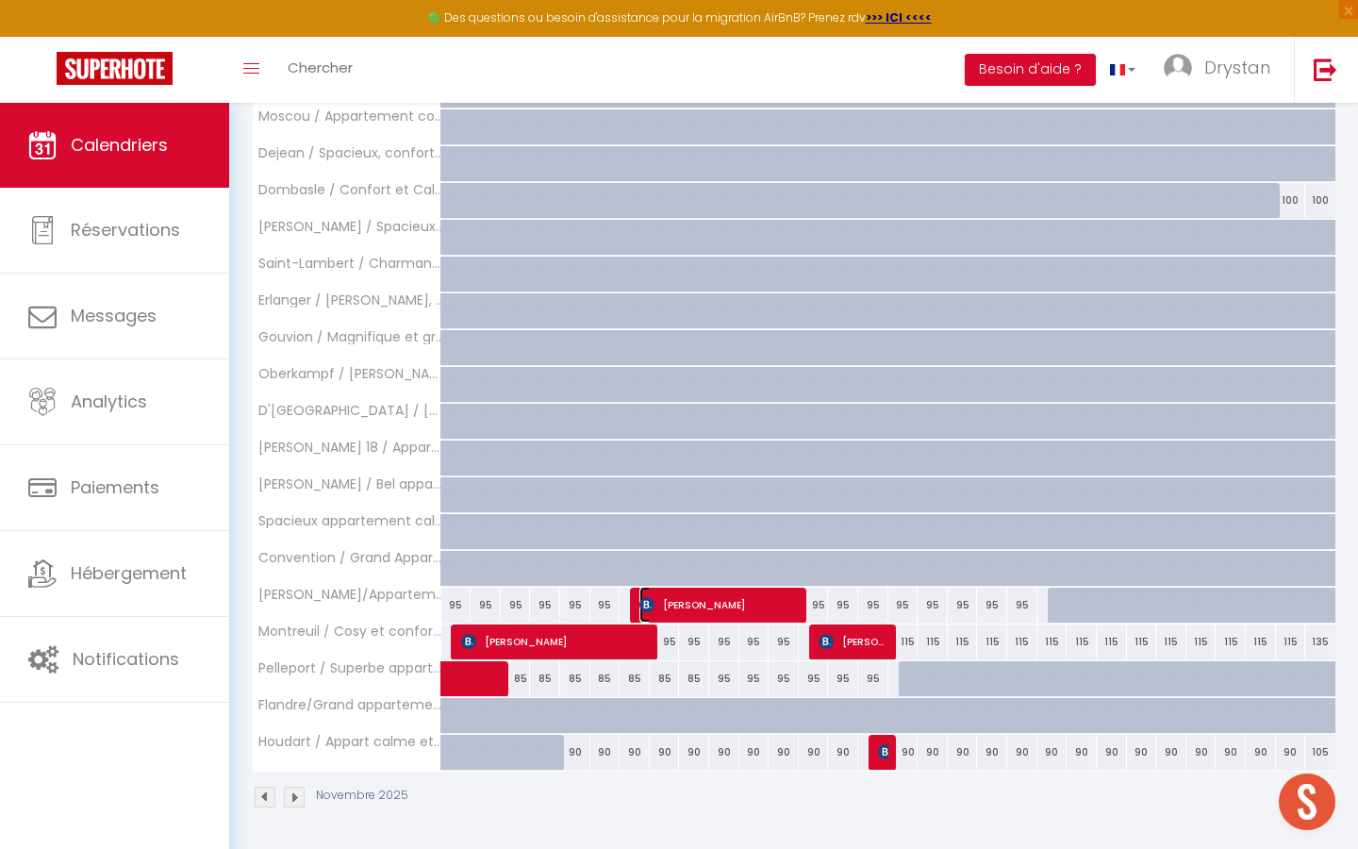
click at [689, 607] on span "Joseph Dib" at bounding box center [719, 604] width 161 height 36
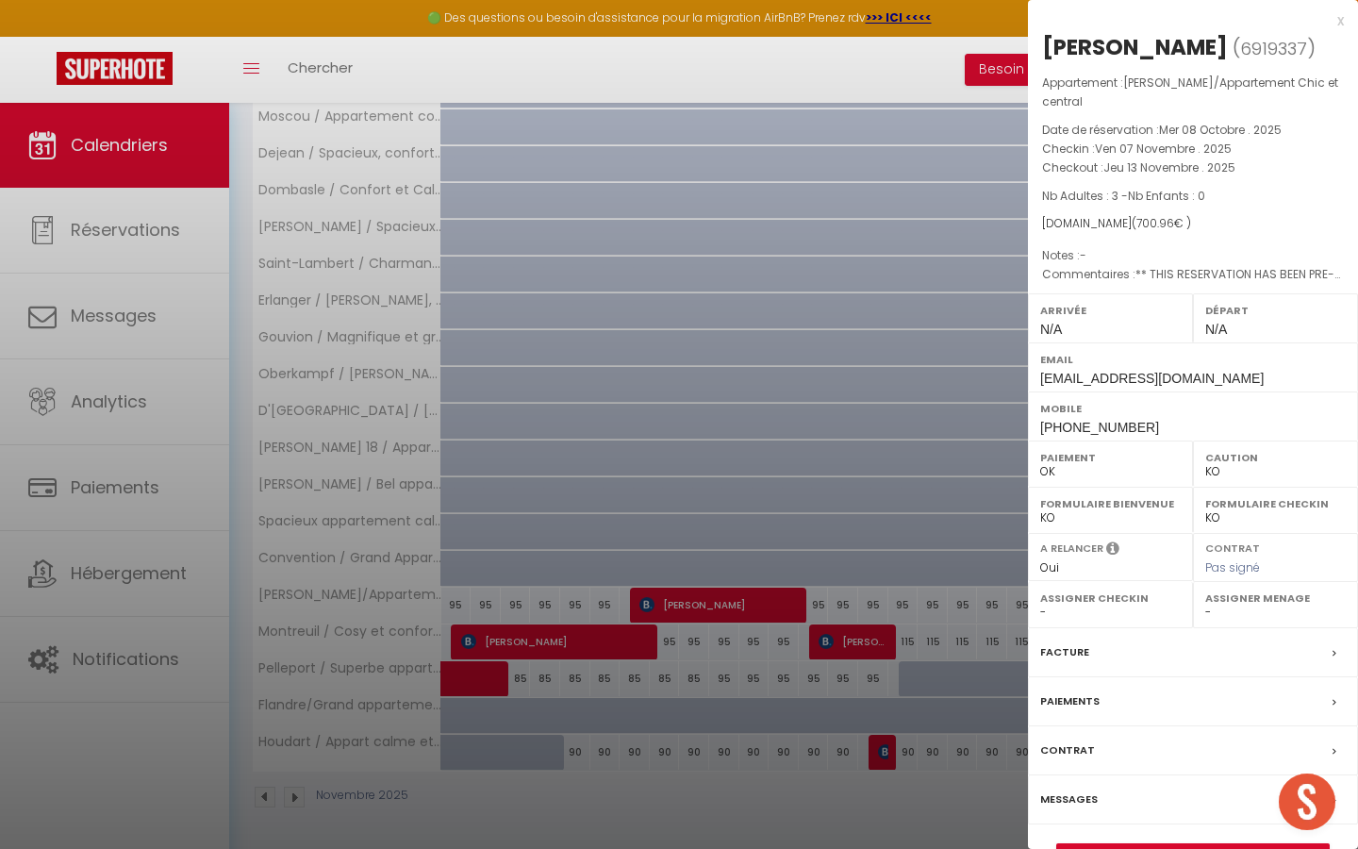
click at [663, 515] on div at bounding box center [679, 424] width 1358 height 849
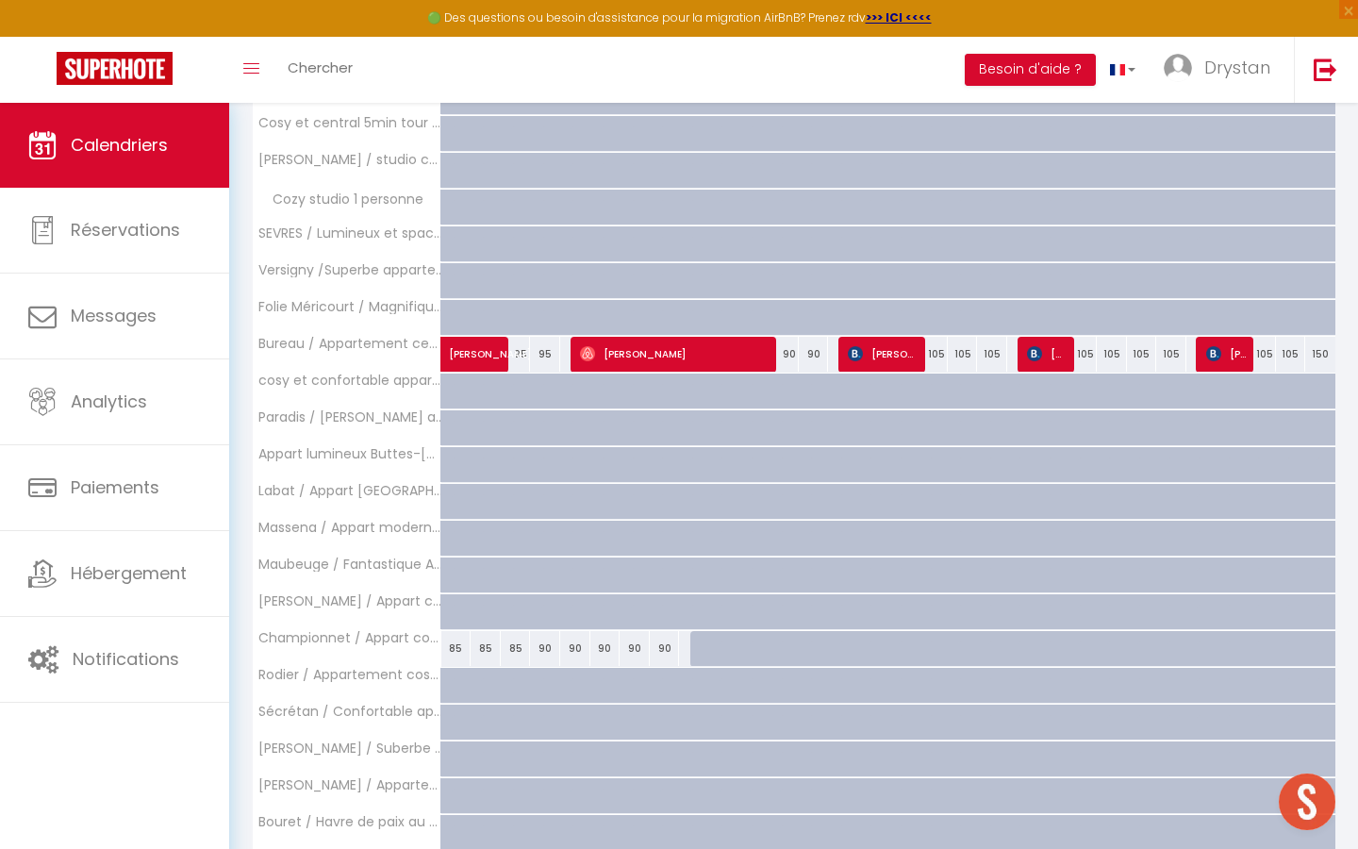
scroll to position [0, 0]
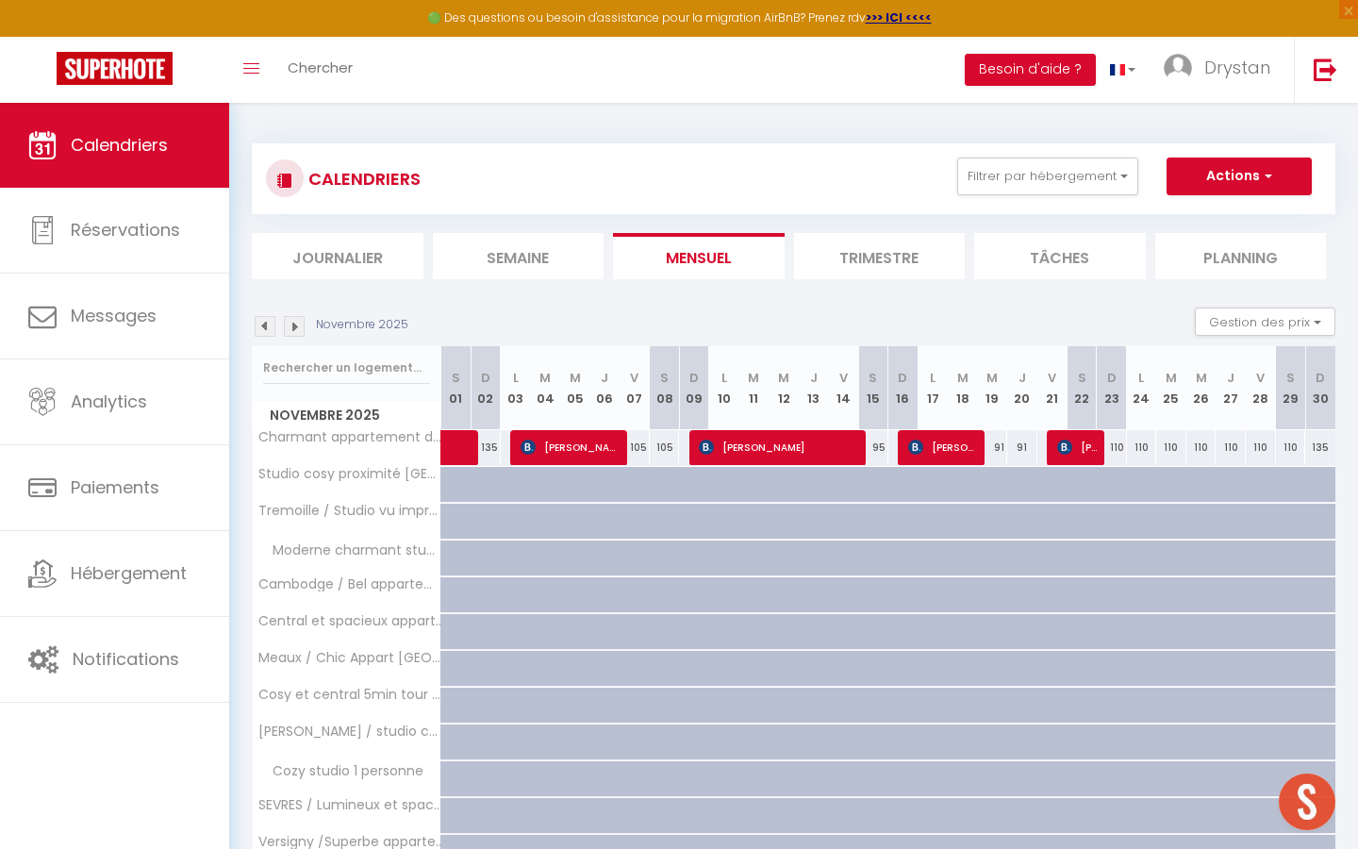
click at [258, 328] on img at bounding box center [265, 326] width 21 height 21
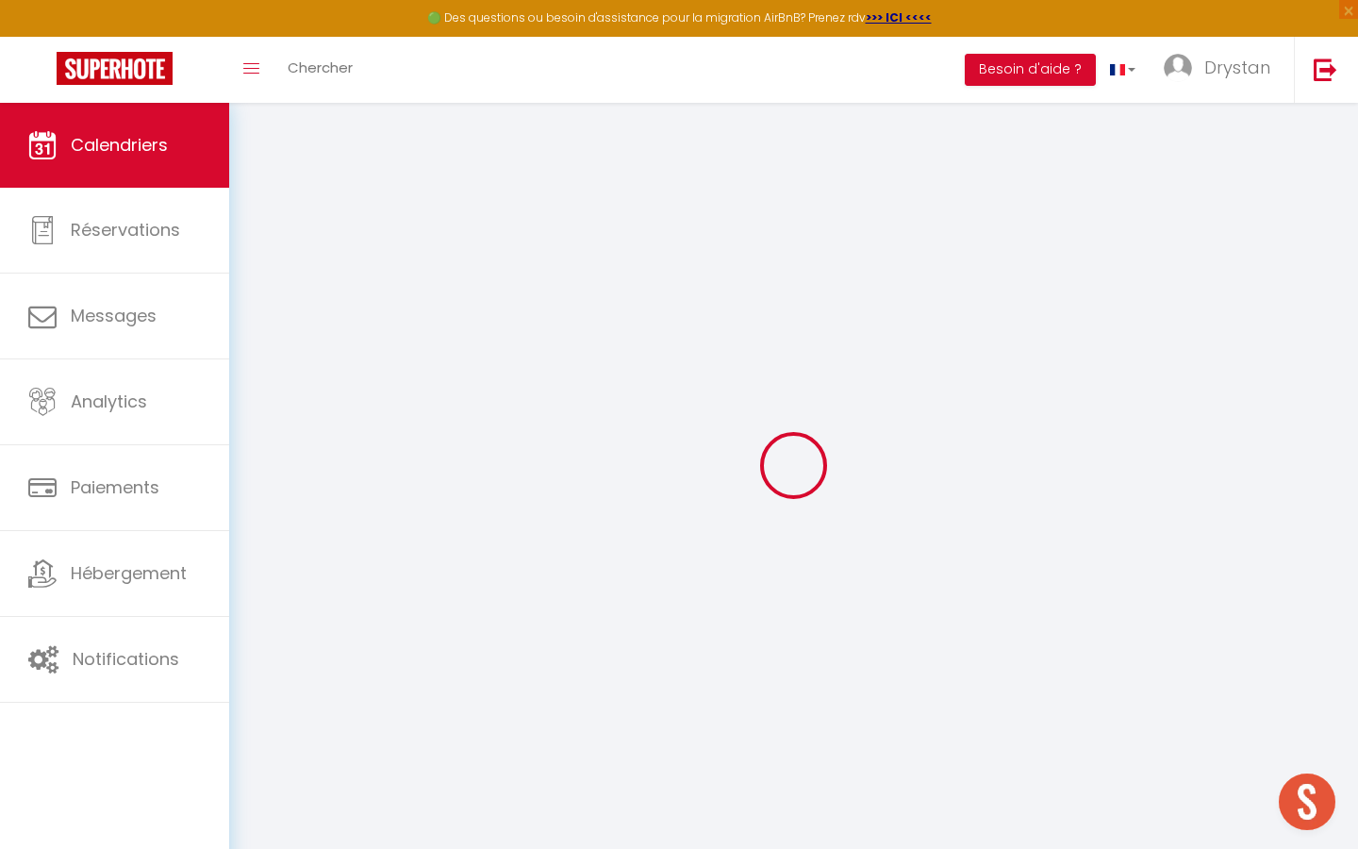
select select "KO"
select select "0"
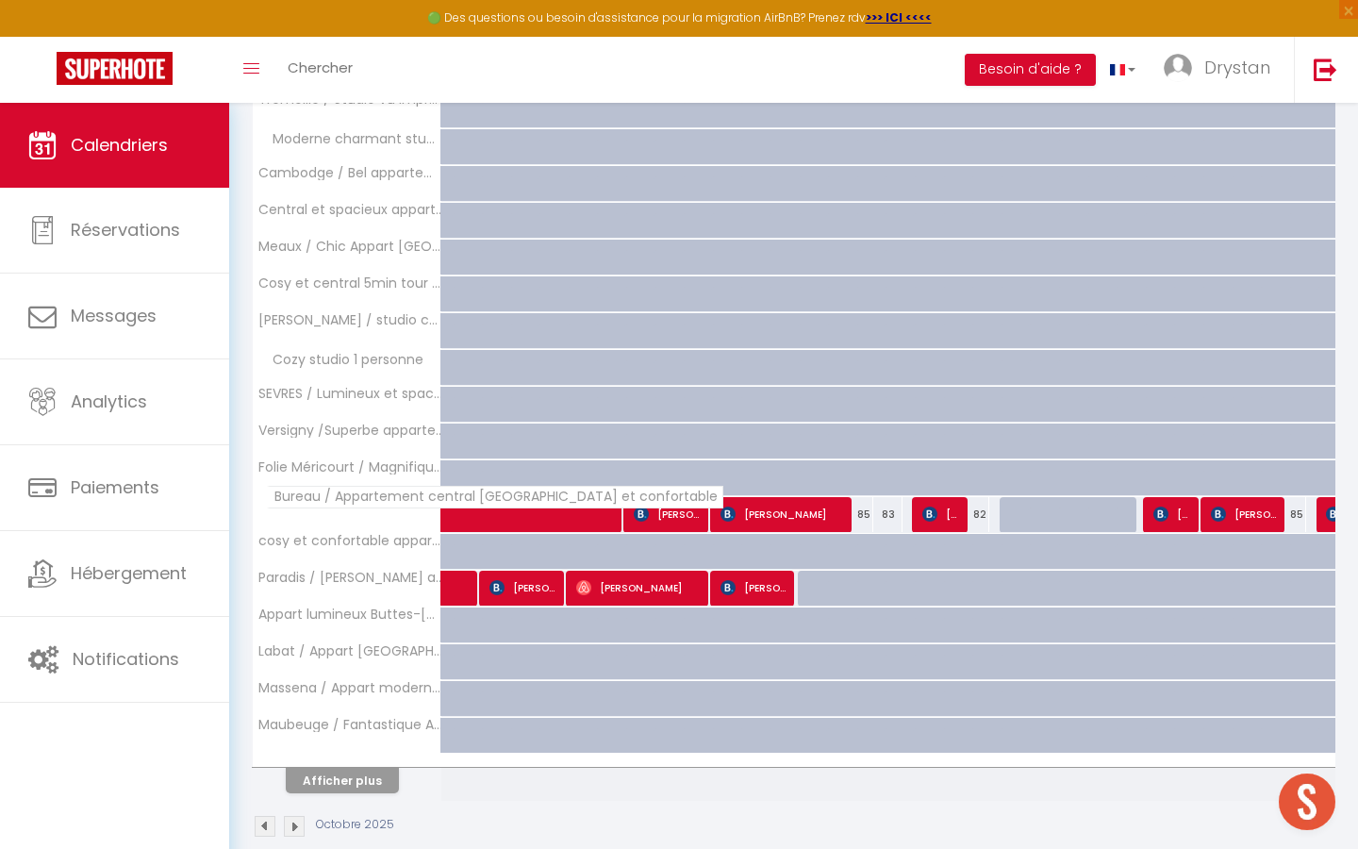
scroll to position [410, 0]
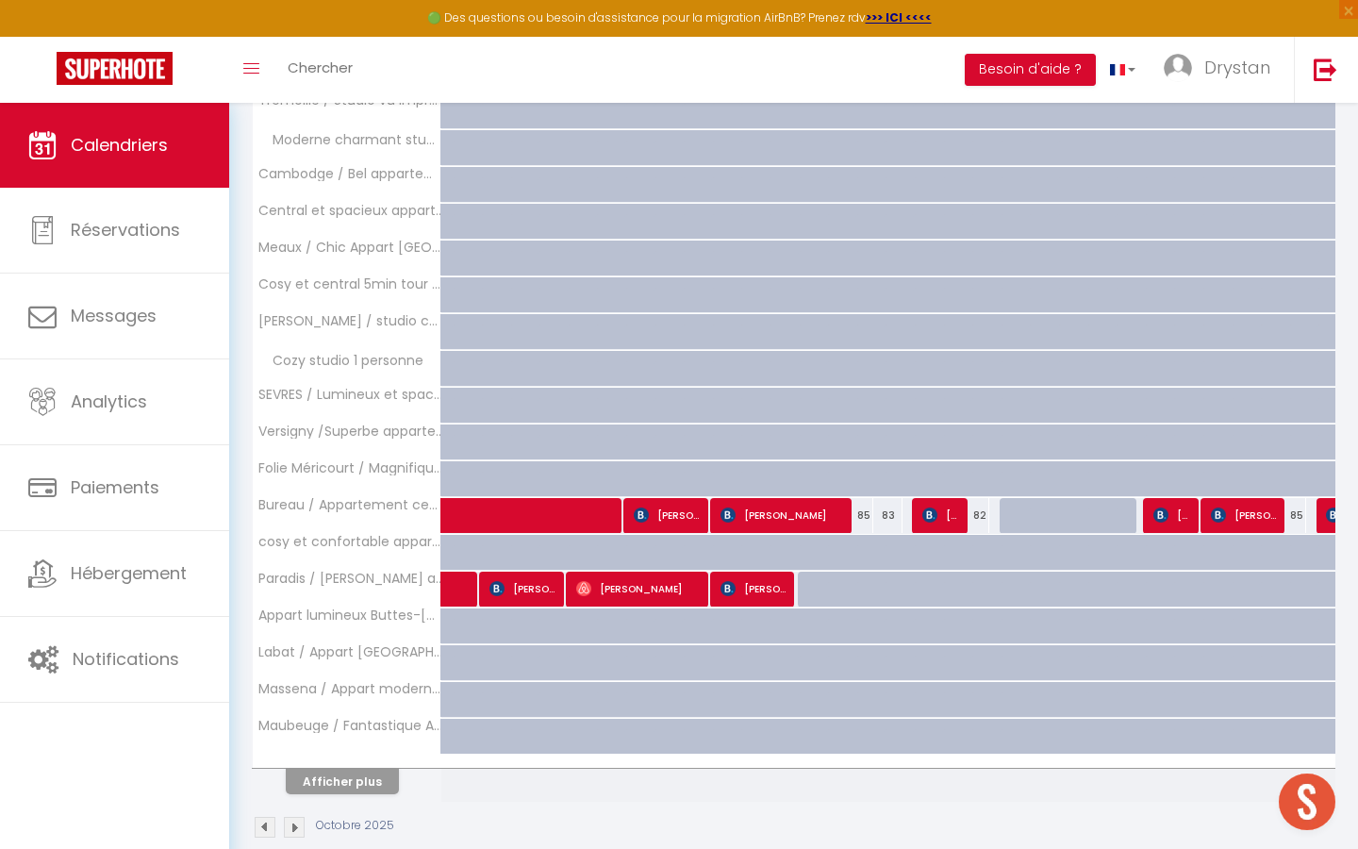
click at [755, 611] on div at bounding box center [743, 626] width 29 height 36
type input "Sam 11 Octobre 2025"
type input "Dim 12 Octobre 2025"
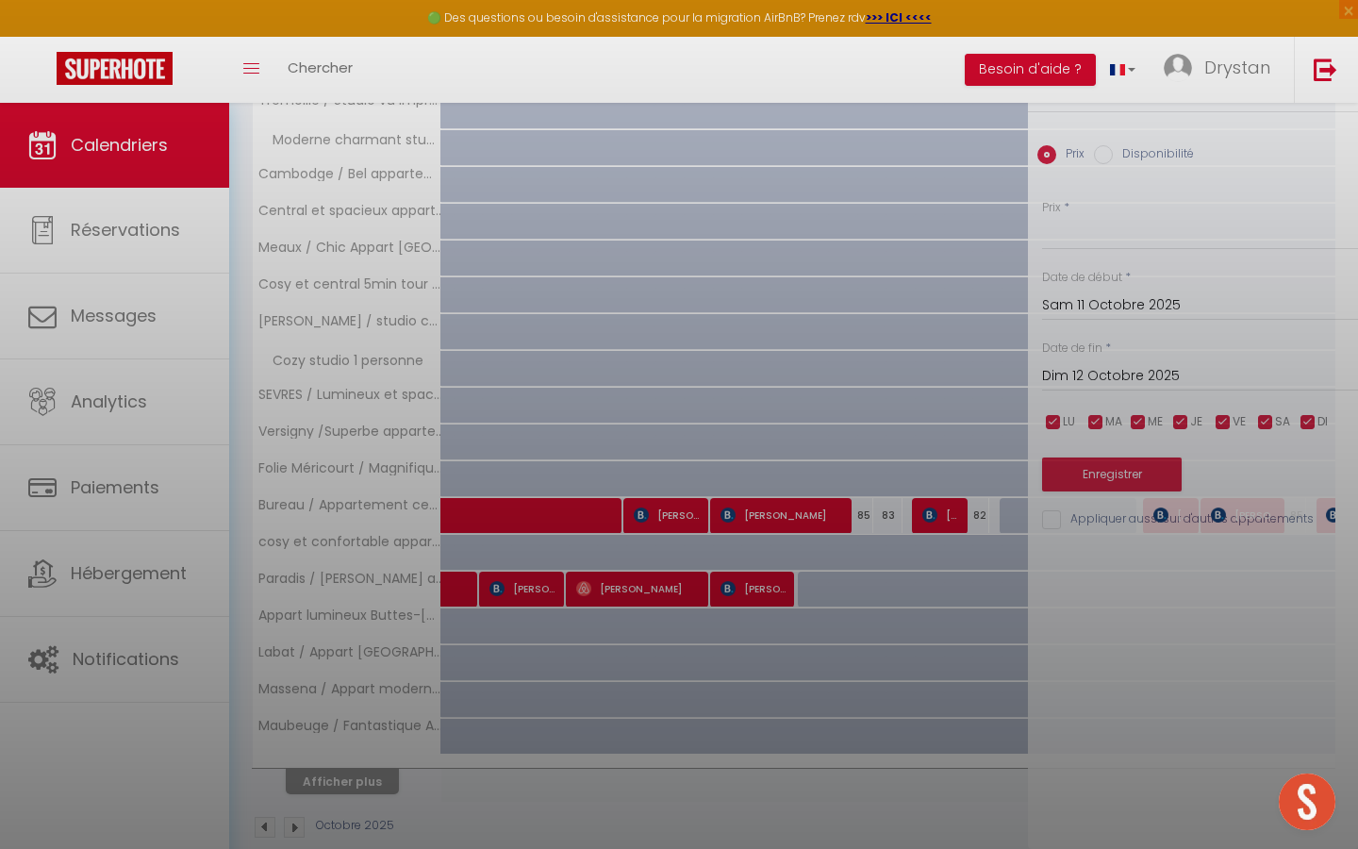
click at [745, 582] on div at bounding box center [679, 424] width 1358 height 849
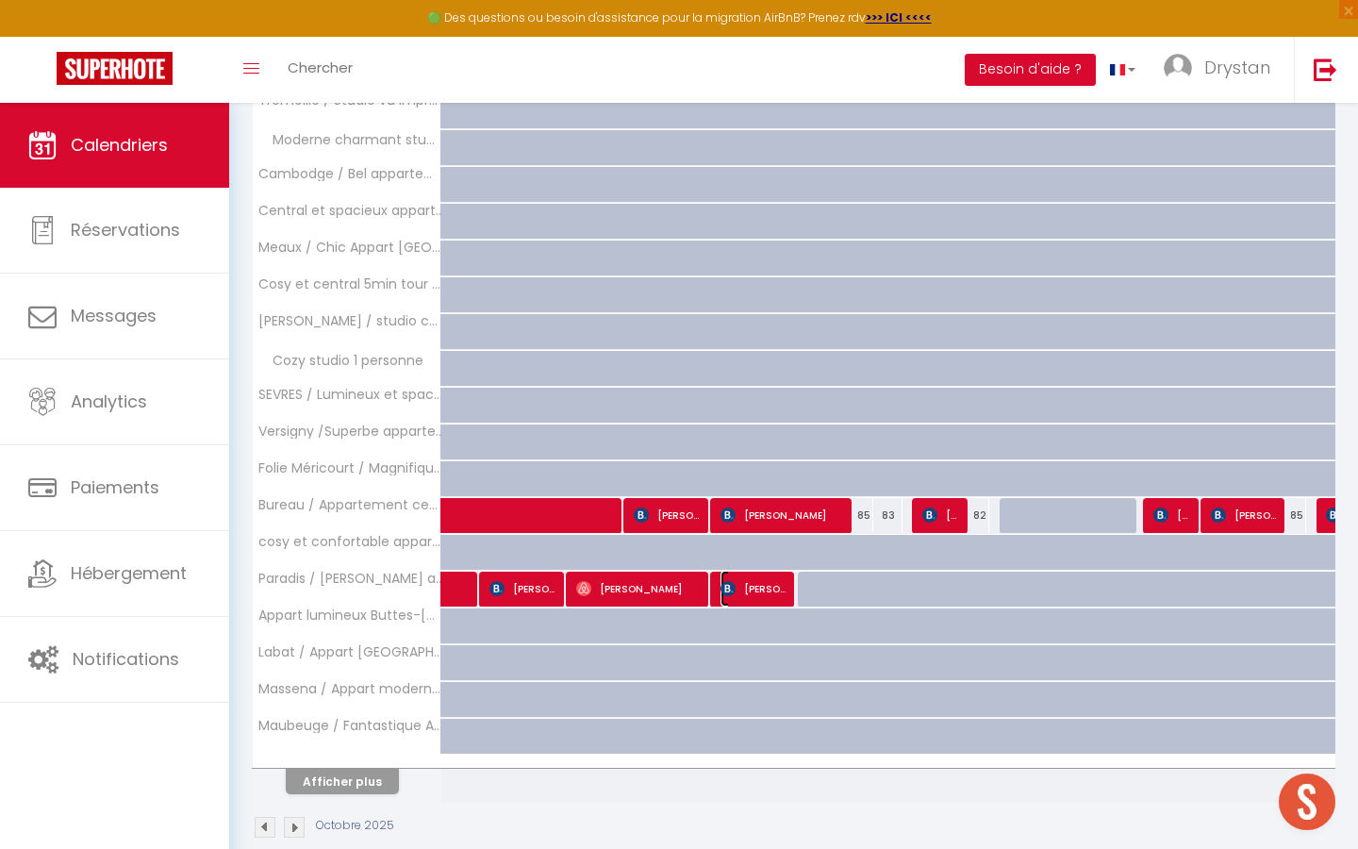
click at [745, 590] on span "[PERSON_NAME]" at bounding box center [754, 588] width 68 height 36
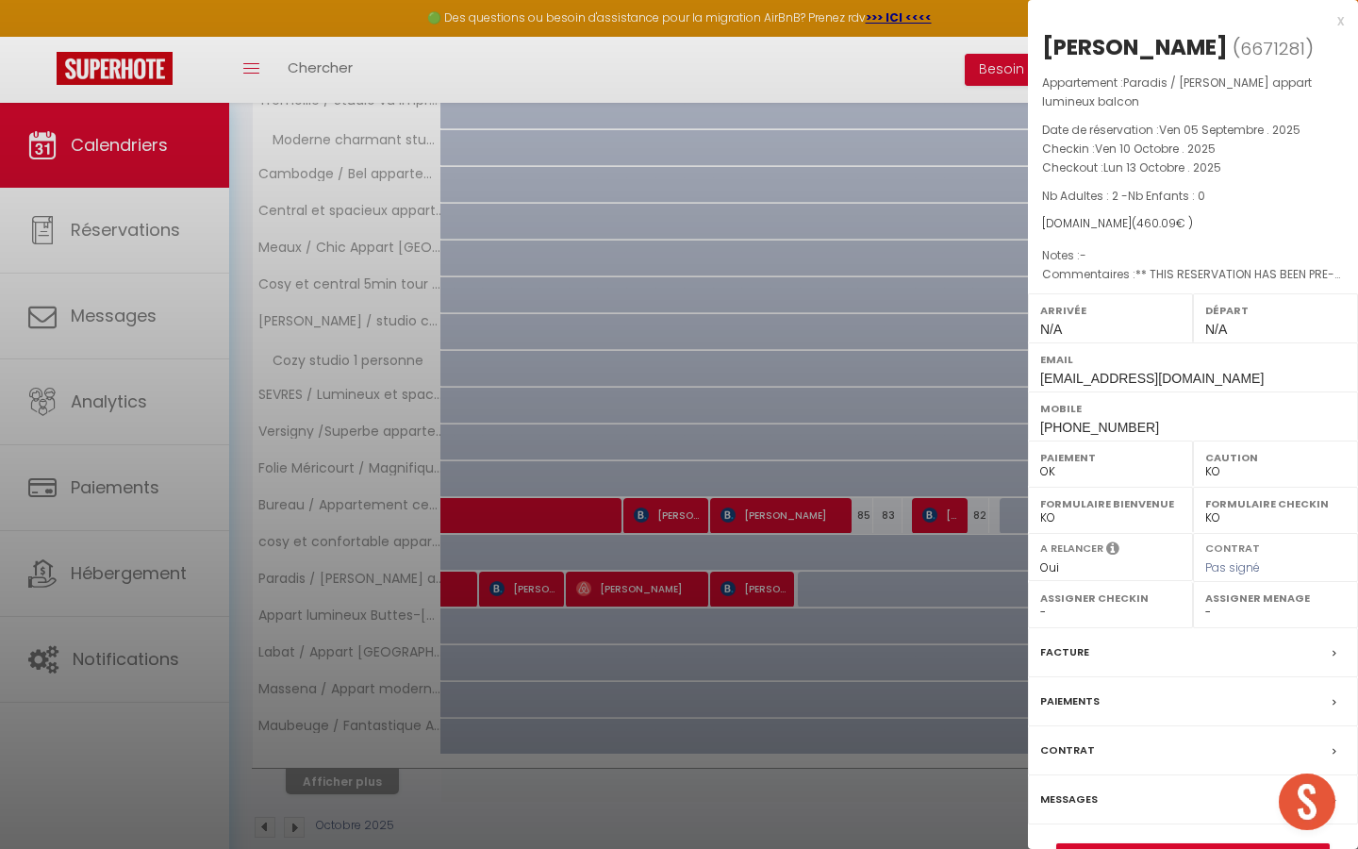
click at [601, 251] on div at bounding box center [679, 424] width 1358 height 849
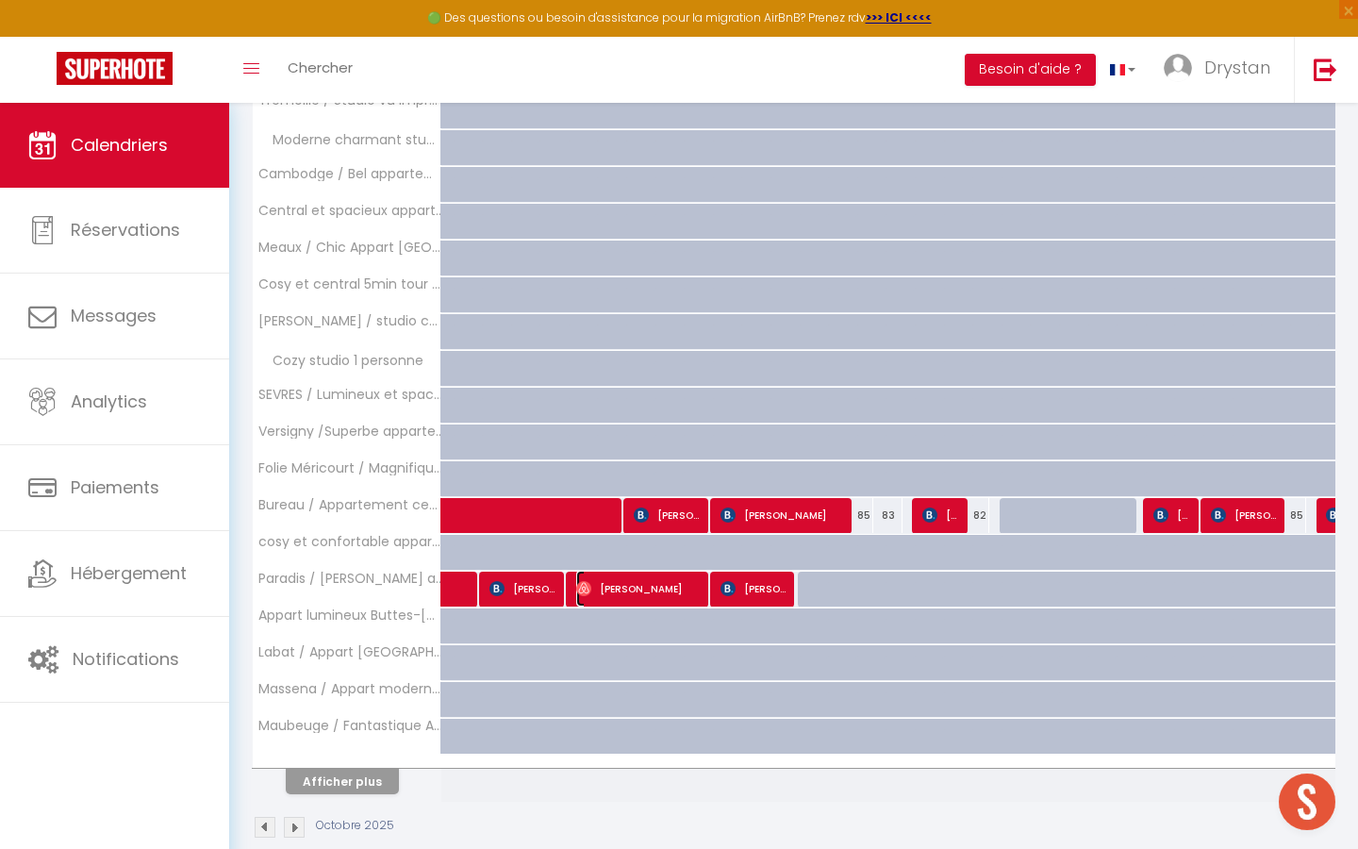
click at [653, 597] on span "[PERSON_NAME]" at bounding box center [639, 588] width 126 height 36
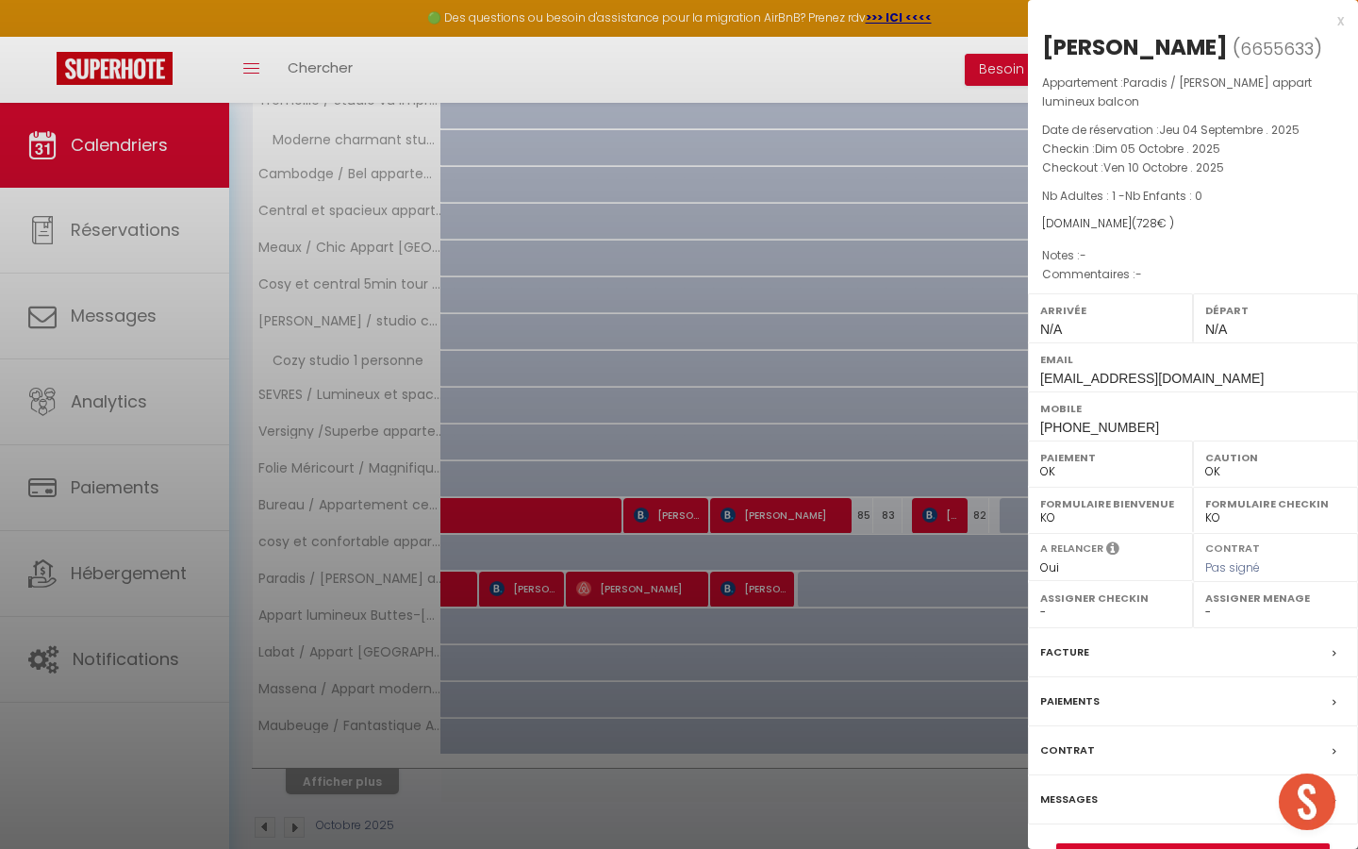
click at [618, 225] on div at bounding box center [679, 424] width 1358 height 849
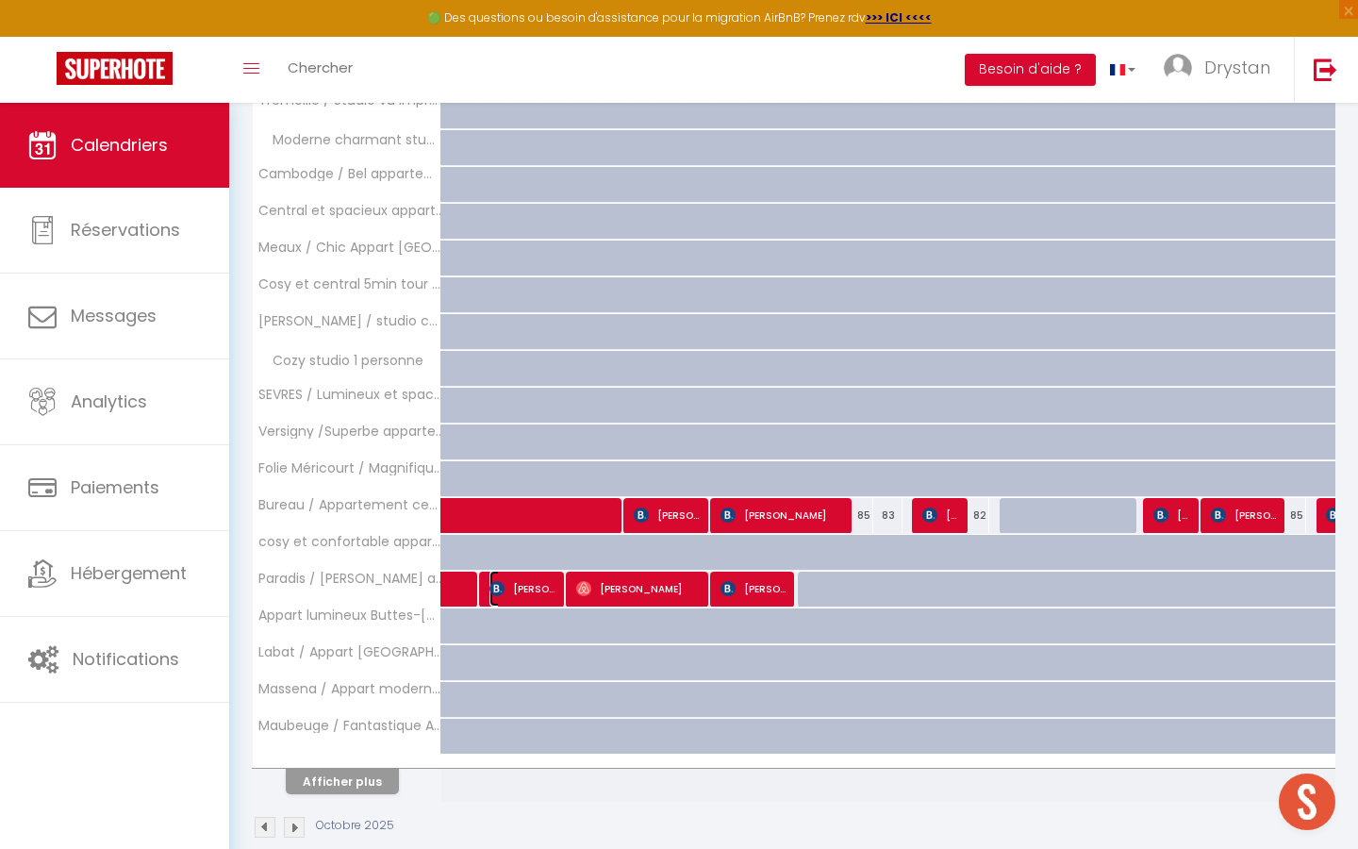
click at [527, 574] on span "[PERSON_NAME]" at bounding box center [523, 588] width 68 height 36
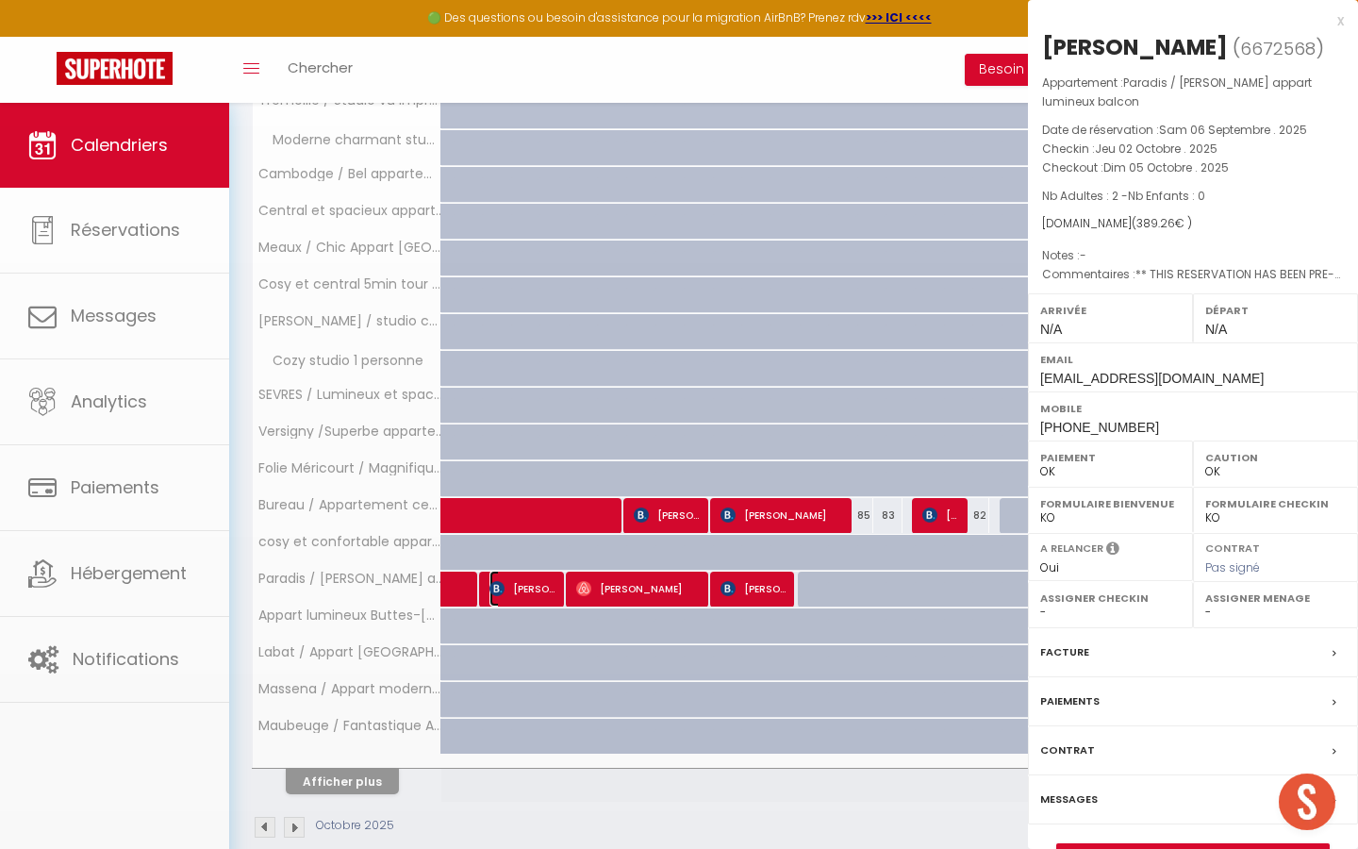
select select "KO"
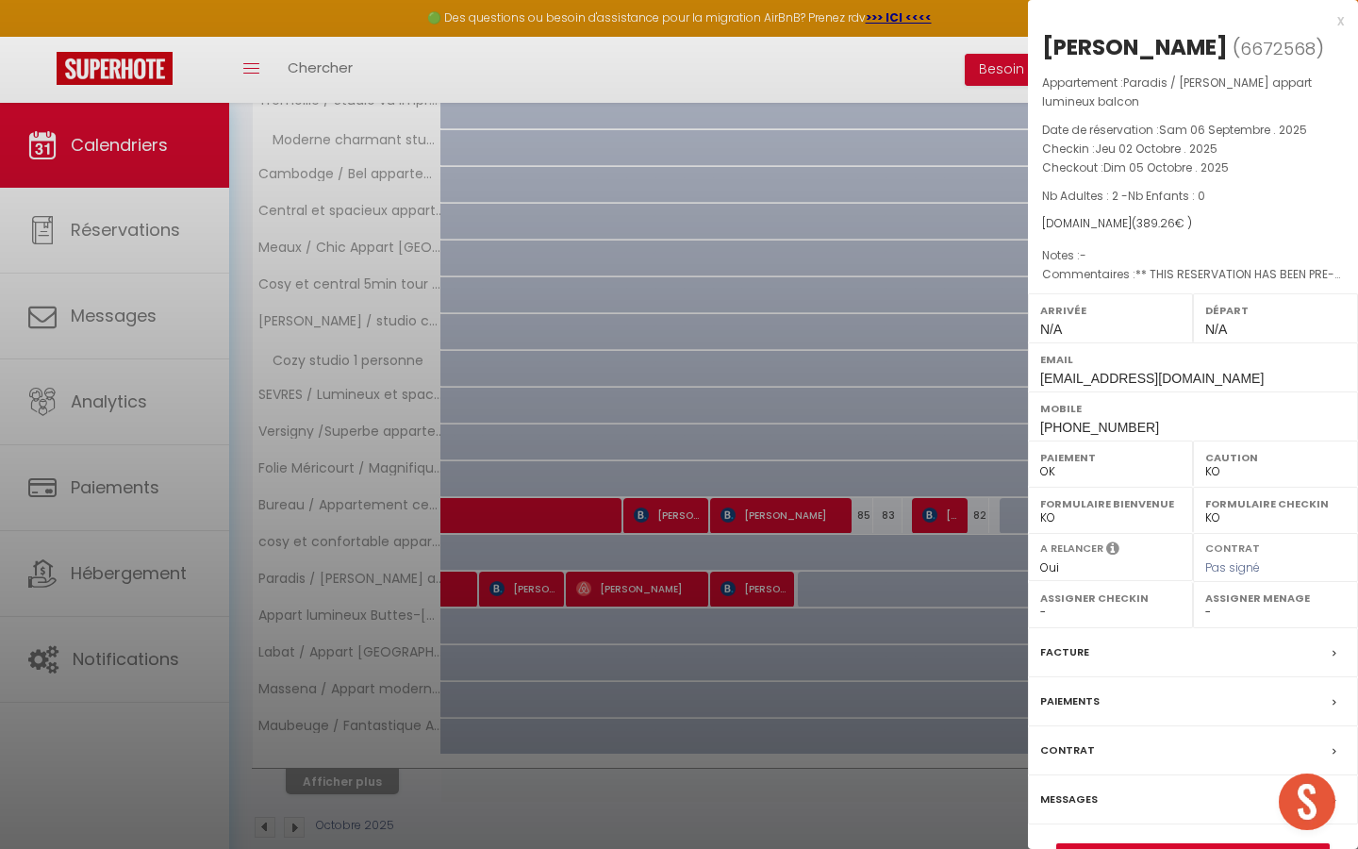
click at [523, 329] on div at bounding box center [679, 424] width 1358 height 849
